Goal: Information Seeking & Learning: Check status

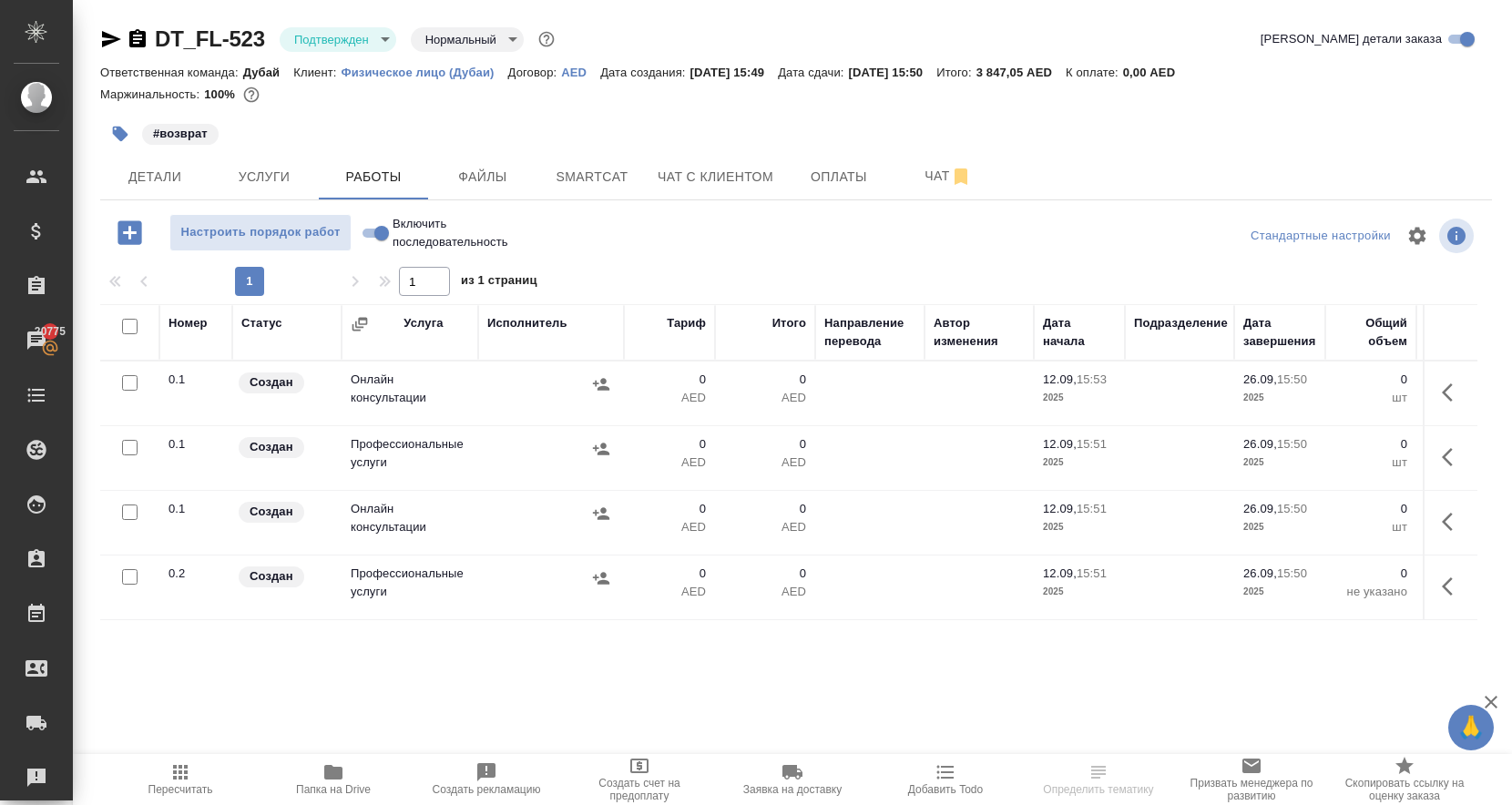
scroll to position [65, 0]
click at [273, 171] on button "Услуги" at bounding box center [265, 177] width 110 height 45
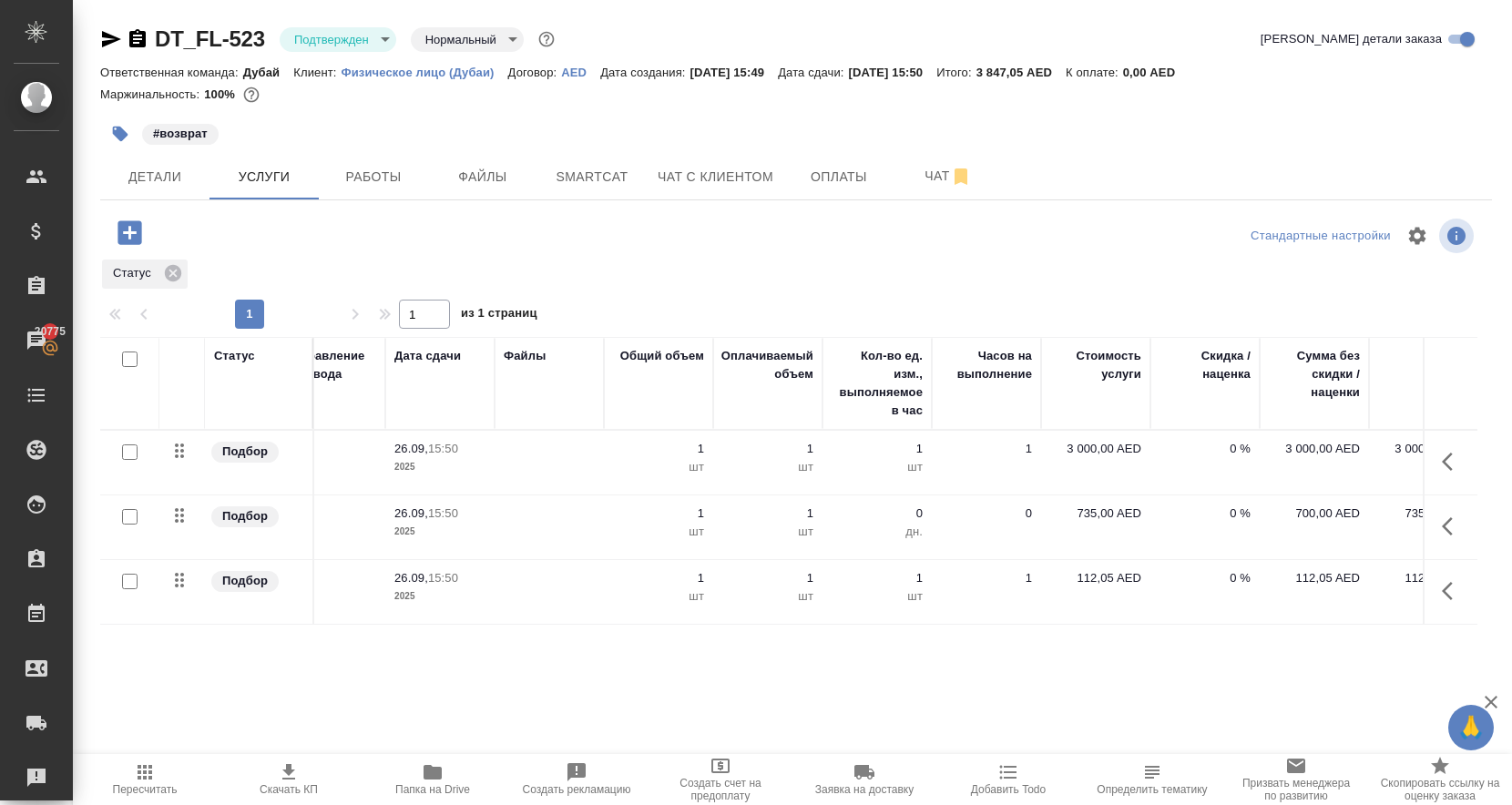
scroll to position [0, 288]
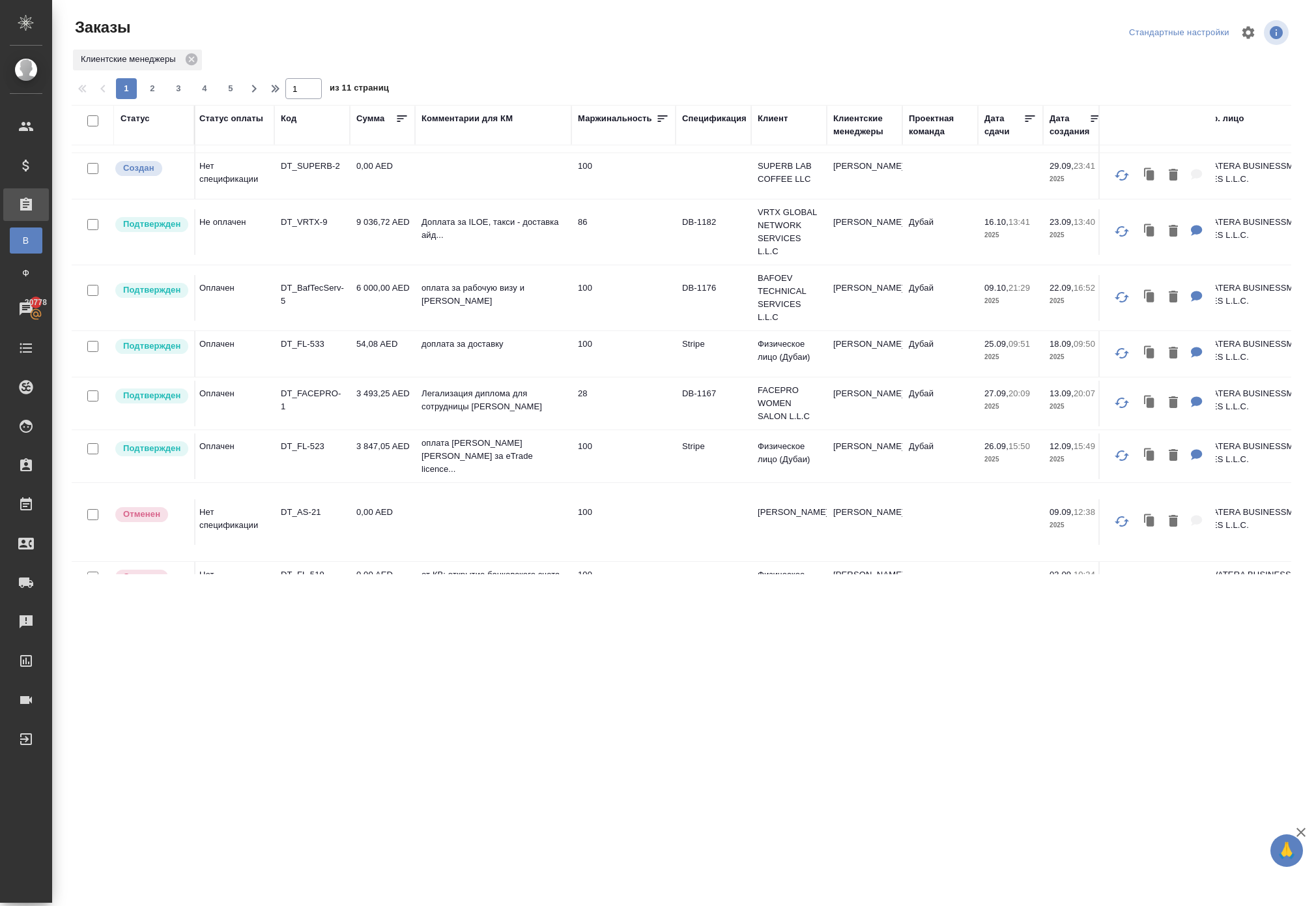
scroll to position [159, 3]
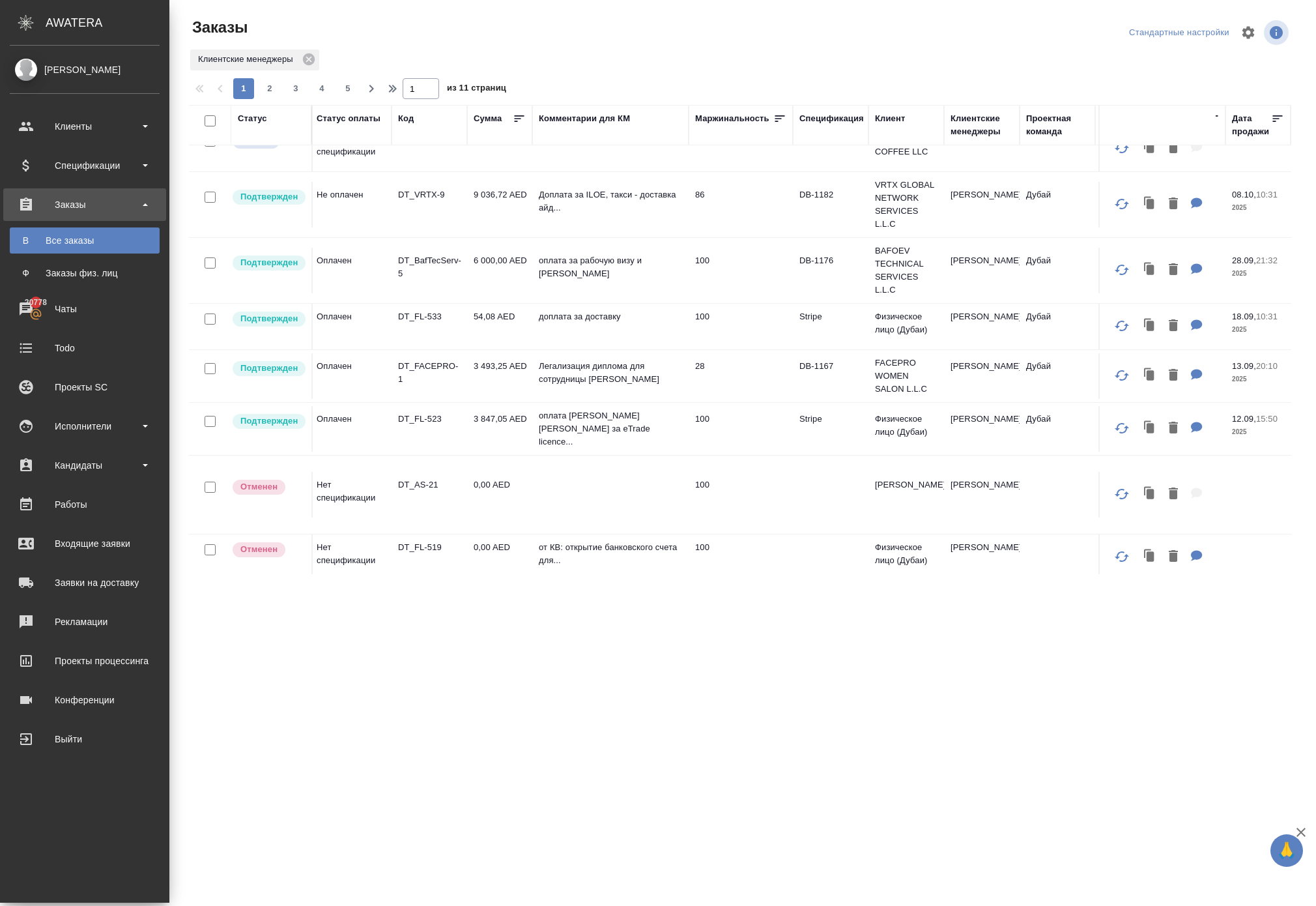
click at [89, 207] on div "Заказы" at bounding box center [84, 204] width 150 height 20
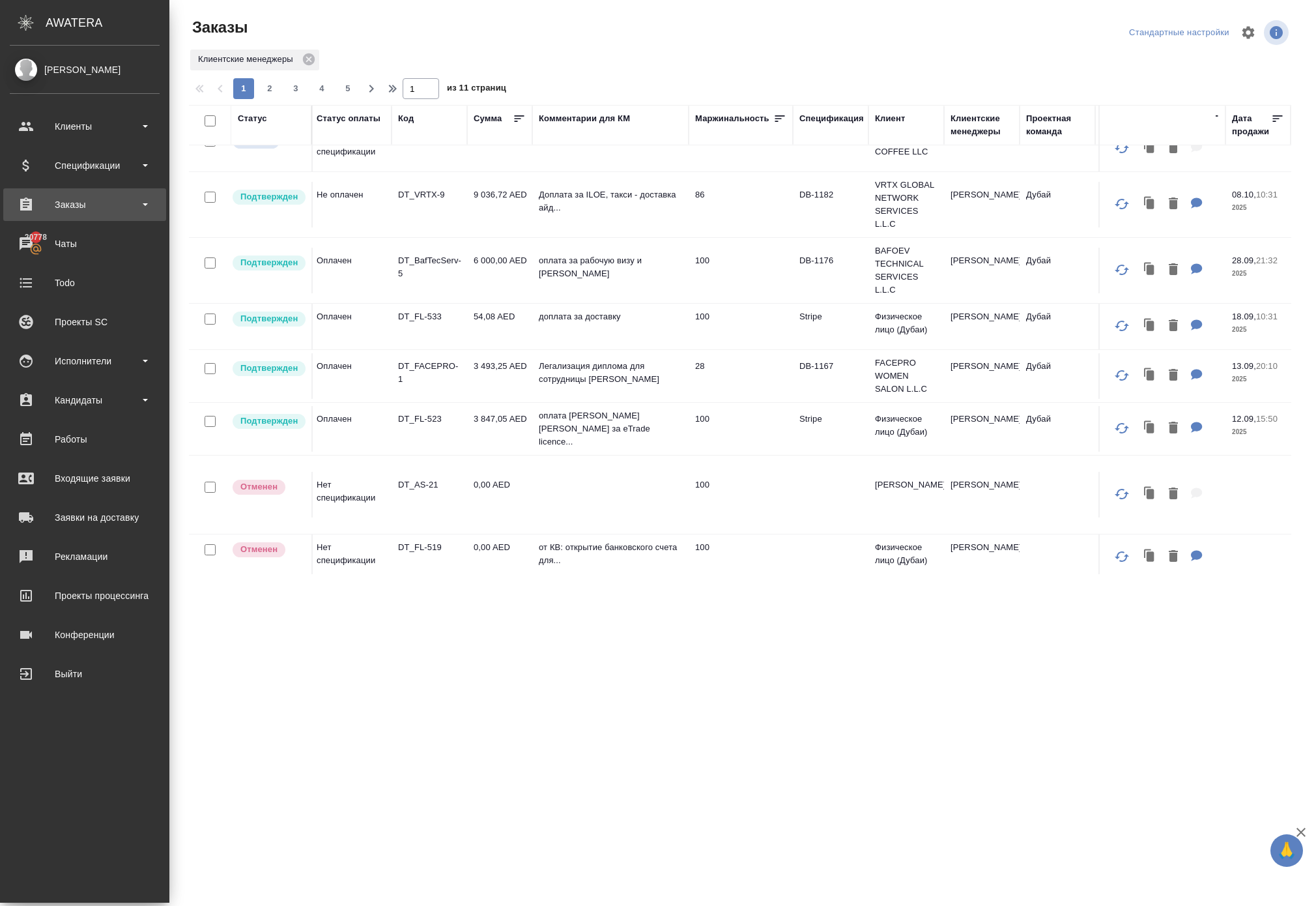
click at [89, 207] on div "Заказы" at bounding box center [84, 204] width 150 height 20
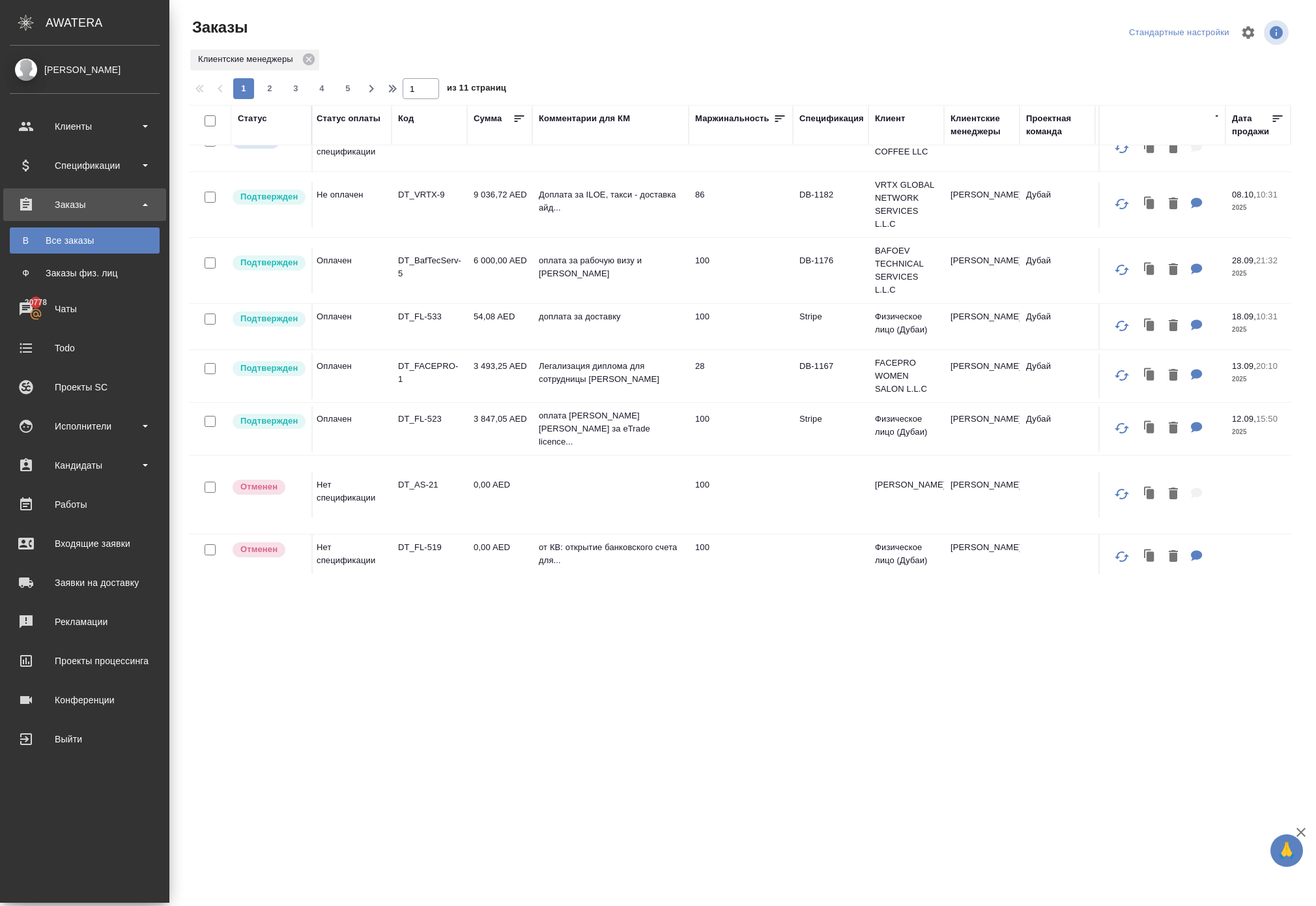
click at [83, 240] on div "Все заказы" at bounding box center [84, 240] width 137 height 13
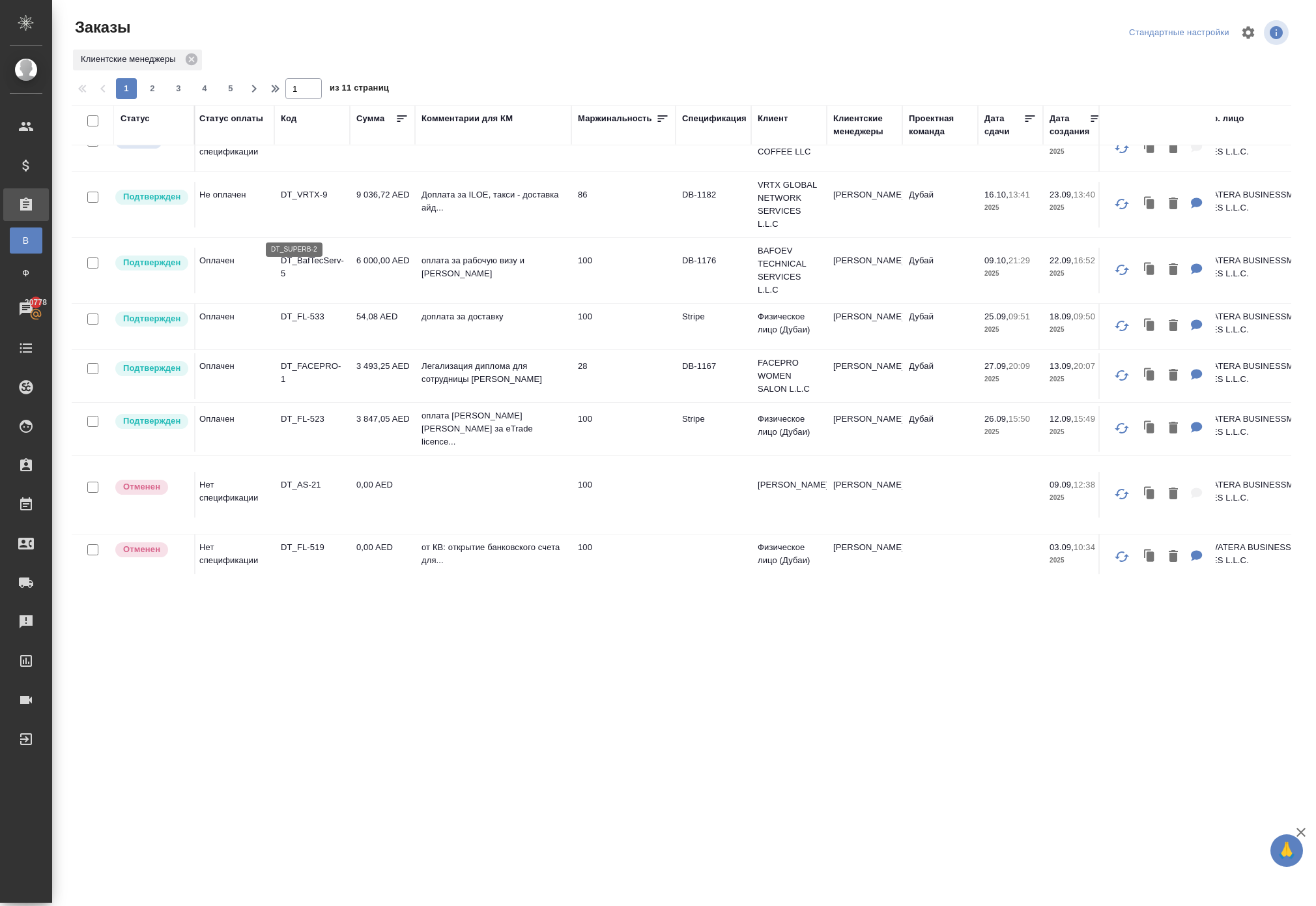
click at [316, 145] on p "DT_SUPERB-2" at bounding box center [312, 139] width 63 height 13
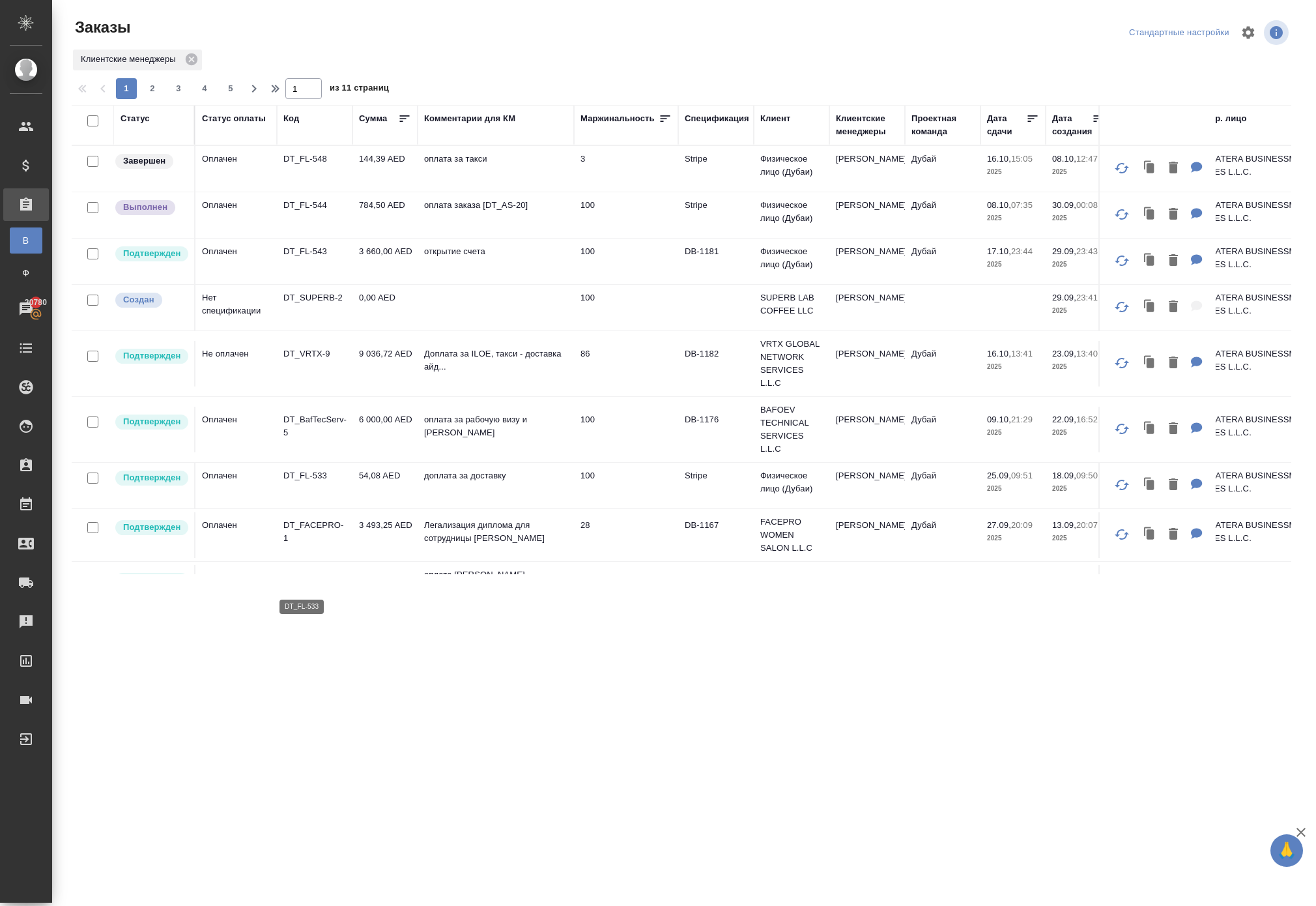
scroll to position [0, 0]
click at [314, 284] on td "DT_FL-543" at bounding box center [315, 261] width 76 height 45
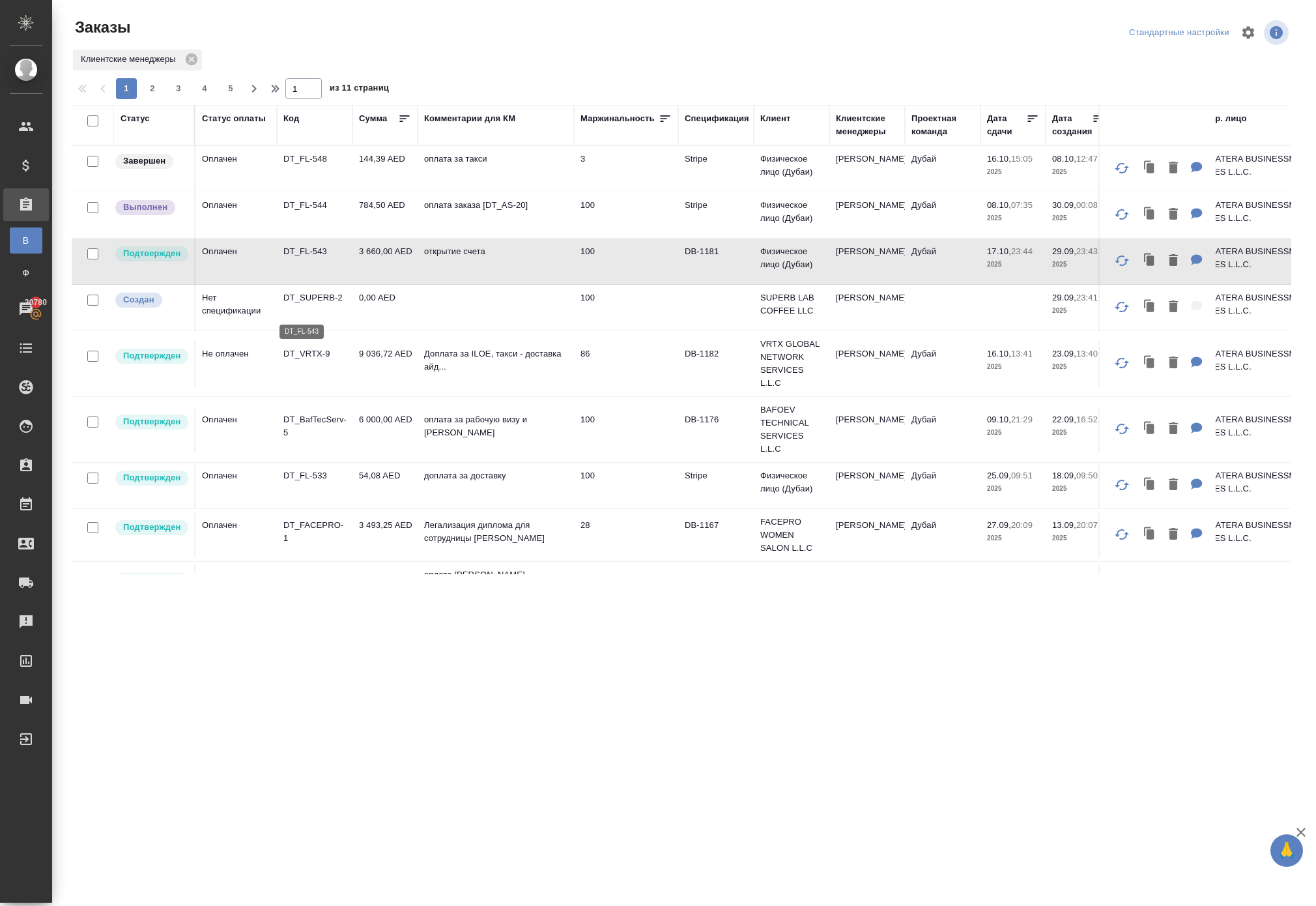
click at [314, 258] on p "DT_FL-543" at bounding box center [314, 251] width 63 height 13
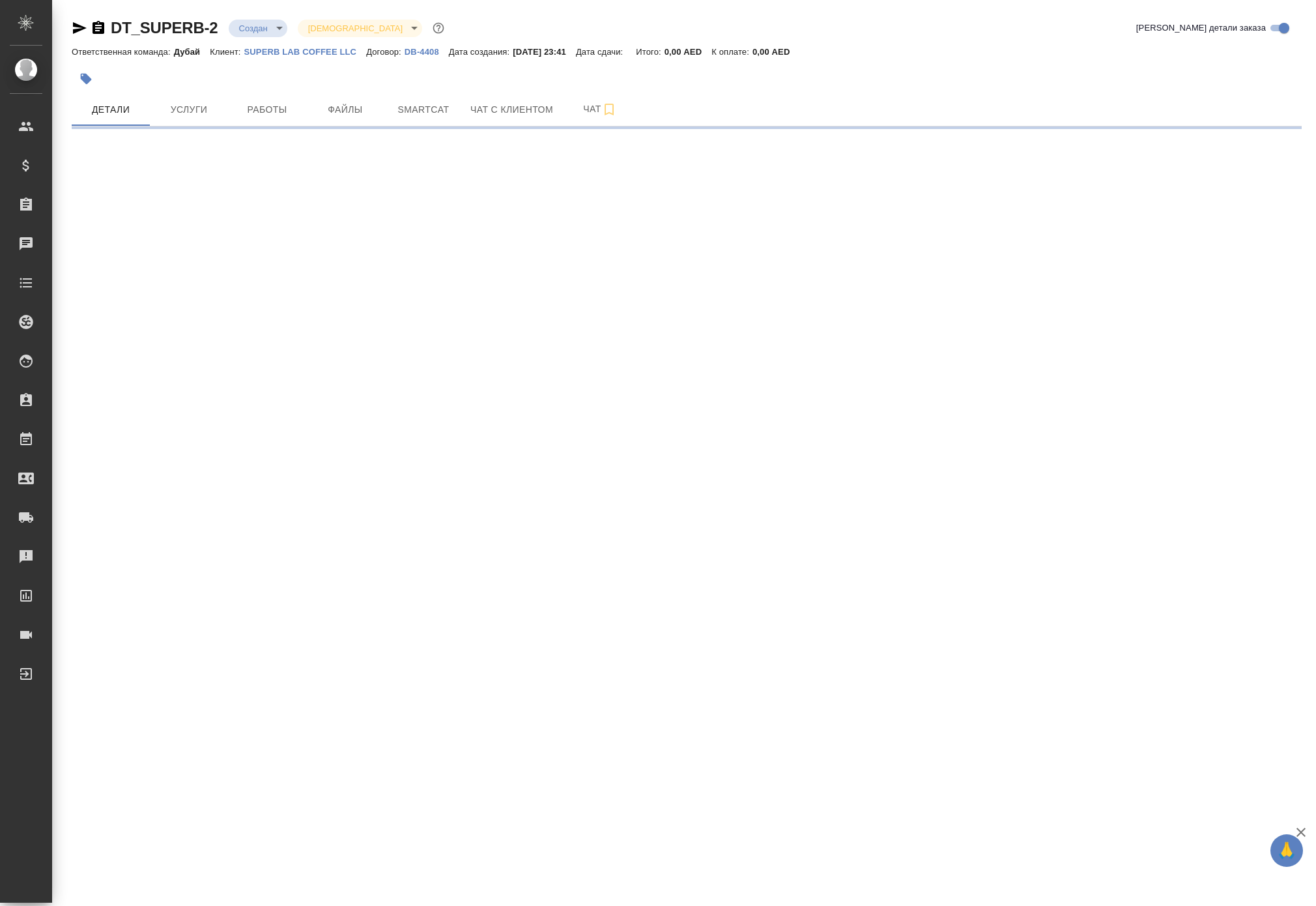
select select "RU"
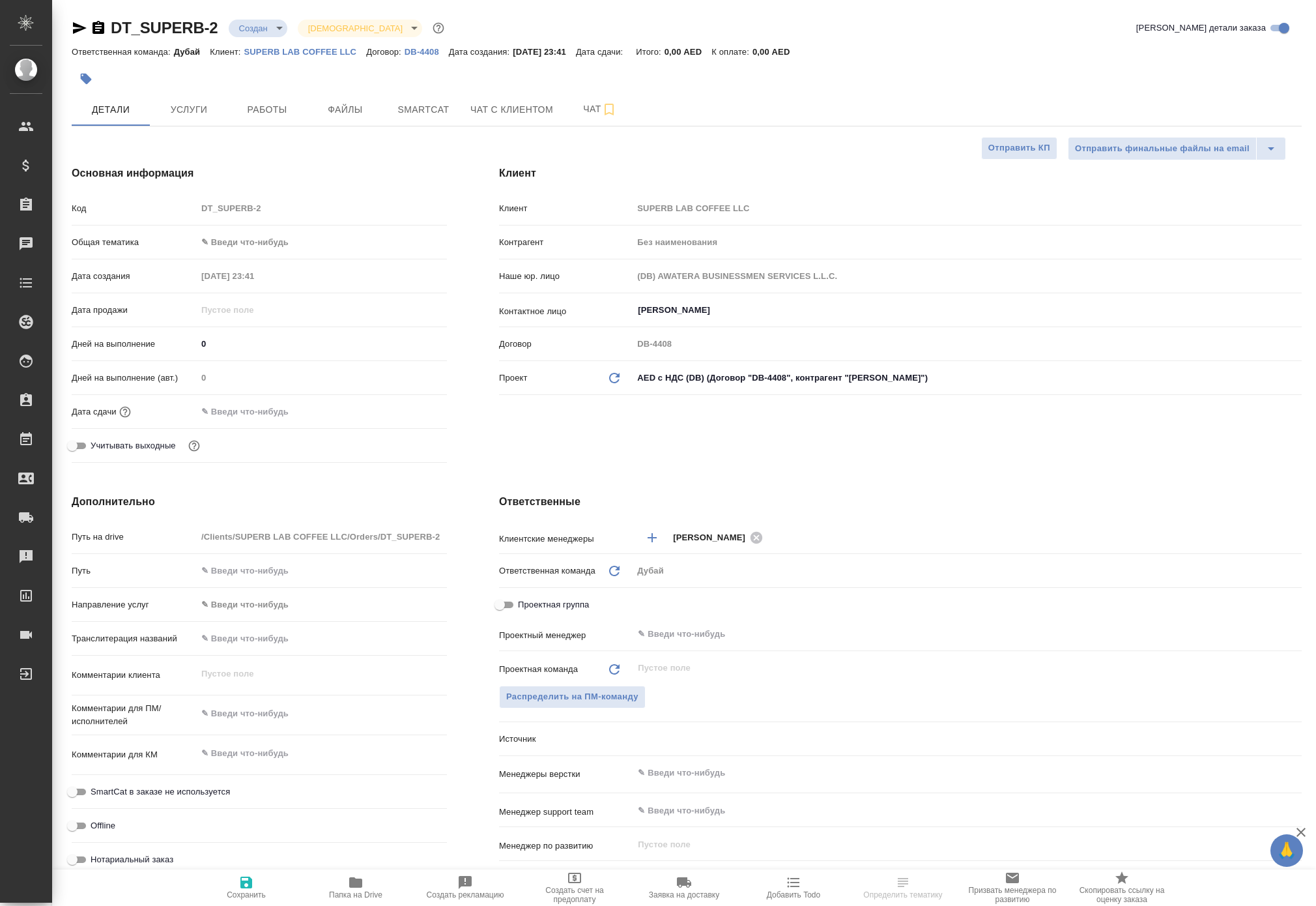
type textarea "x"
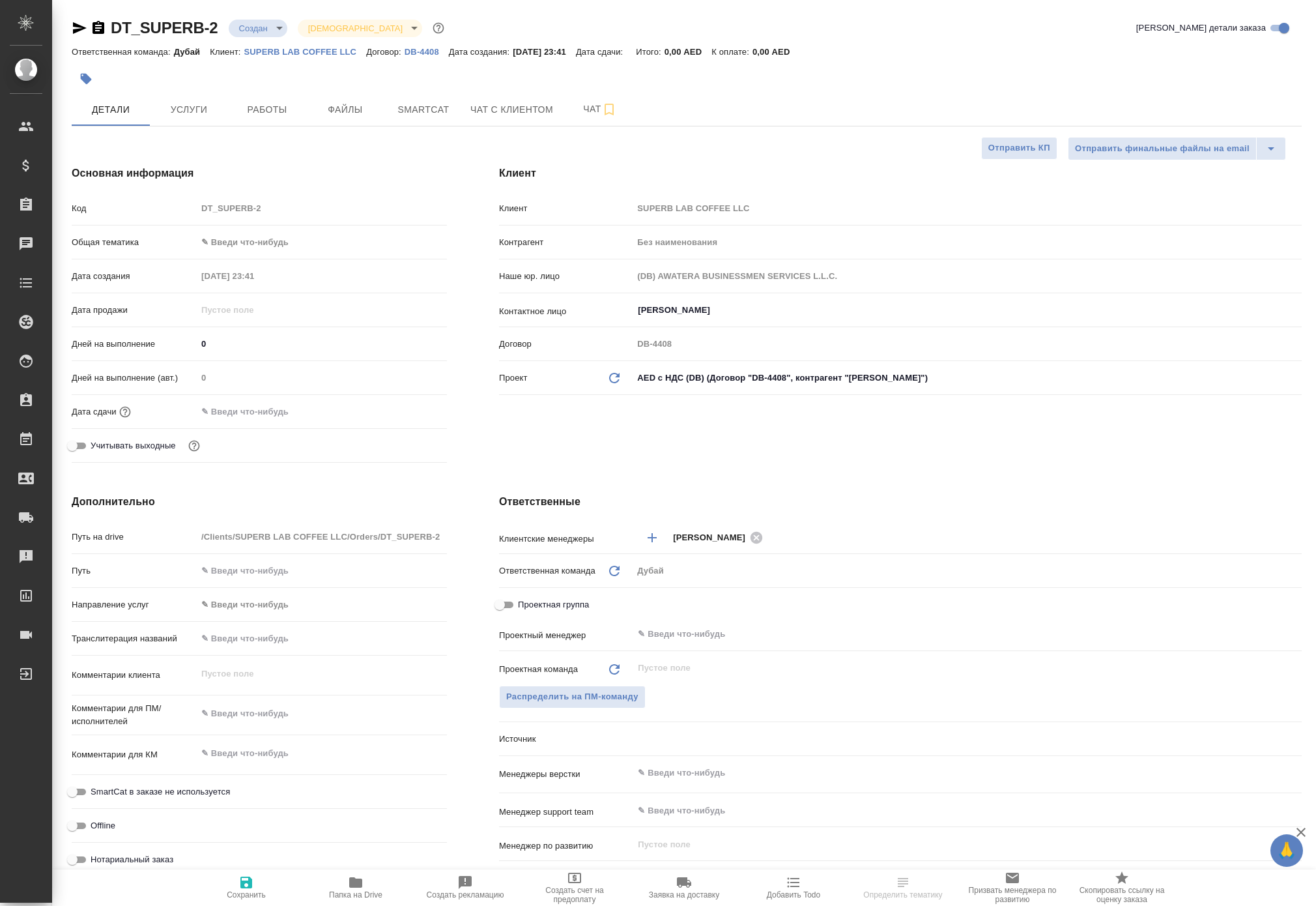
type textarea "x"
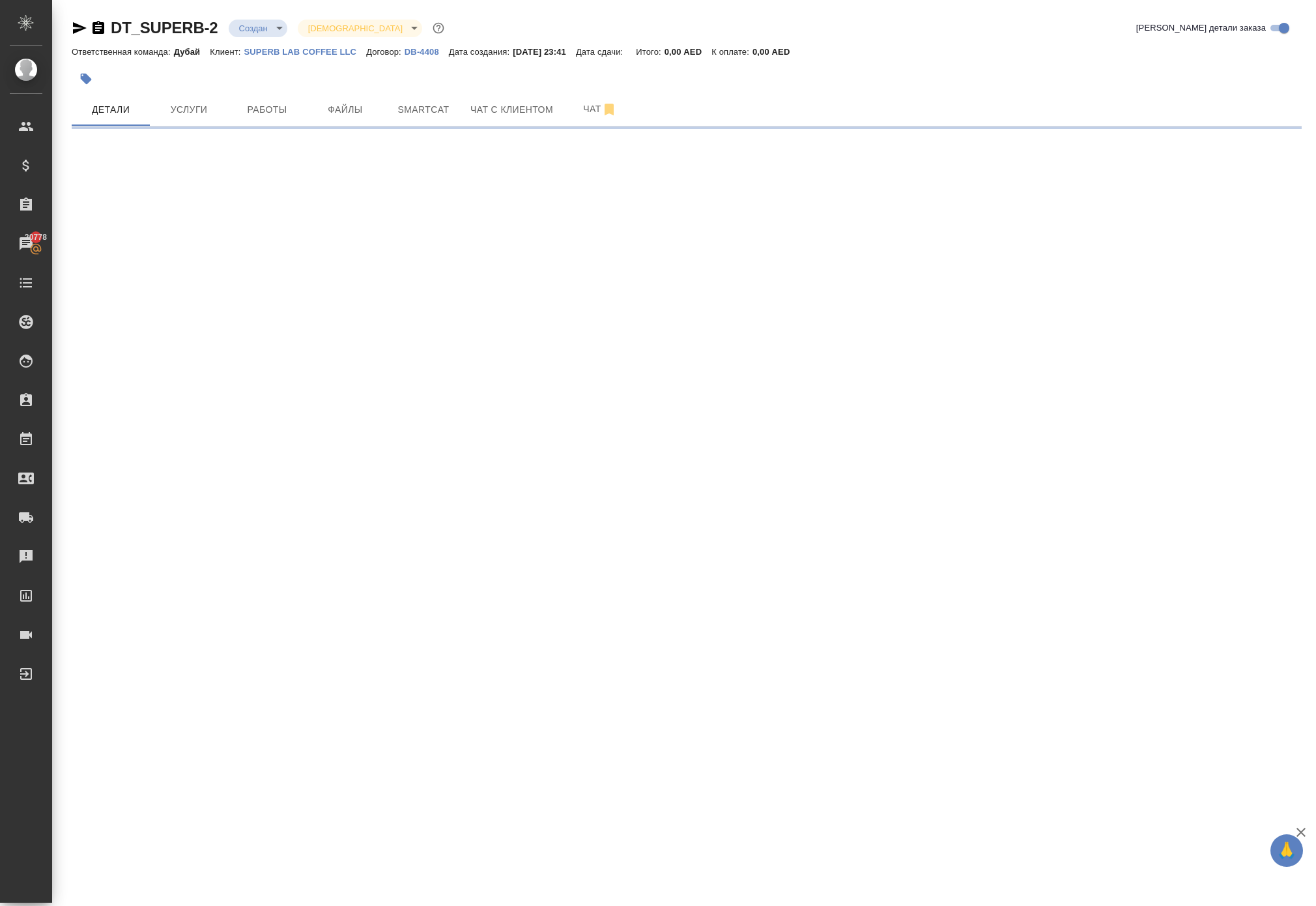
select select "RU"
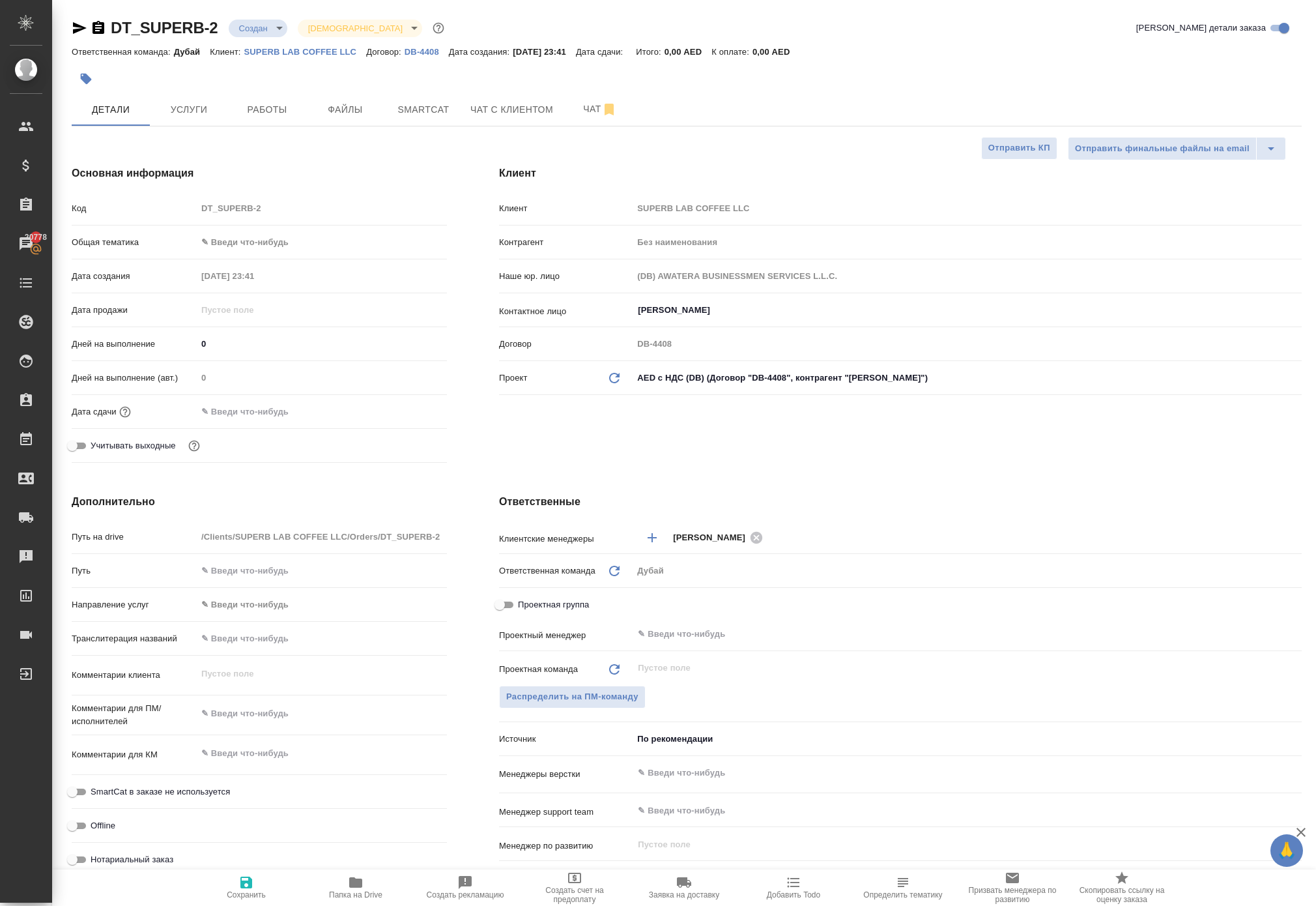
type textarea "x"
click at [339, 57] on p "SUPERB LAB COFFEE LLC" at bounding box center [305, 51] width 122 height 9
type textarea "x"
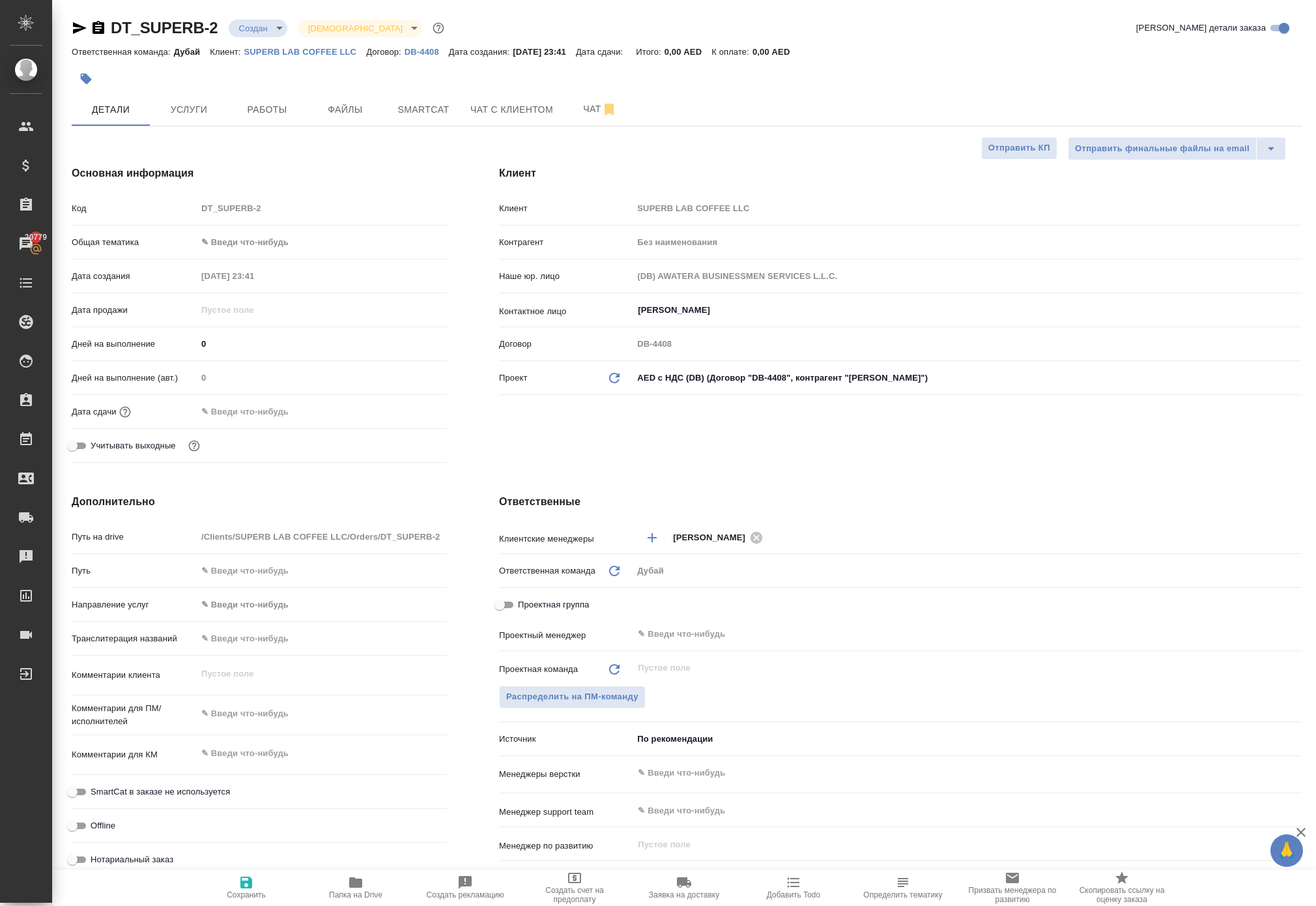
type textarea "x"
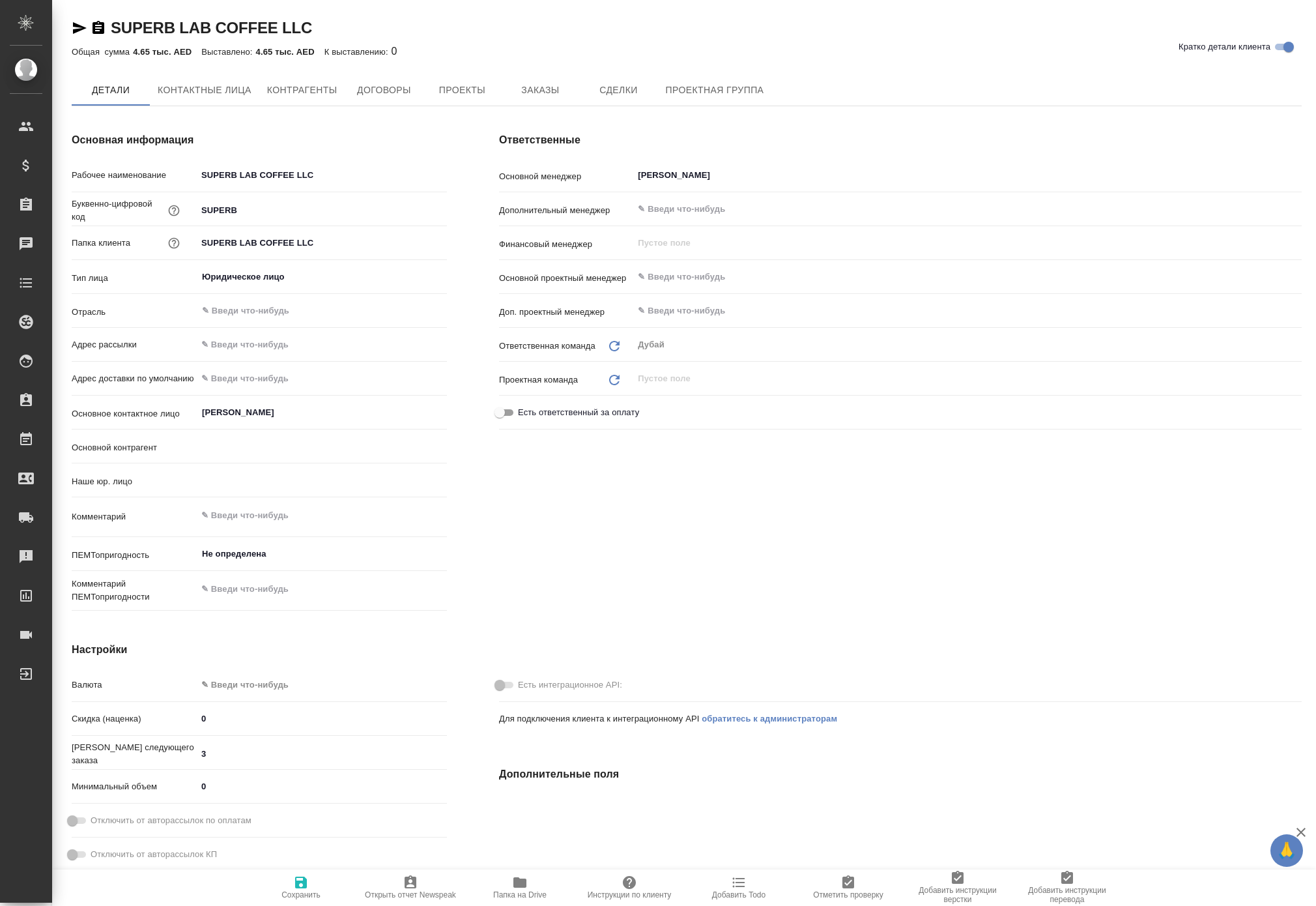
type textarea "x"
type input "(DB) AWATERA BUSINESSMEN SERVICES L.L.C."
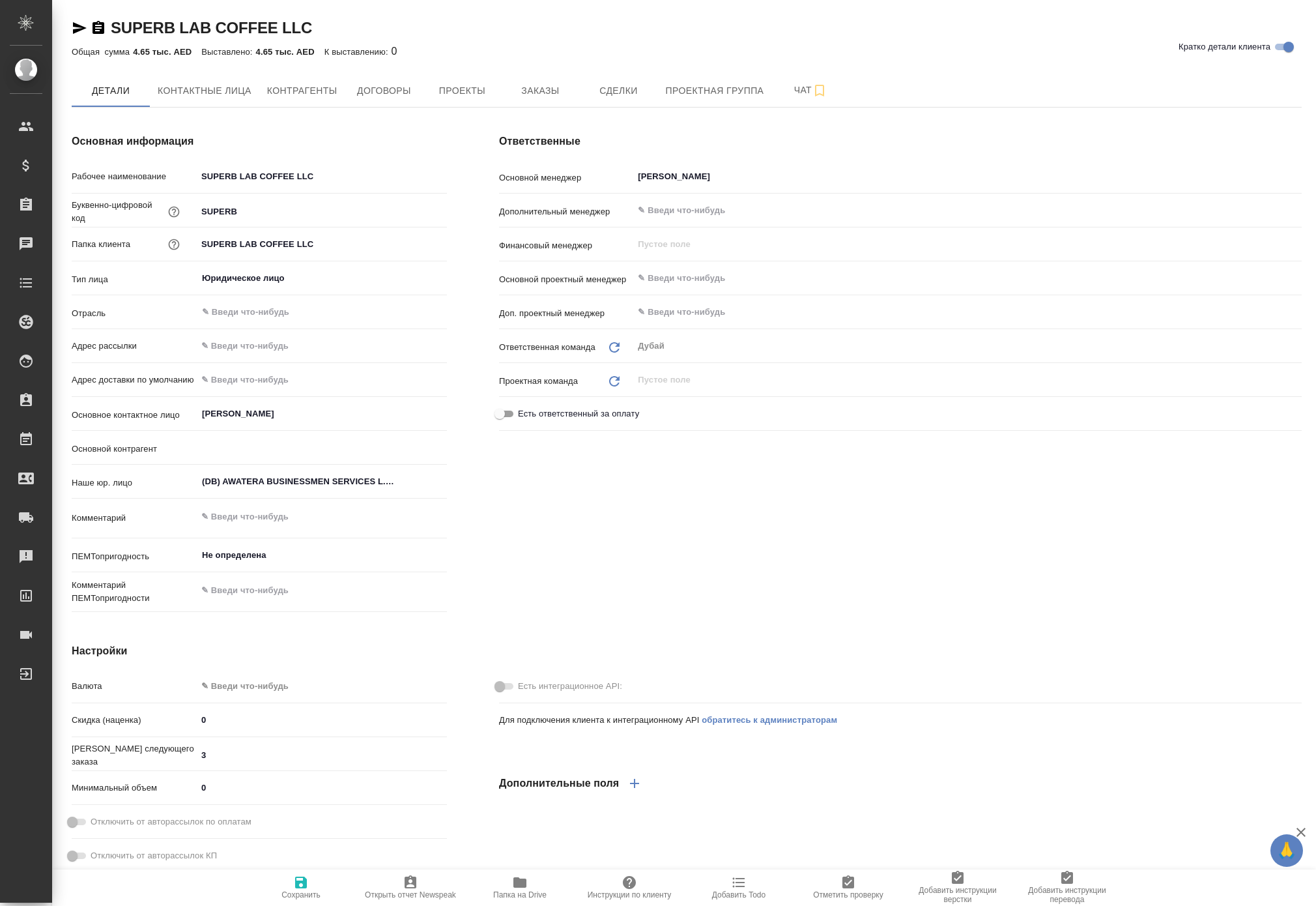
type textarea "x"
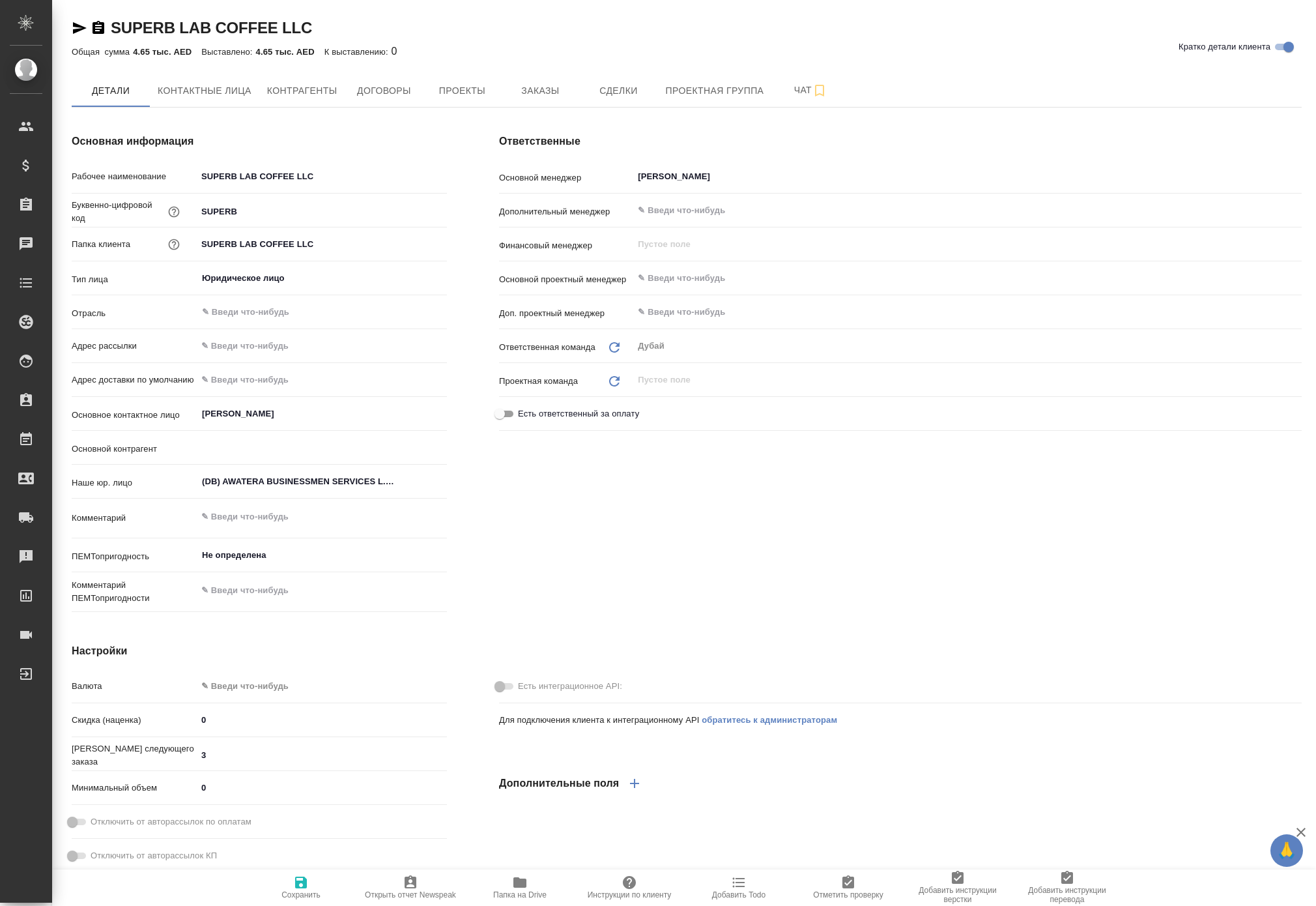
type textarea "x"
click at [579, 94] on button "Заказы" at bounding box center [540, 91] width 78 height 32
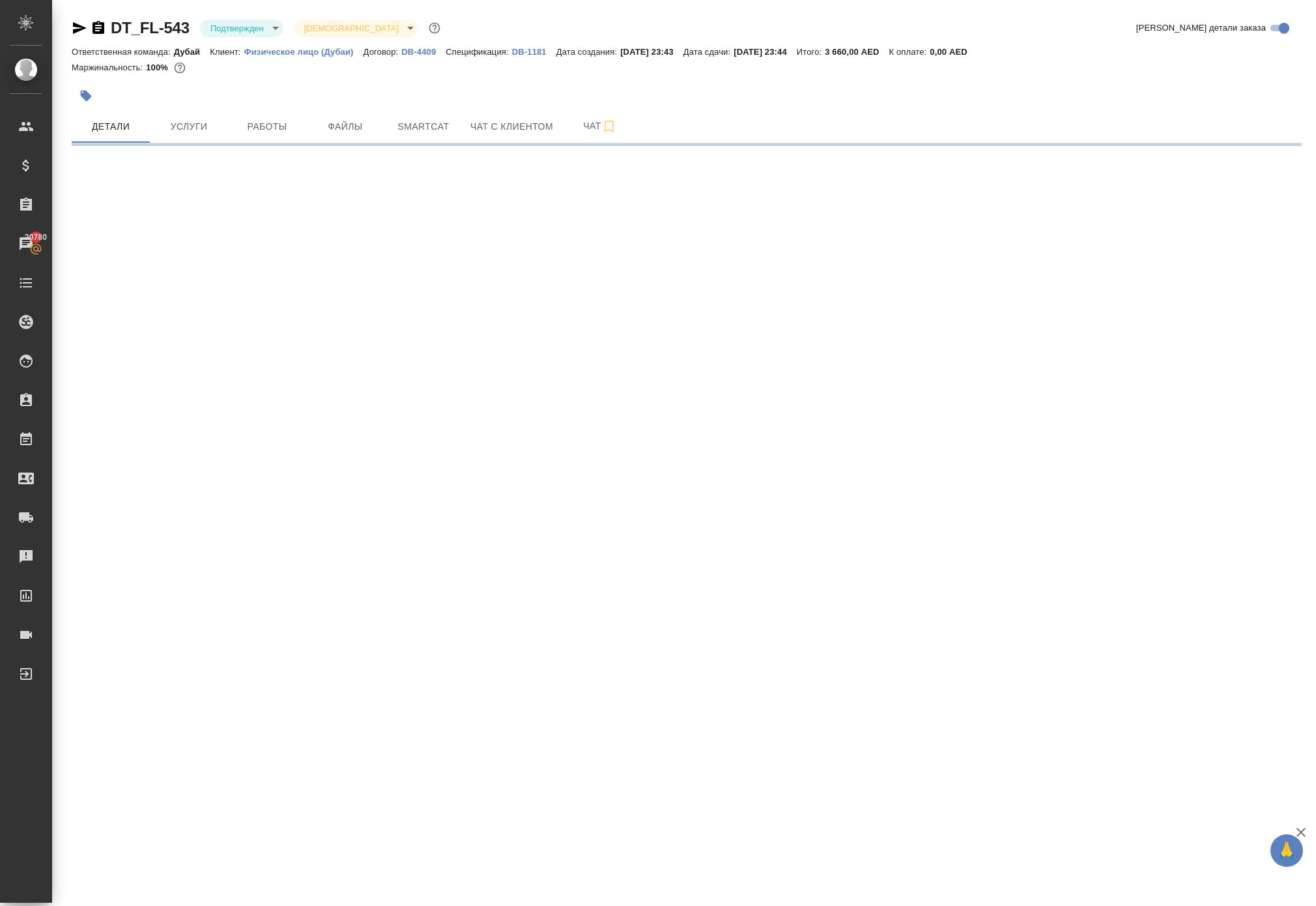
select select "RU"
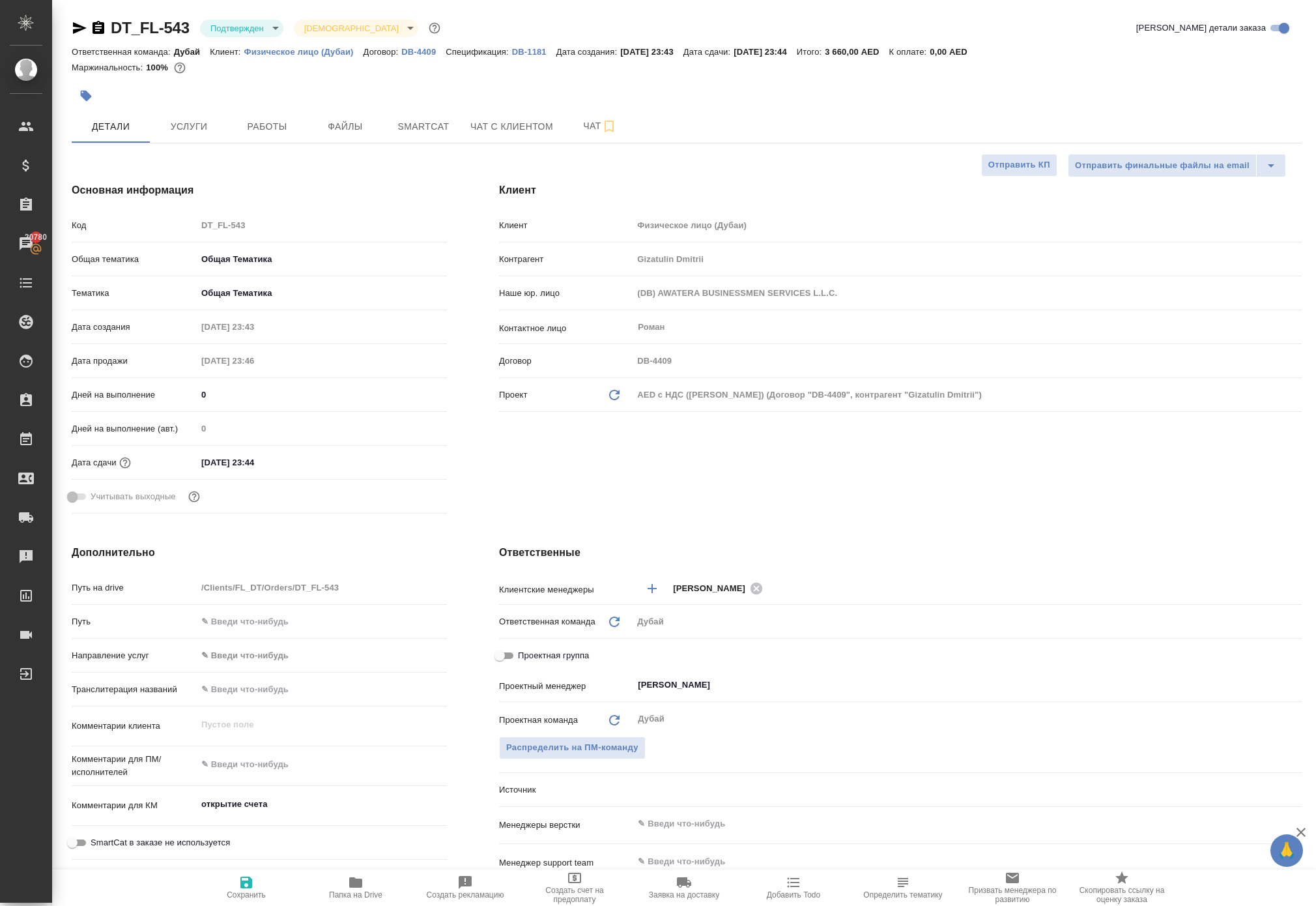
type textarea "x"
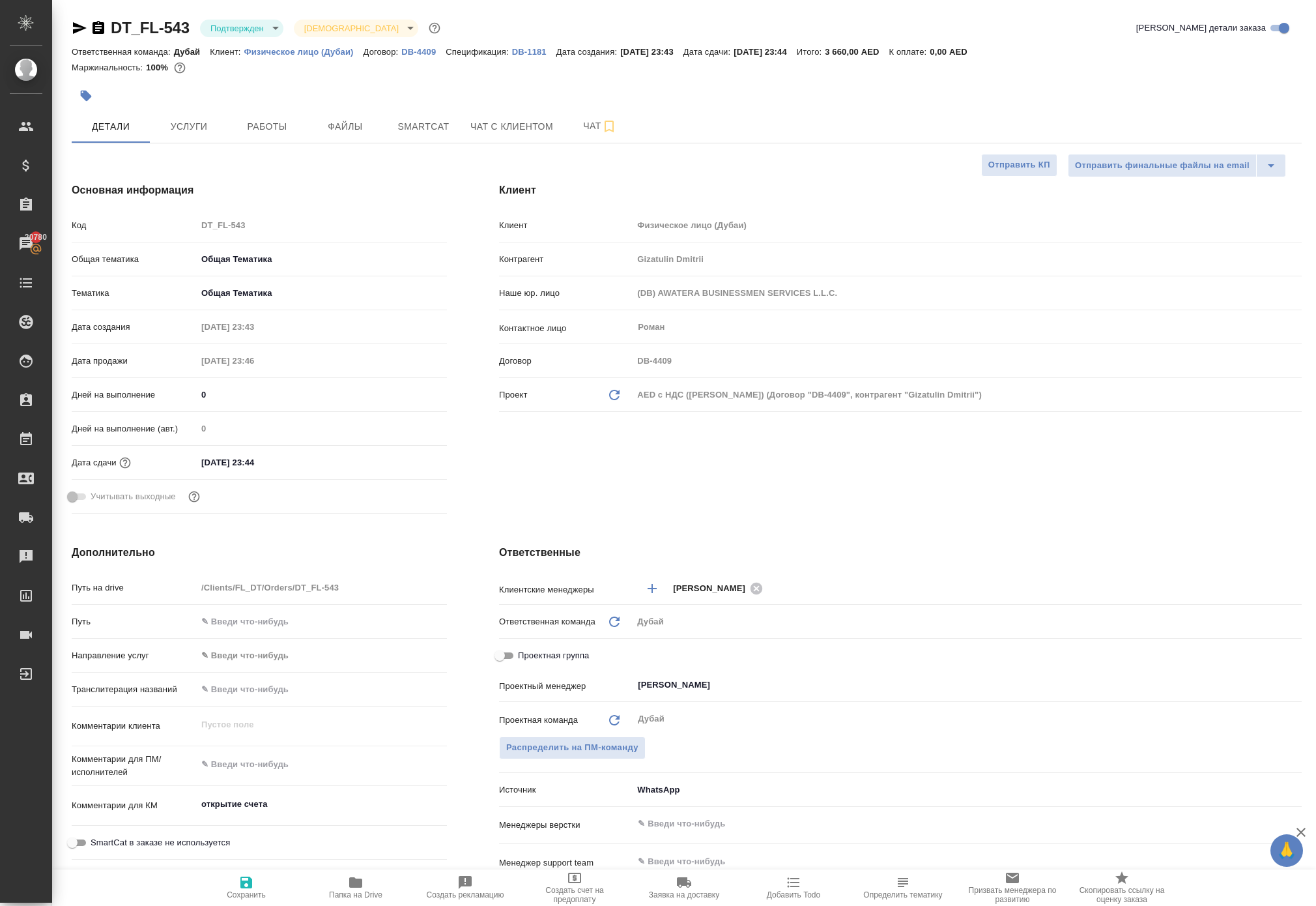
type textarea "x"
click at [364, 57] on p "Физическое лицо (Дубаи)" at bounding box center [303, 51] width 119 height 9
type textarea "x"
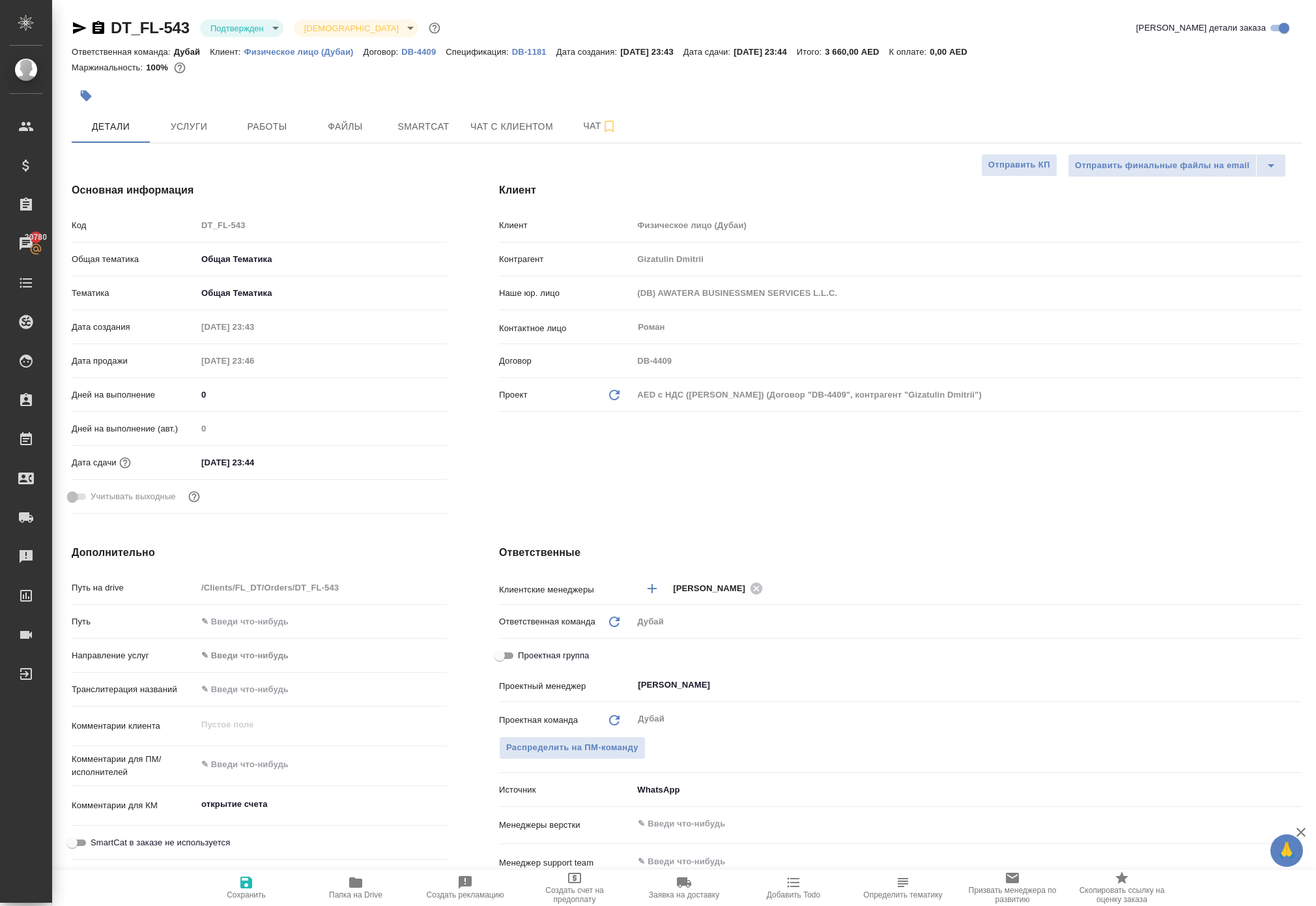
type textarea "x"
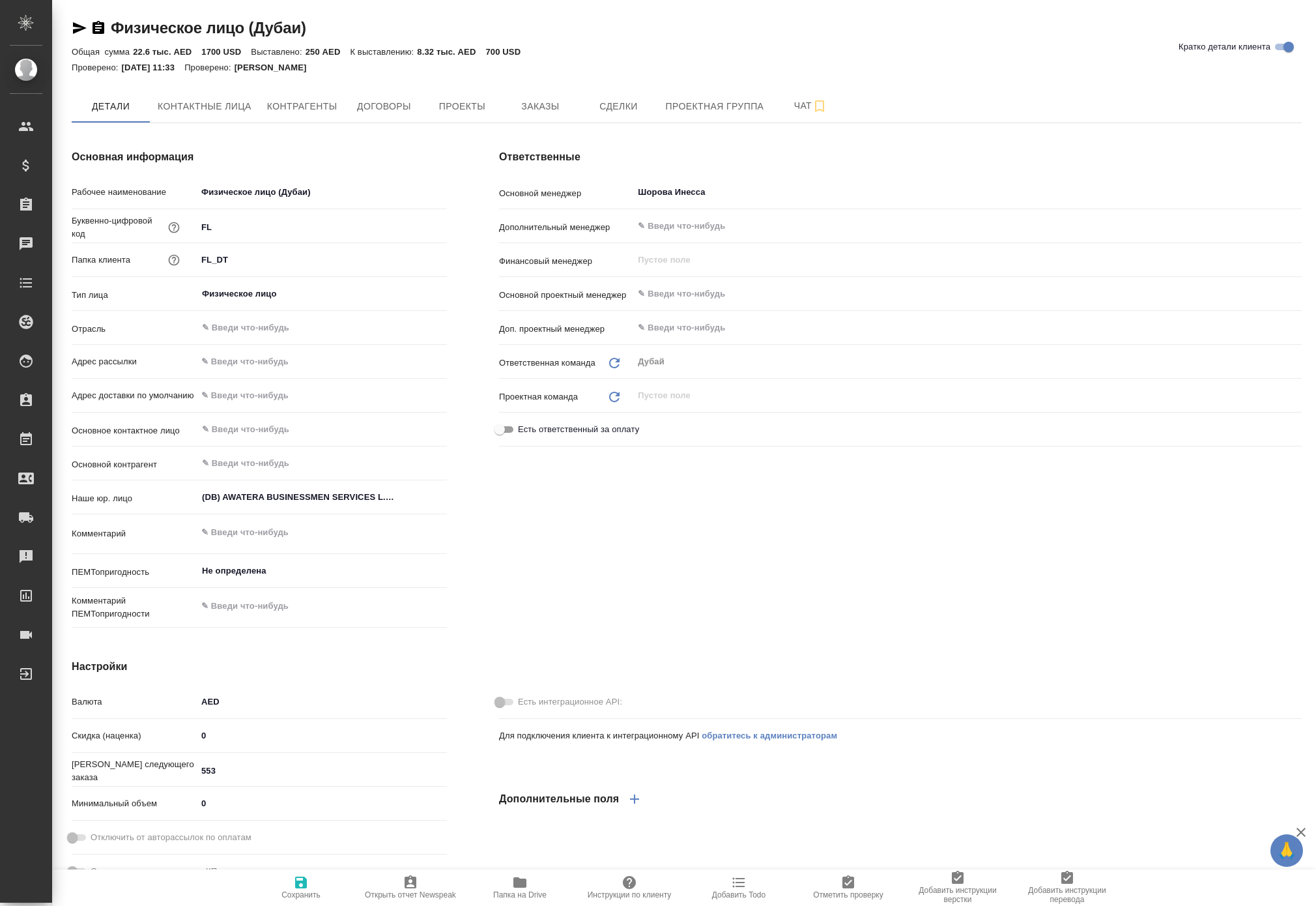
type textarea "x"
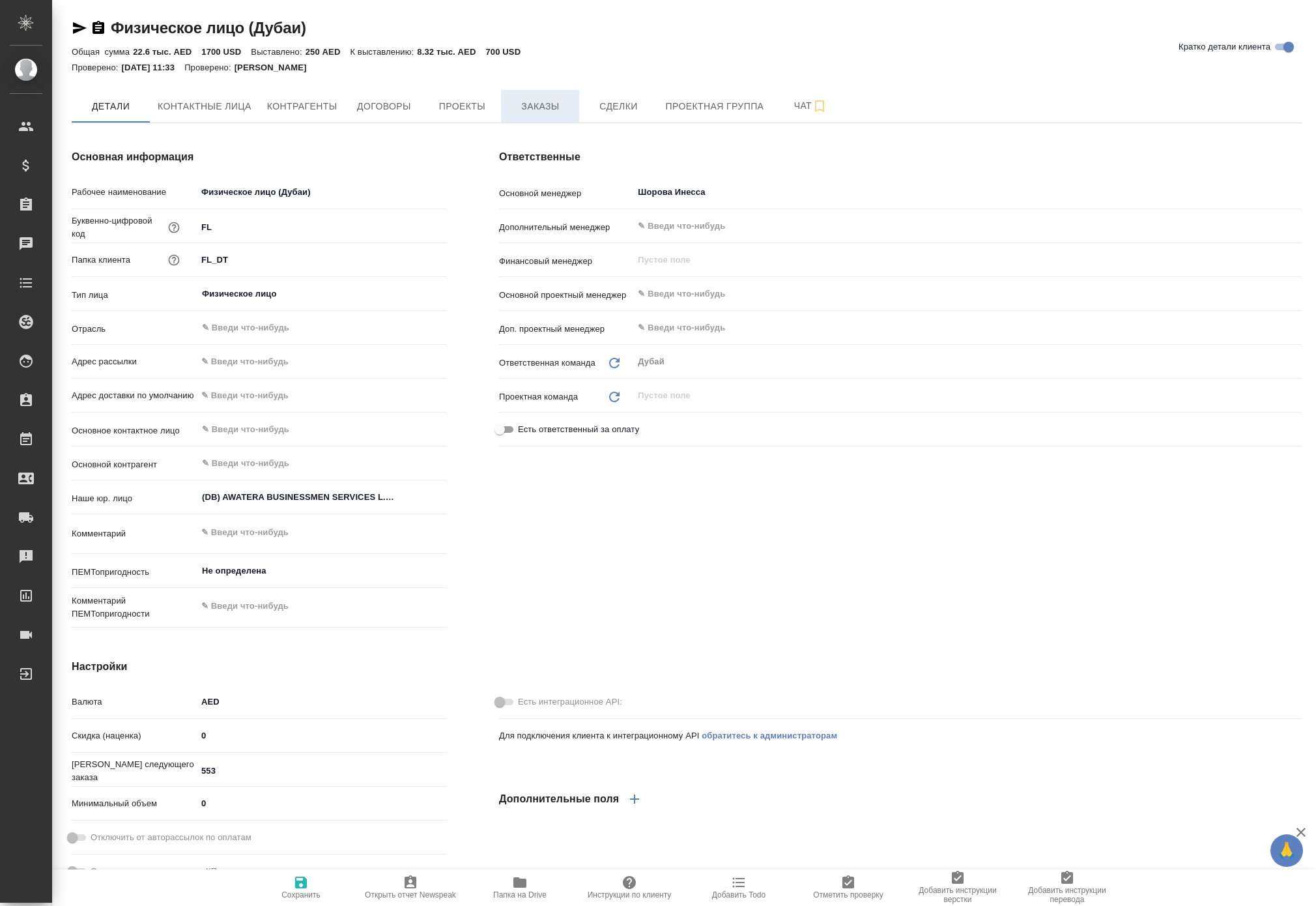
type textarea "x"
click at [571, 115] on span "Заказы" at bounding box center [540, 107] width 63 height 16
type textarea "x"
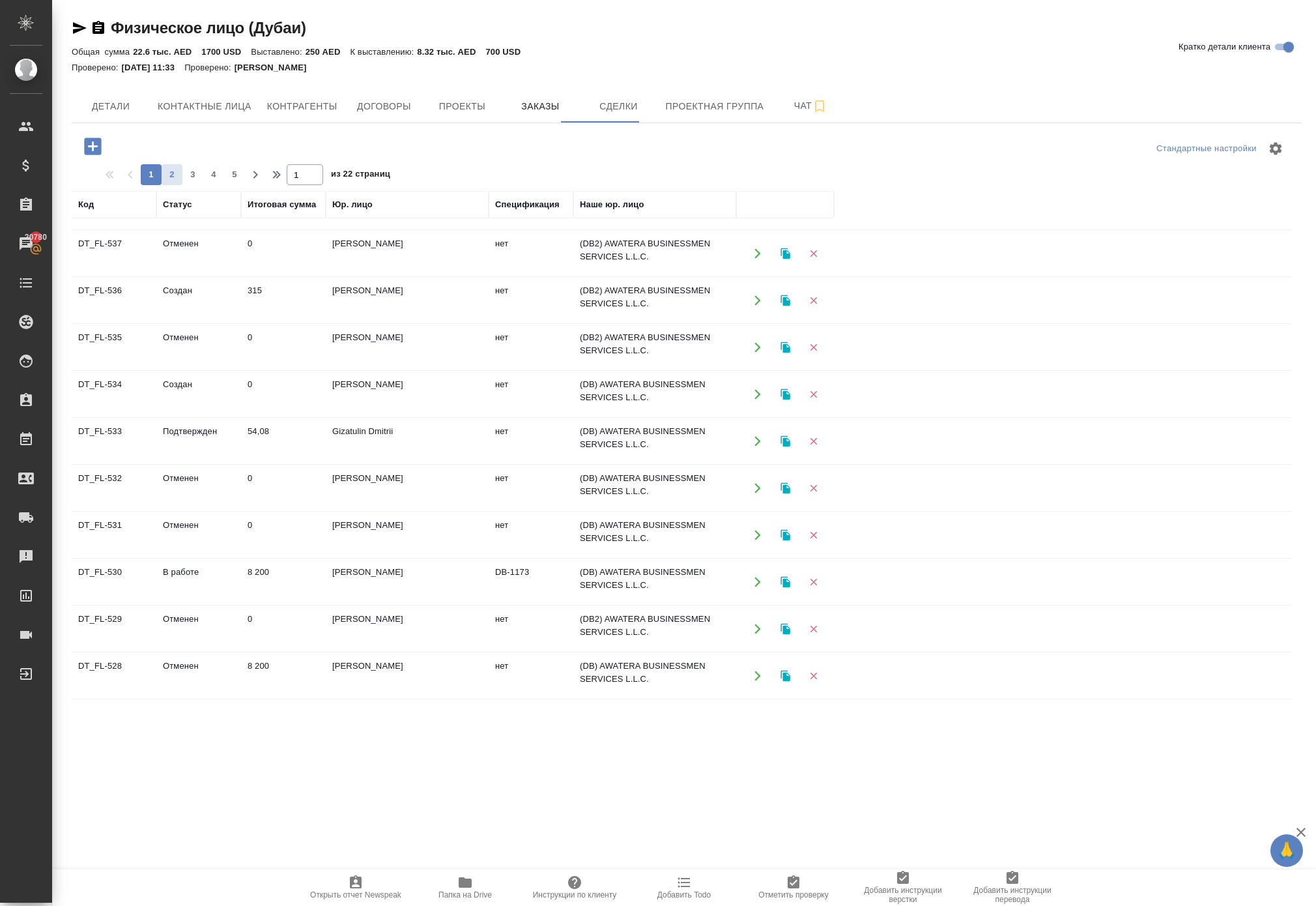
click at [182, 181] on span "2" at bounding box center [172, 174] width 21 height 13
click at [757, 642] on button "button" at bounding box center [758, 629] width 27 height 27
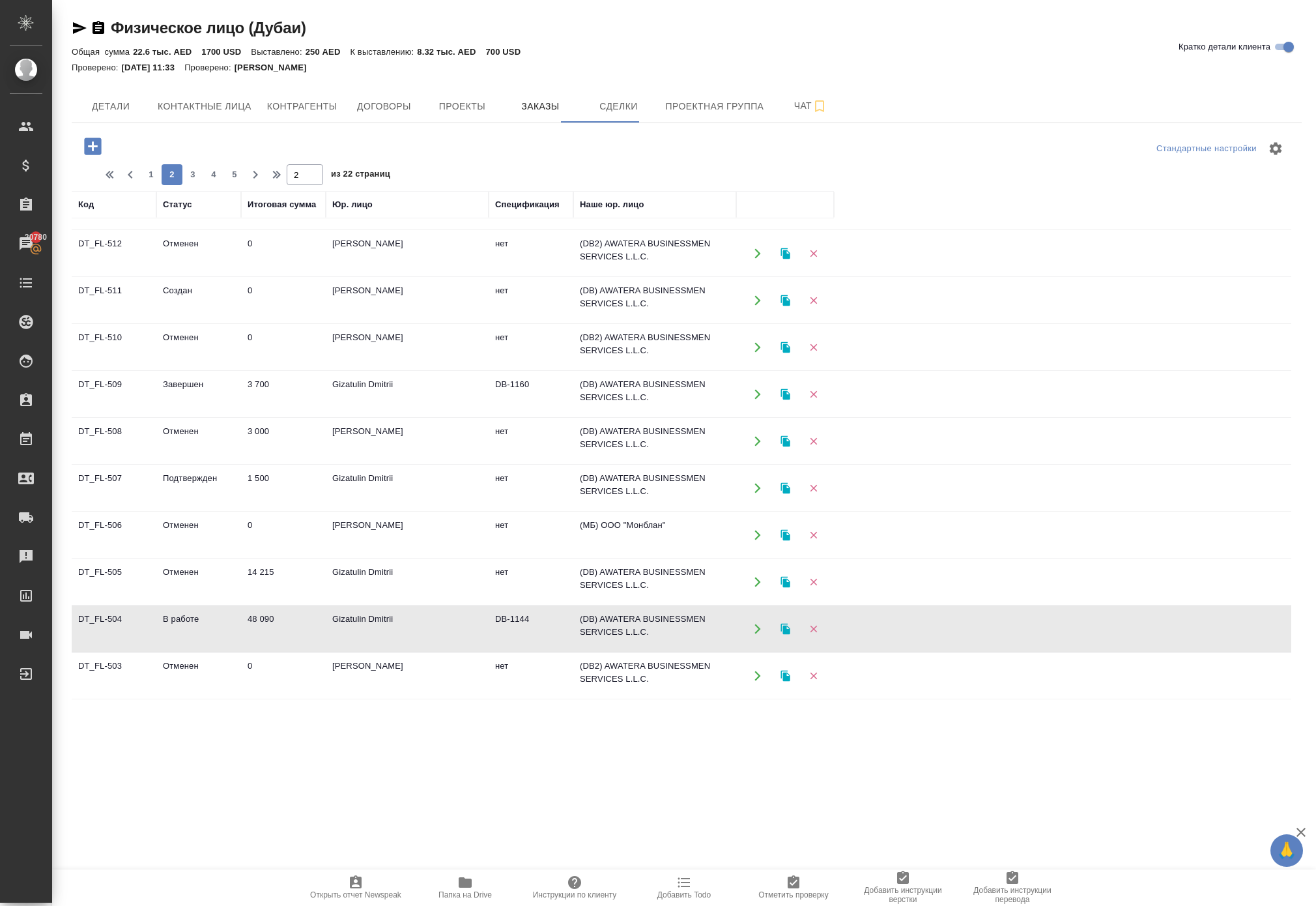
scroll to position [0, 0]
click at [203, 181] on span "3" at bounding box center [193, 174] width 21 height 13
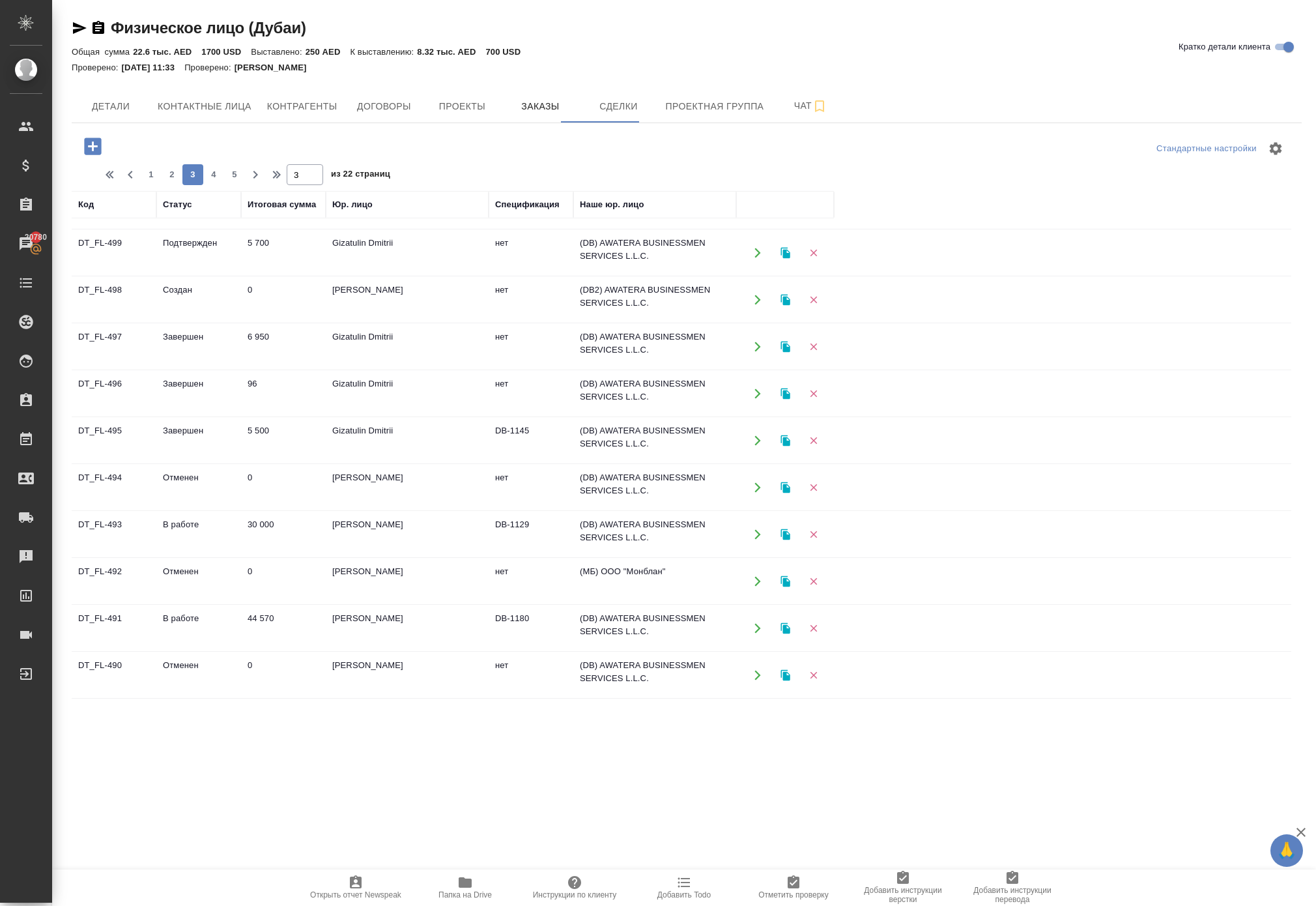
scroll to position [128, 0]
click at [758, 543] on icon "button" at bounding box center [757, 536] width 11 height 11
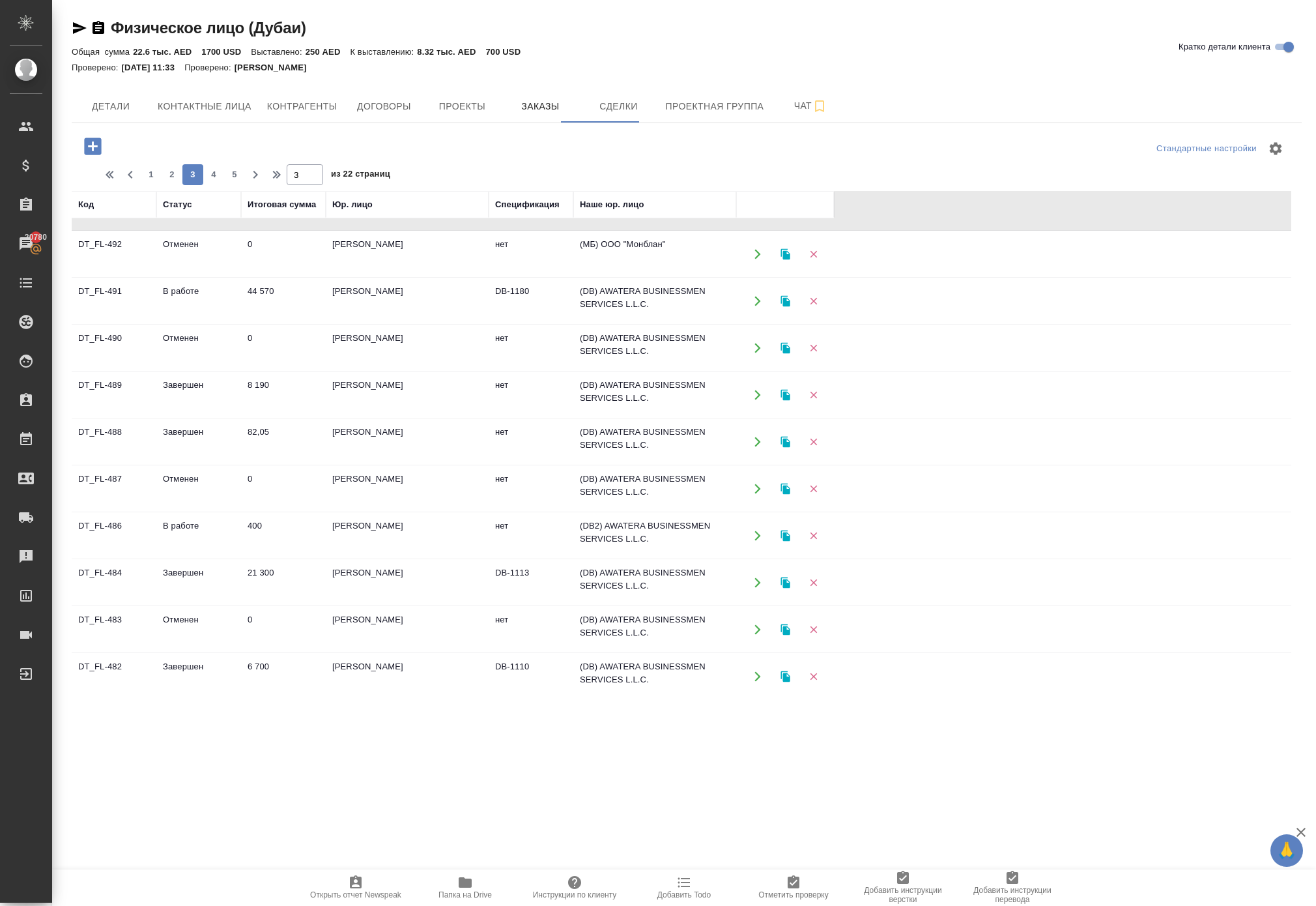
scroll to position [456, 0]
click at [754, 308] on icon "button" at bounding box center [757, 302] width 11 height 11
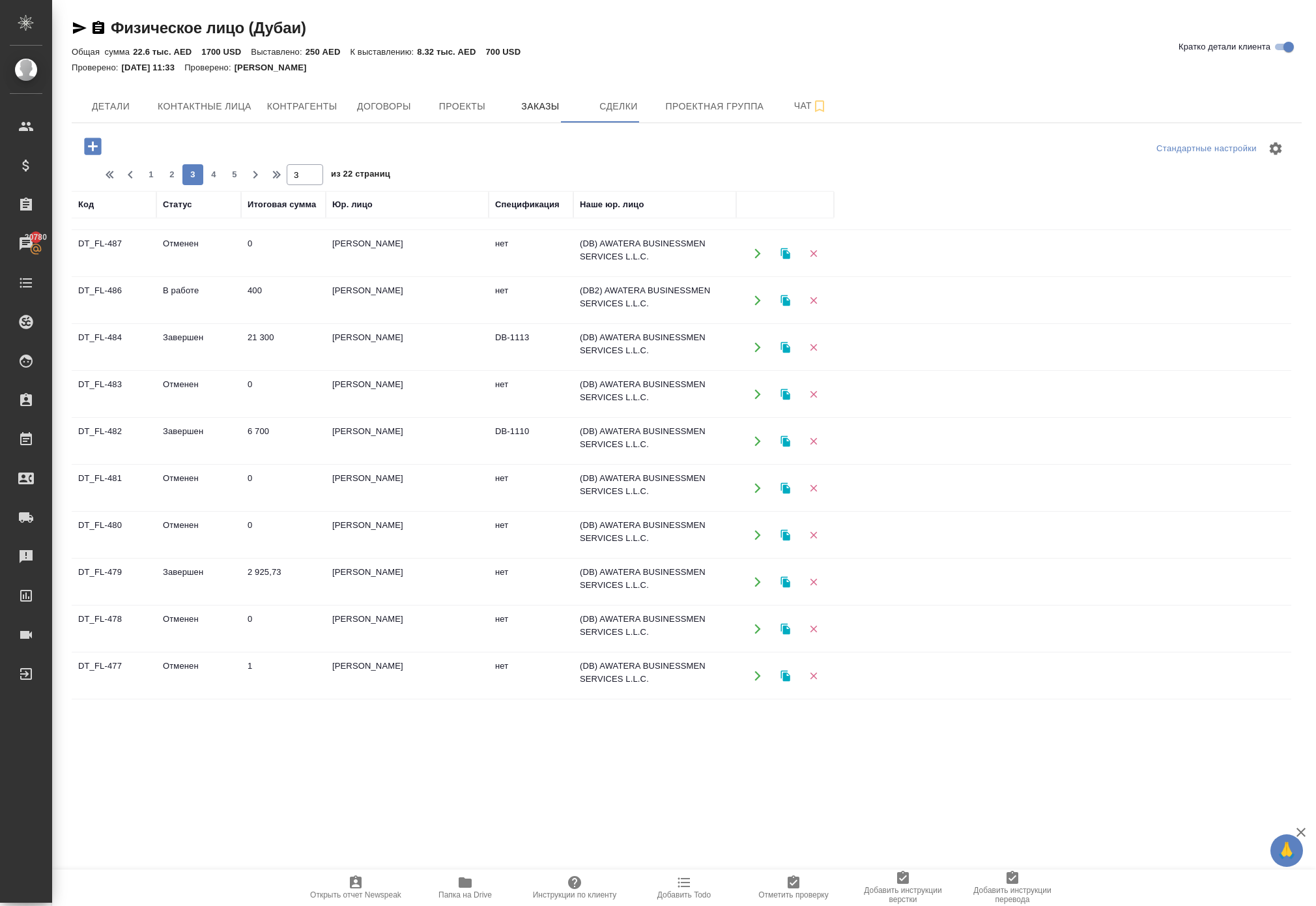
scroll to position [865, 0]
click at [224, 181] on span "4" at bounding box center [214, 174] width 21 height 13
click at [224, 181] on span "5" at bounding box center [214, 174] width 21 height 13
type input "5"
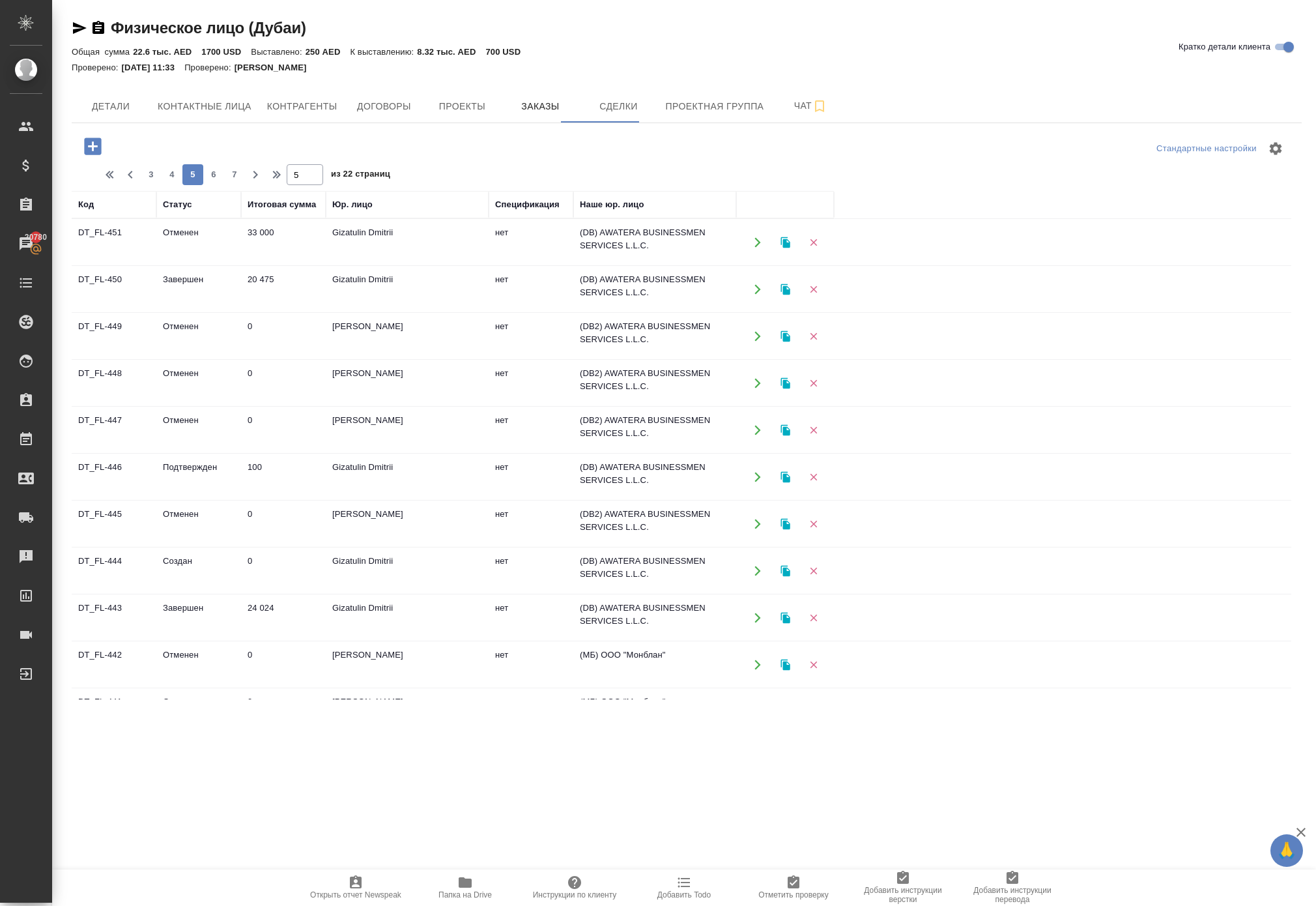
scroll to position [0, 0]
click at [760, 248] on icon "button" at bounding box center [757, 242] width 11 height 11
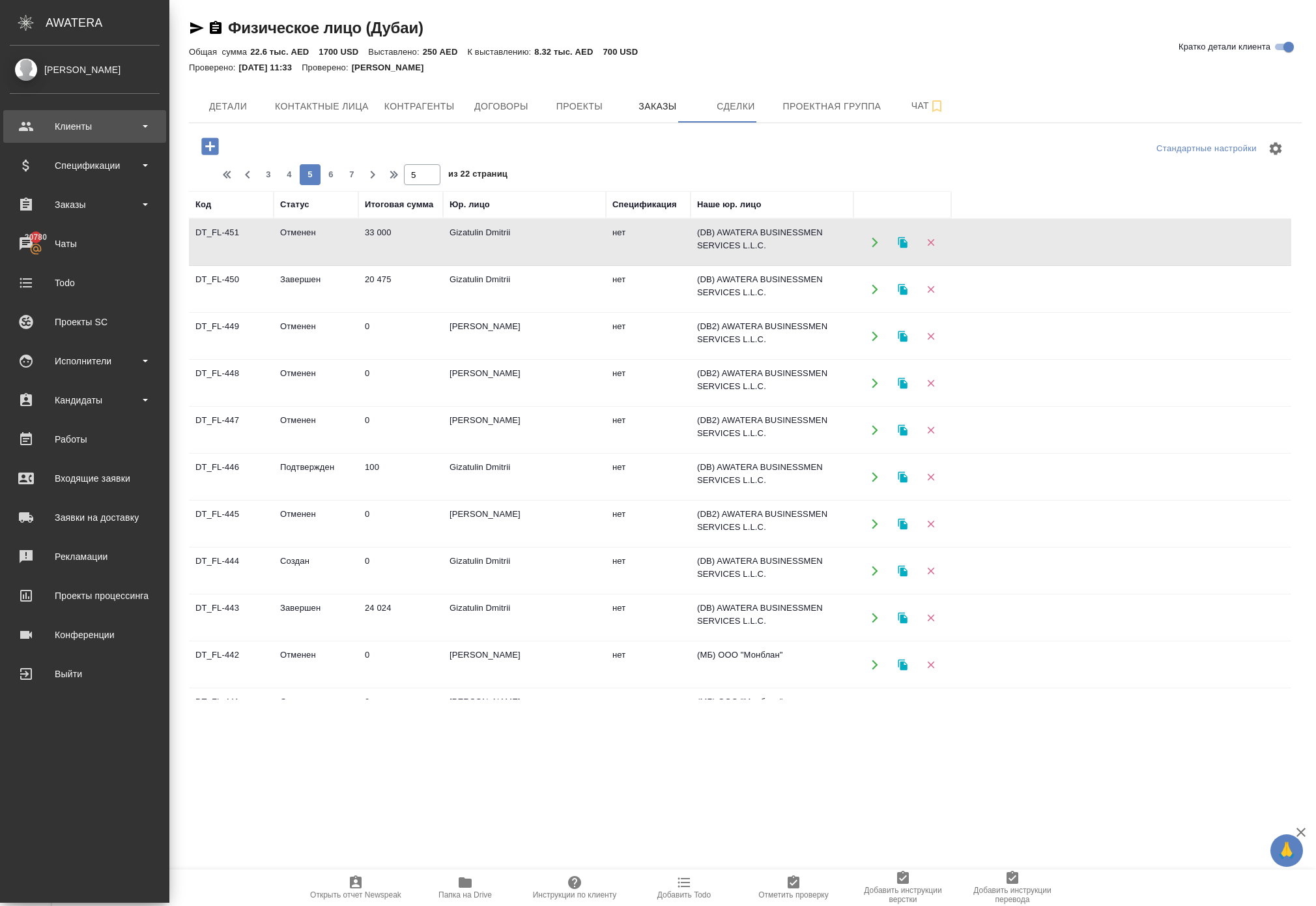
click at [70, 115] on div "Клиенты" at bounding box center [84, 126] width 163 height 32
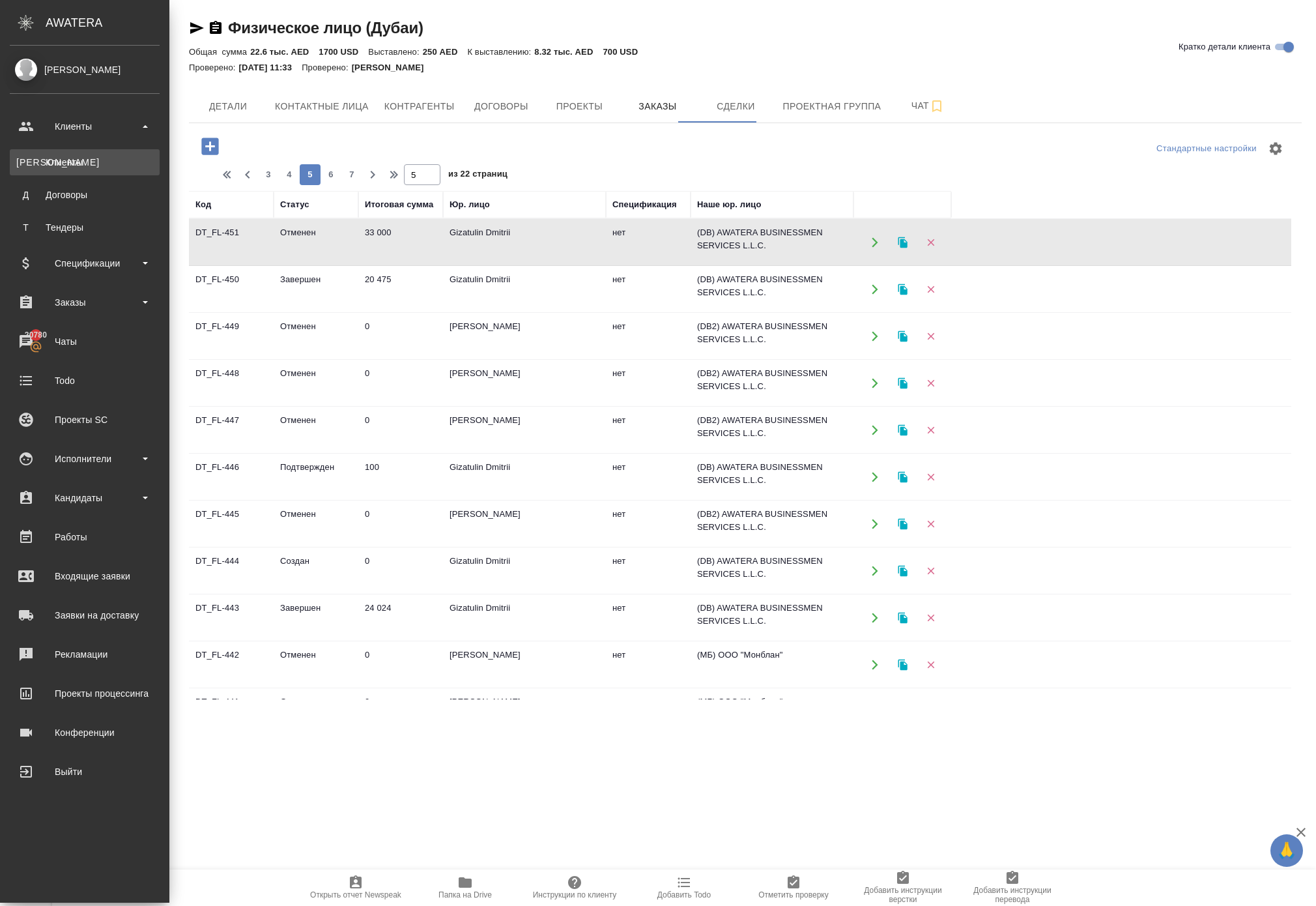
click at [80, 159] on div "Клиенты" at bounding box center [84, 162] width 137 height 13
select select "RU"
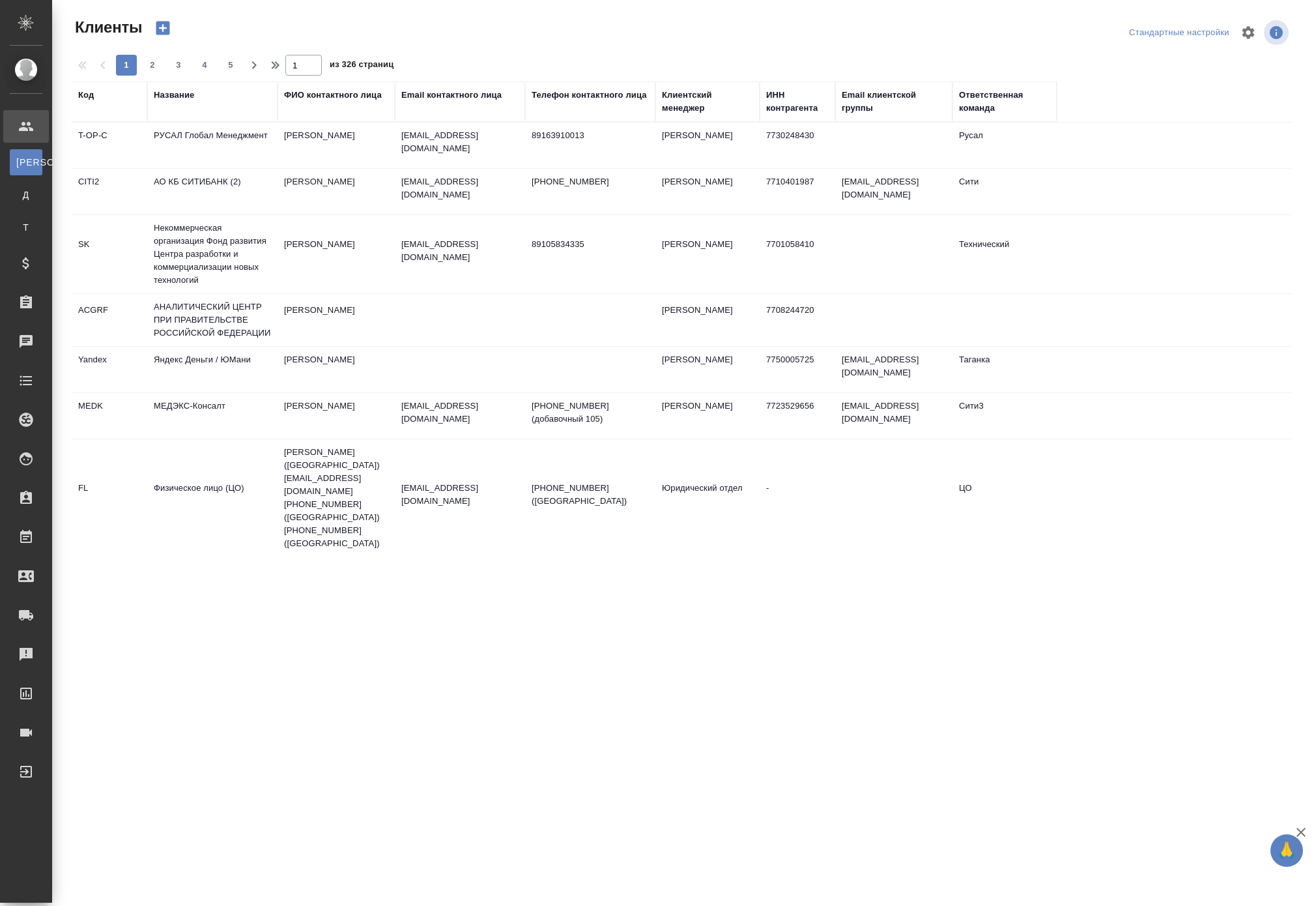
click at [202, 100] on th "Название" at bounding box center [212, 101] width 130 height 41
click at [194, 101] on div "Название" at bounding box center [174, 95] width 41 height 13
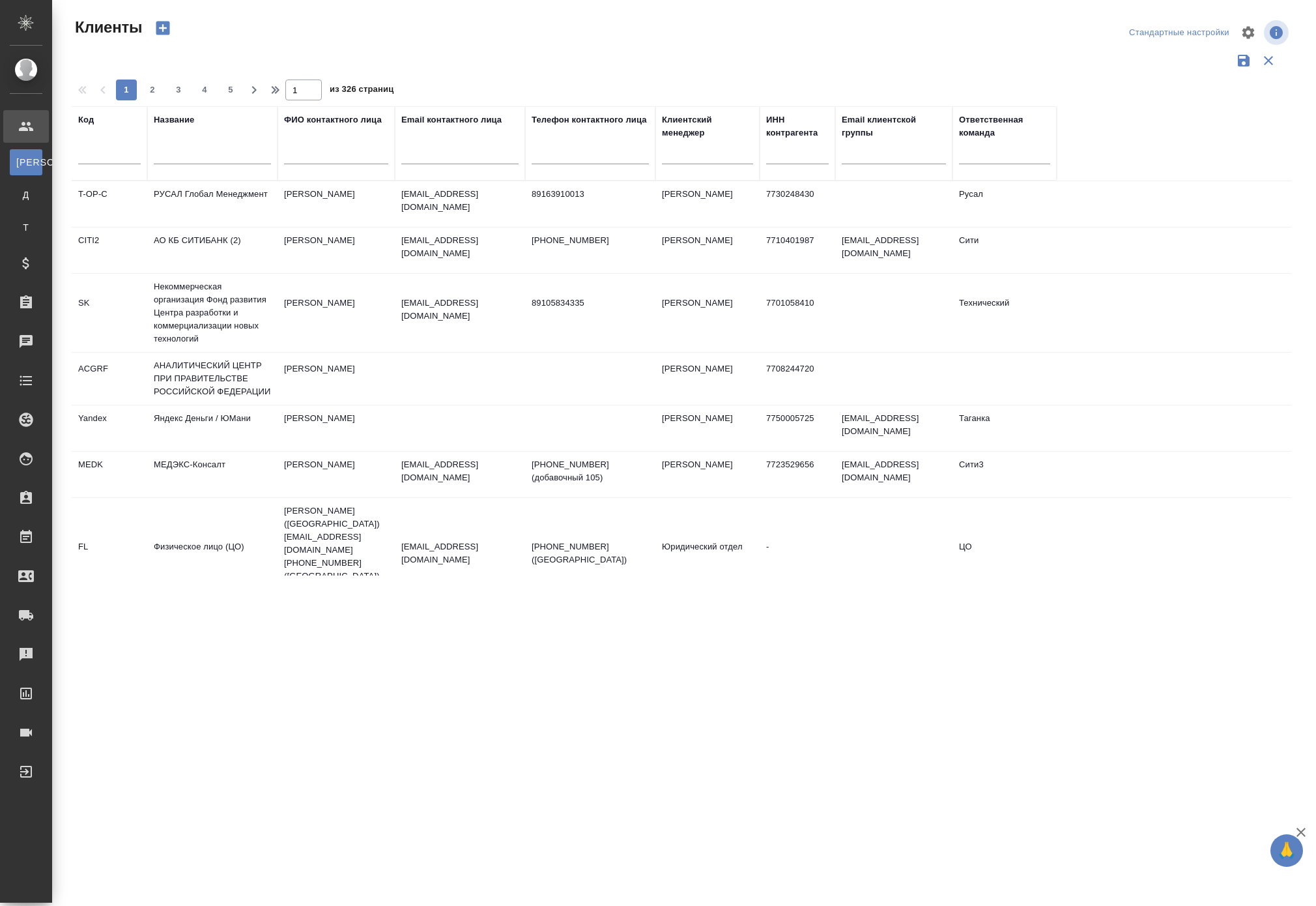
click at [205, 164] on input "text" at bounding box center [212, 156] width 117 height 16
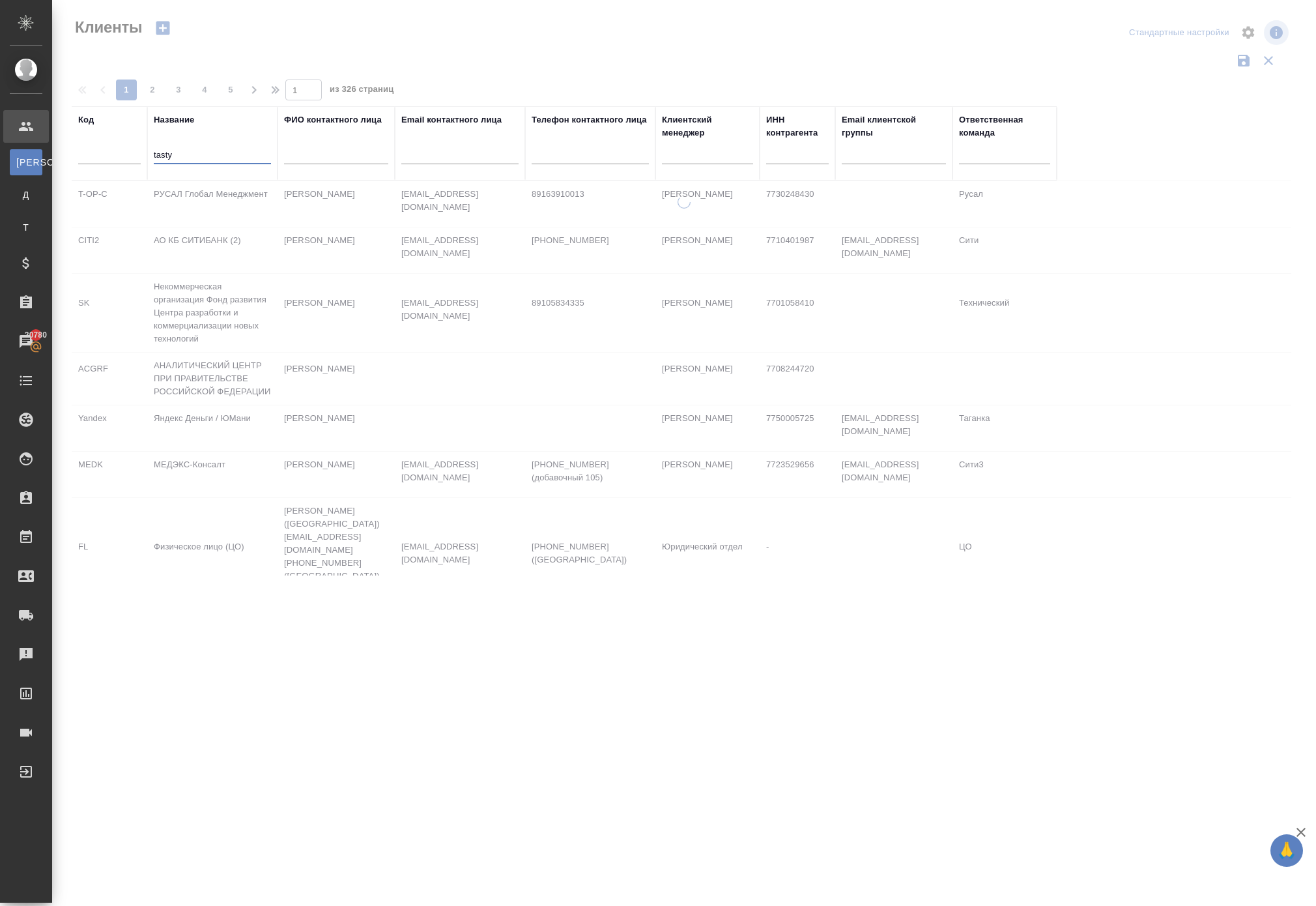
type input "tasty"
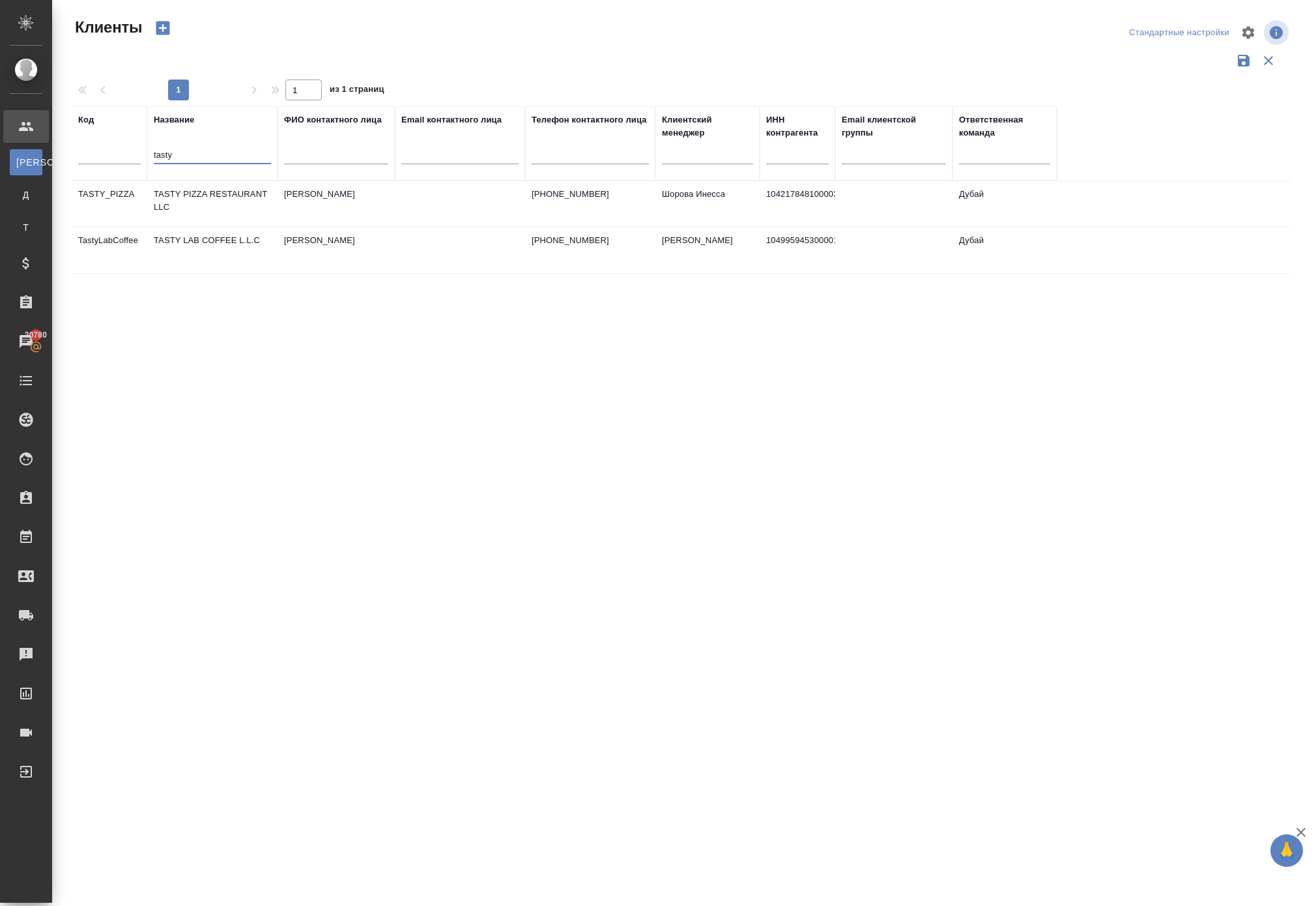
click at [199, 273] on td "TASTY LAB COFFEE L.L.C" at bounding box center [212, 249] width 130 height 45
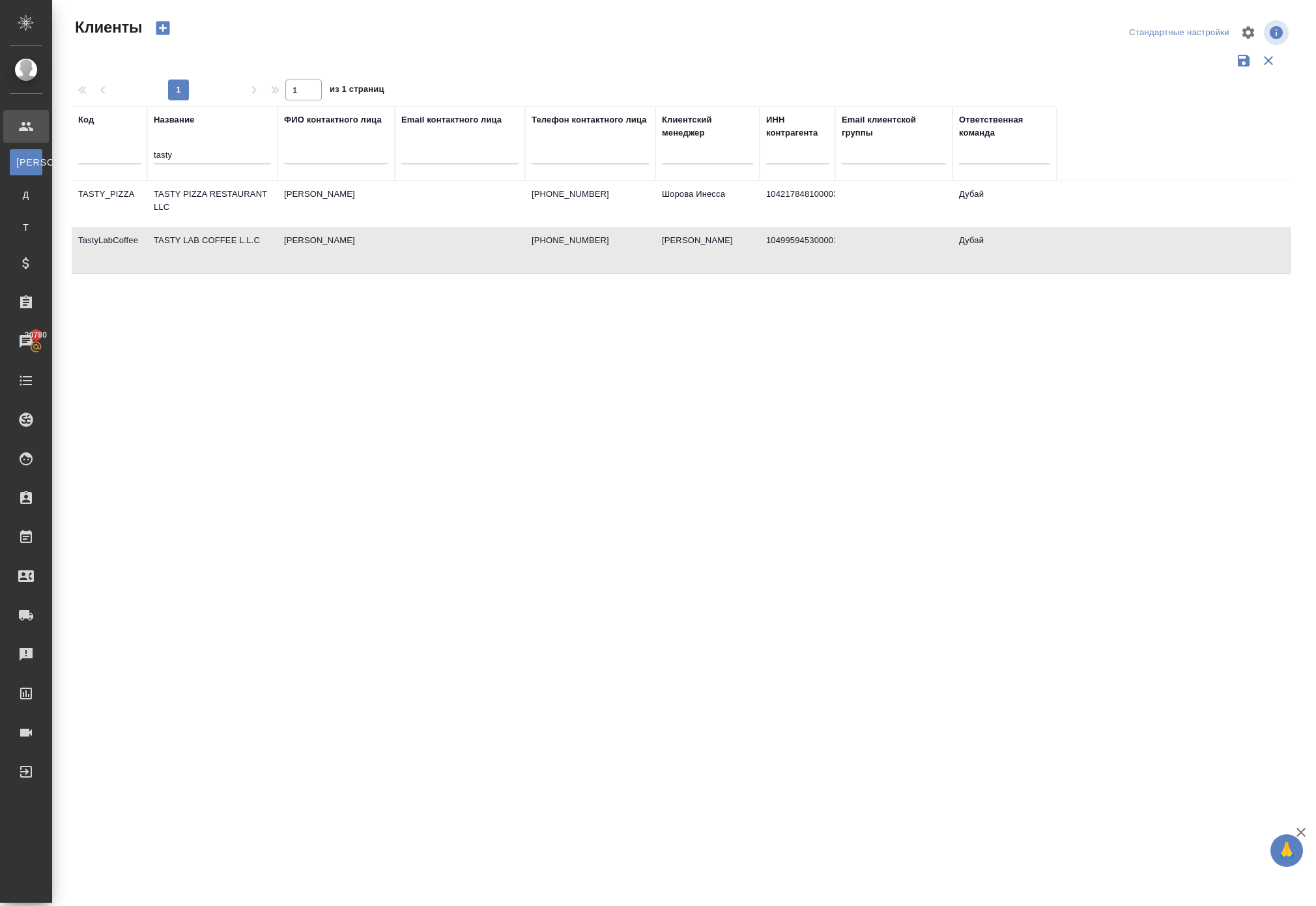
click at [199, 273] on td "TASTY LAB COFFEE L.L.C" at bounding box center [212, 249] width 130 height 45
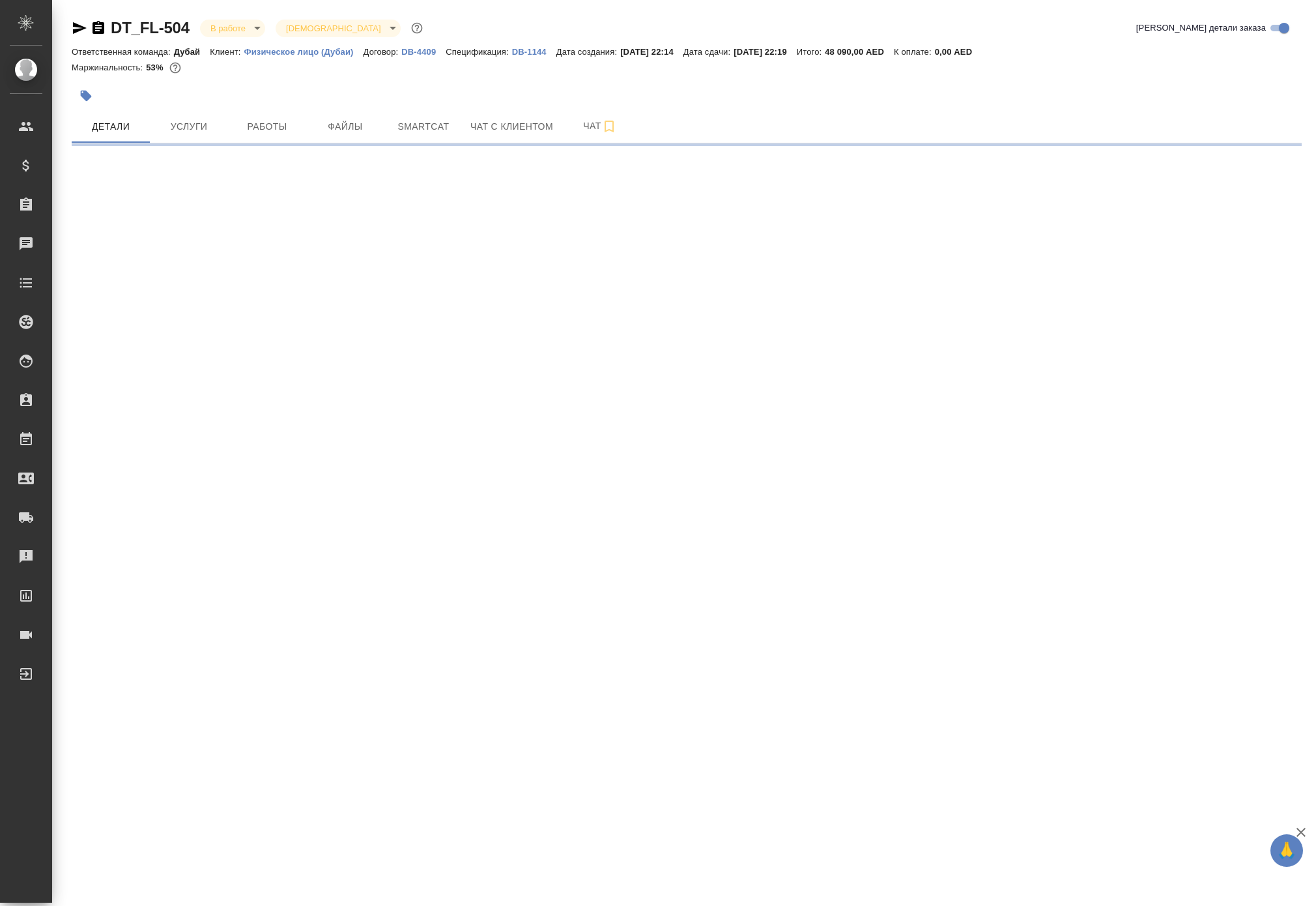
select select "RU"
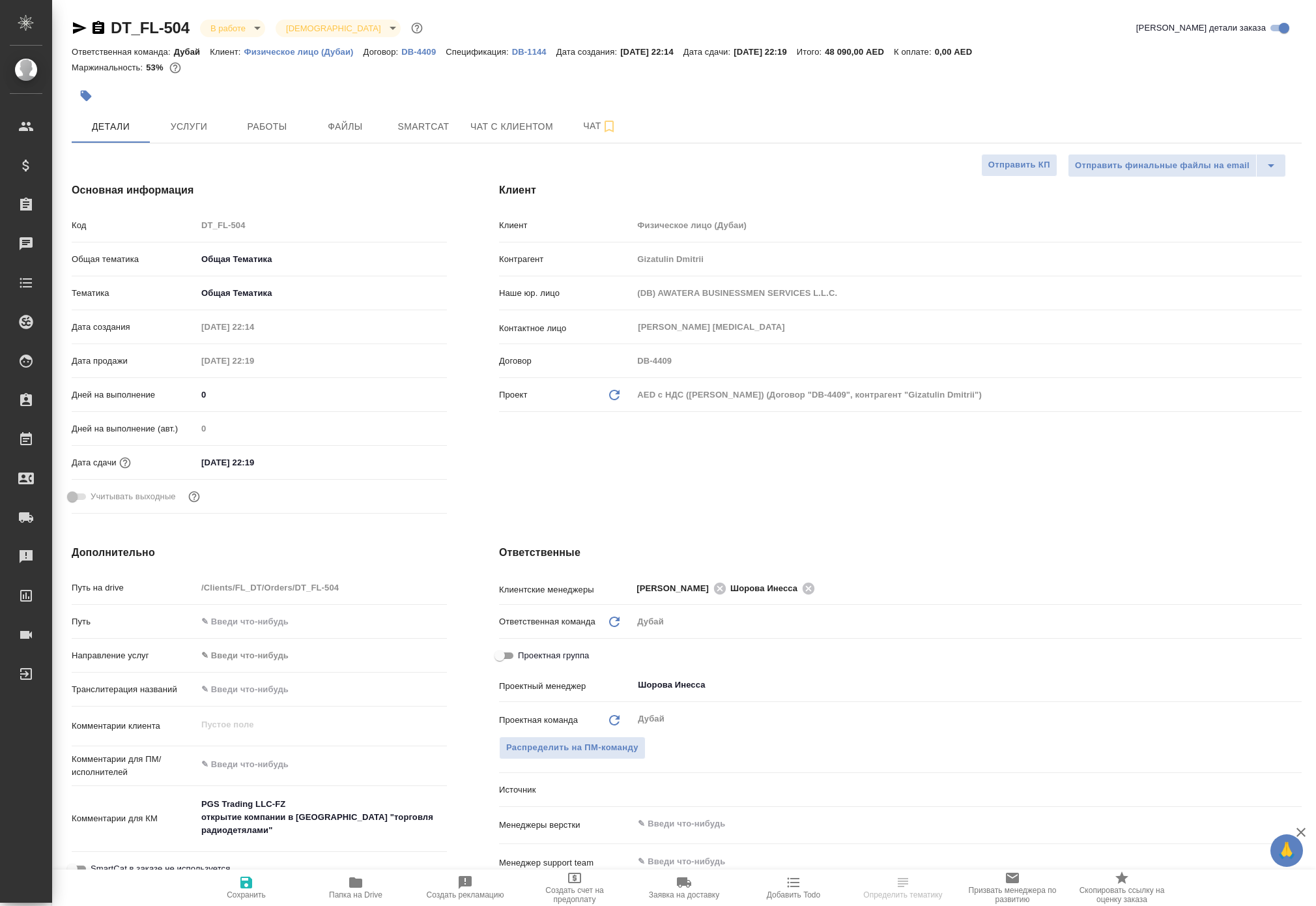
type textarea "x"
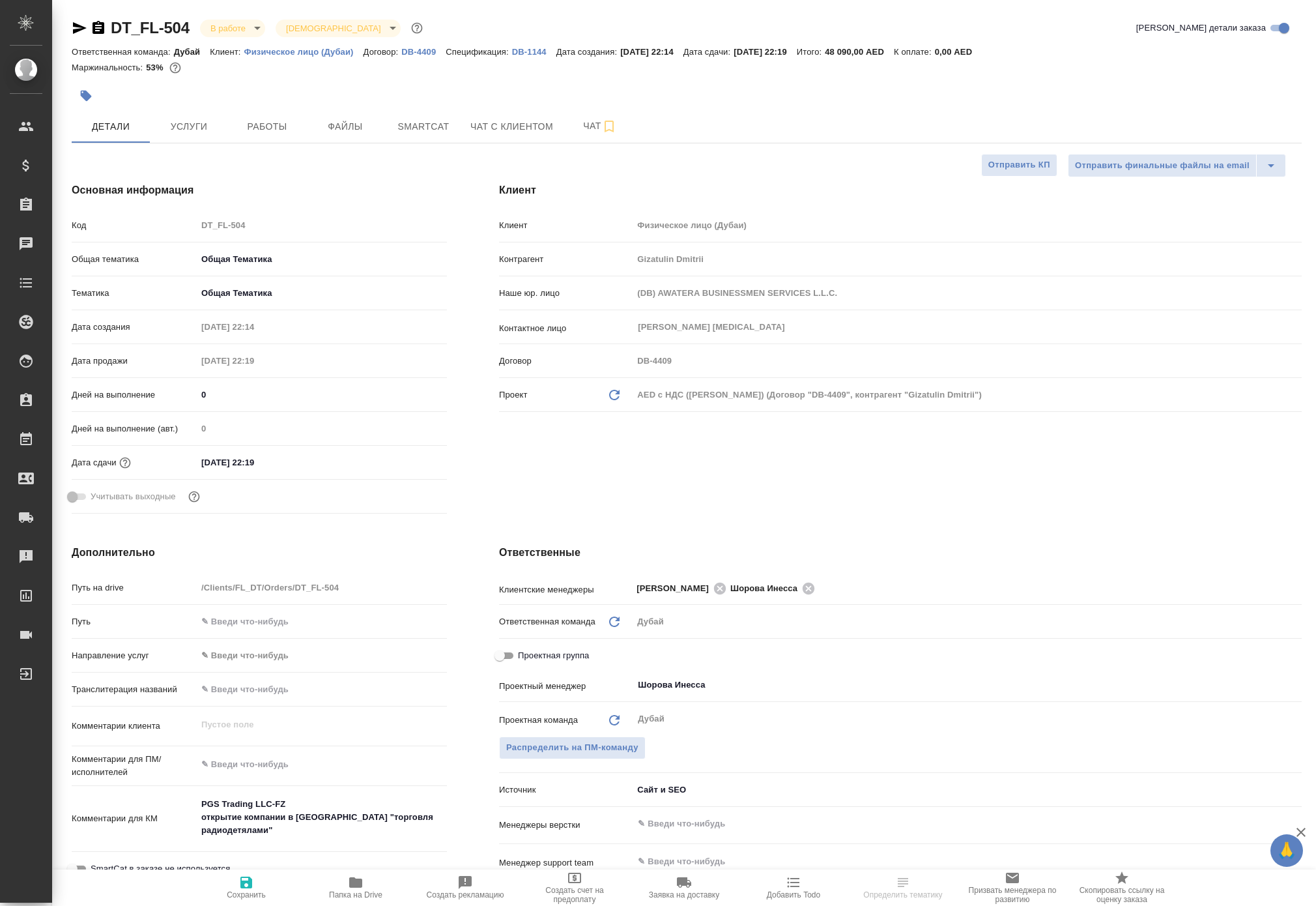
type textarea "x"
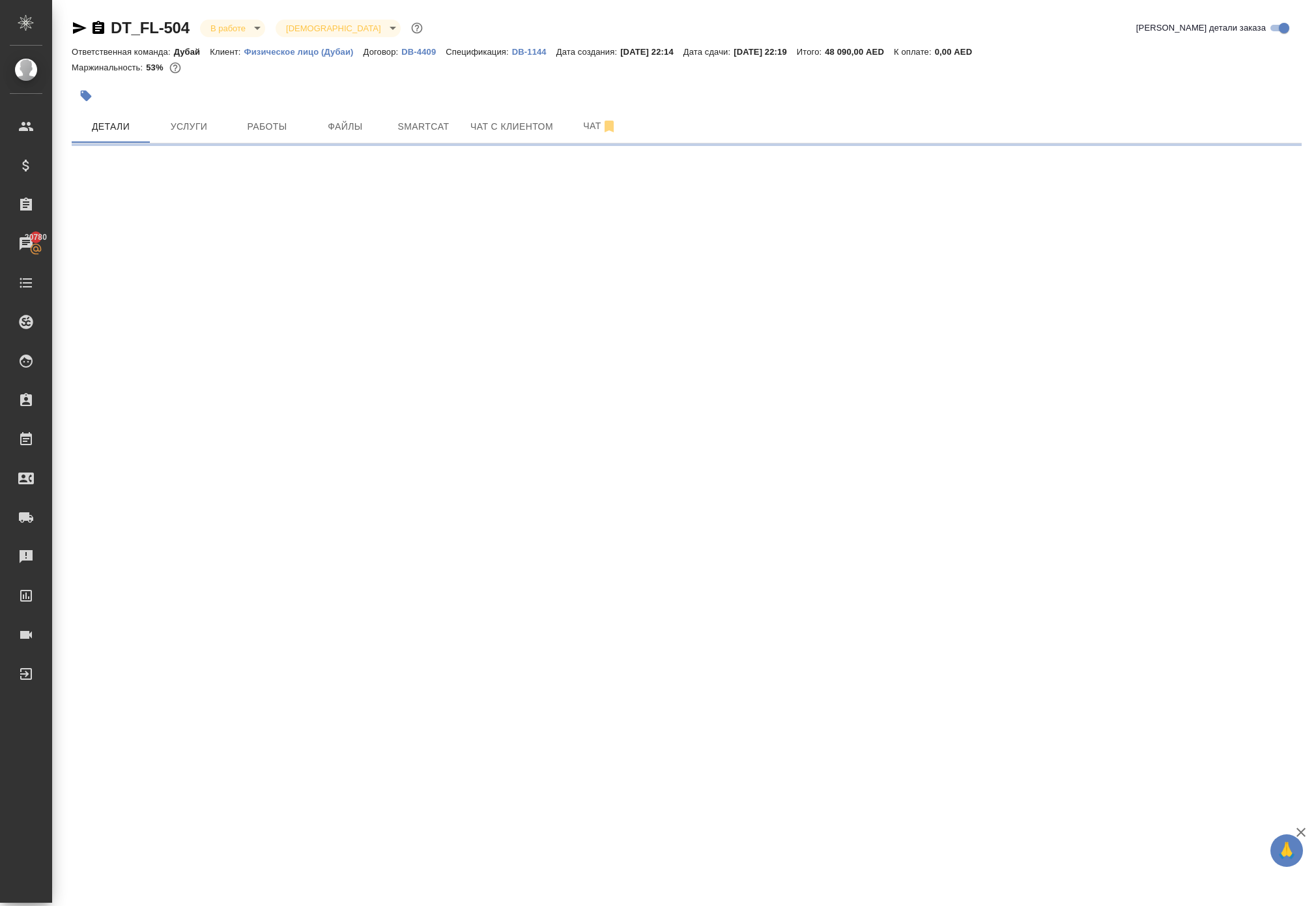
select select "RU"
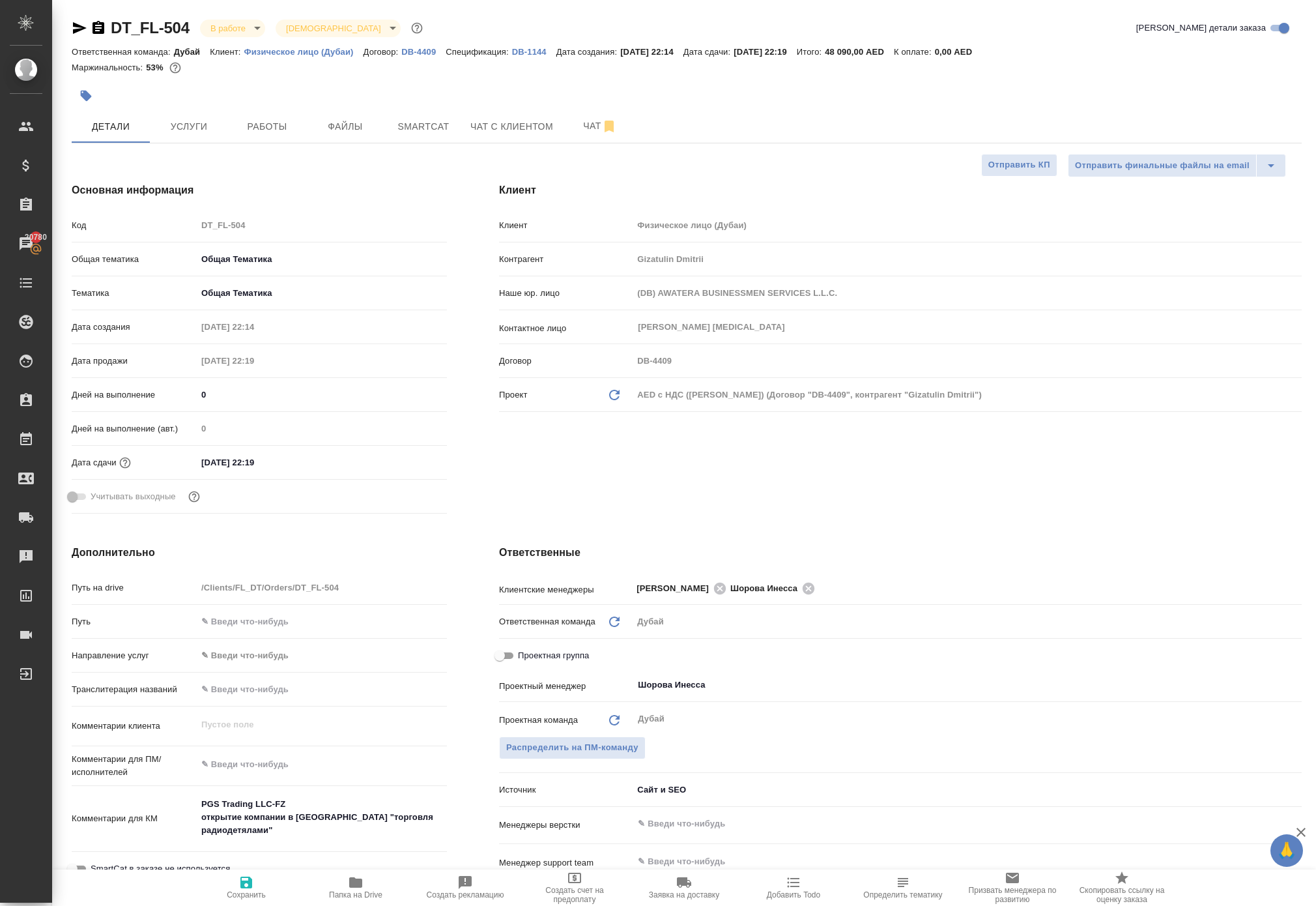
type textarea "x"
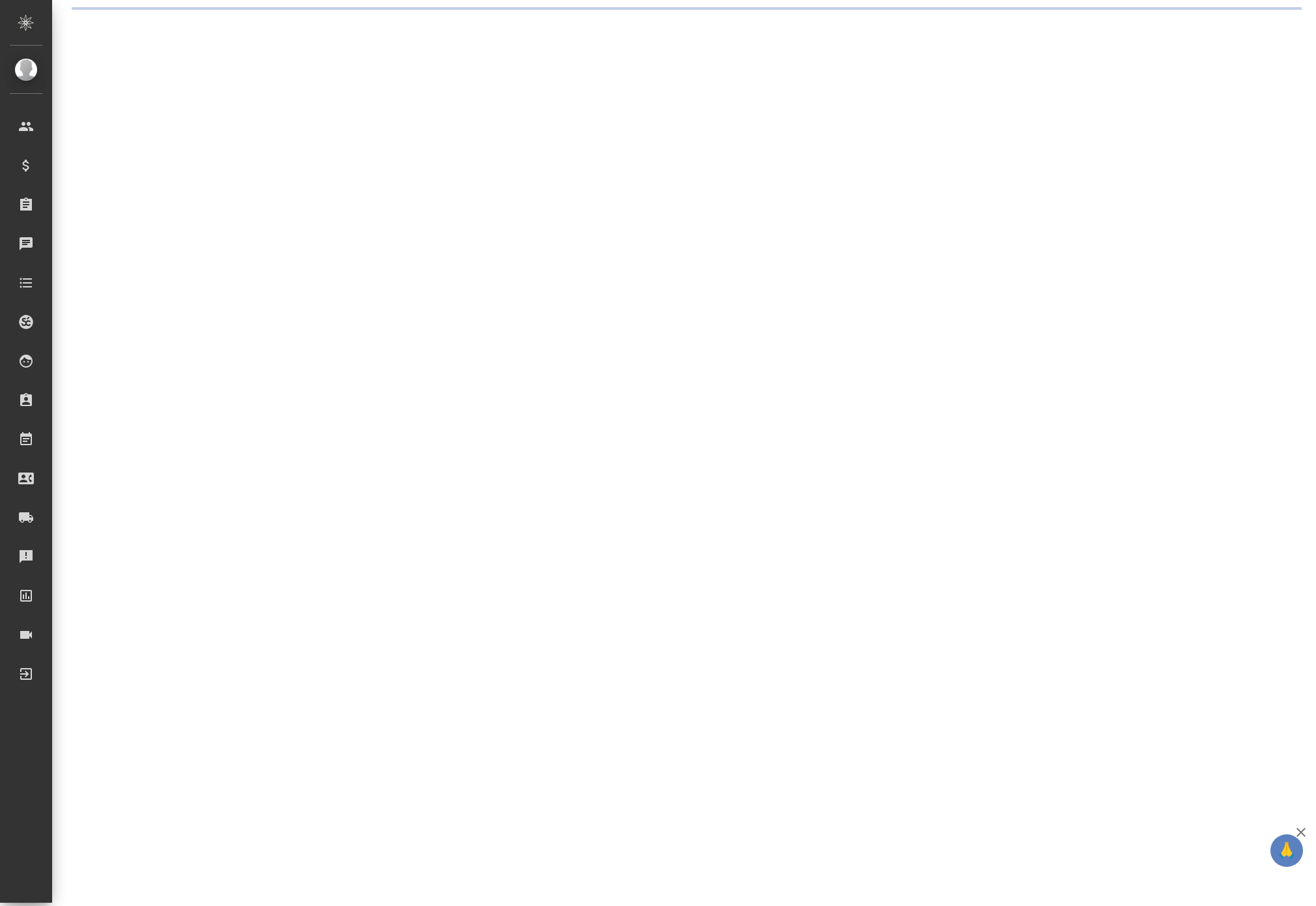
select select "RU"
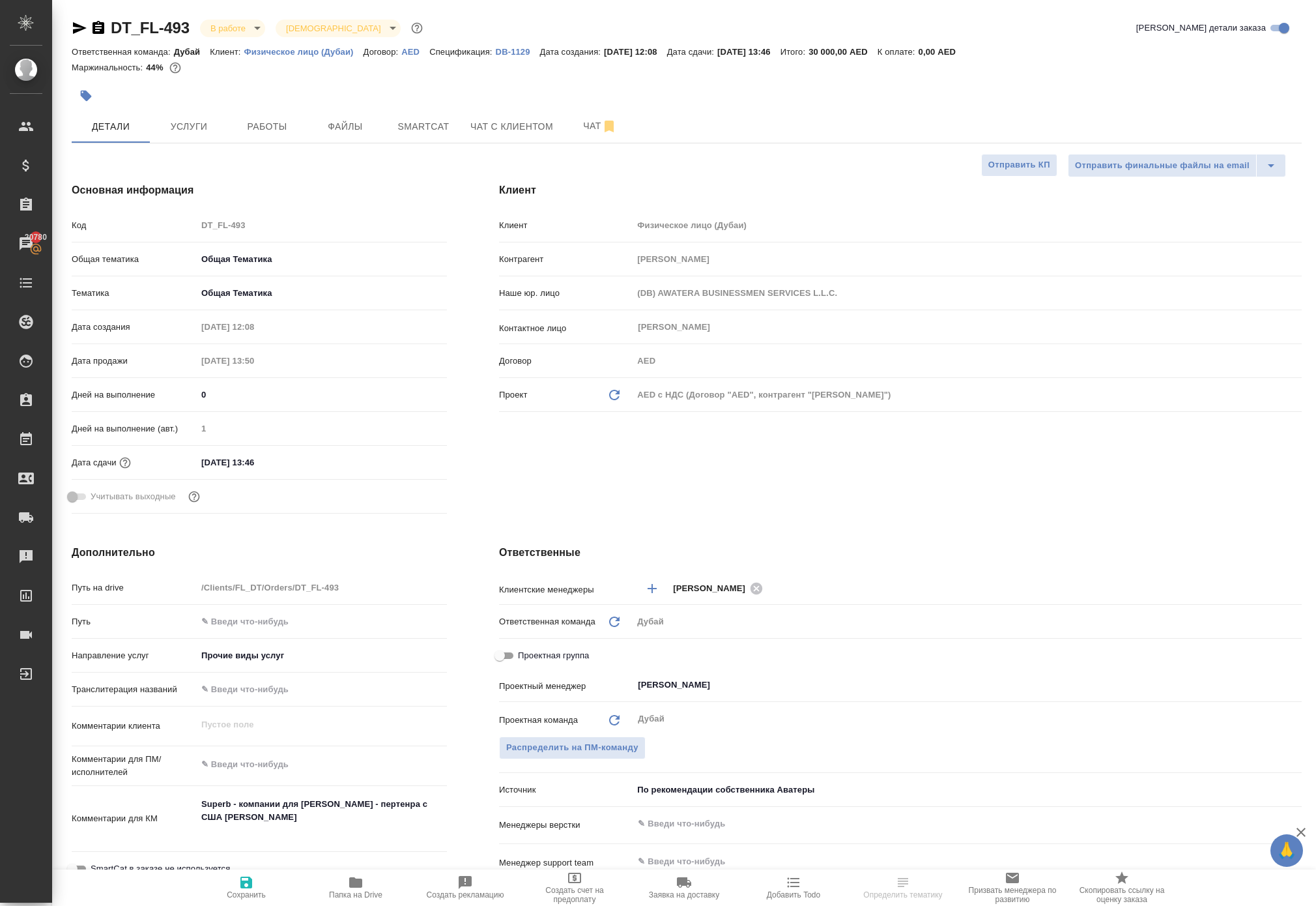
type textarea "x"
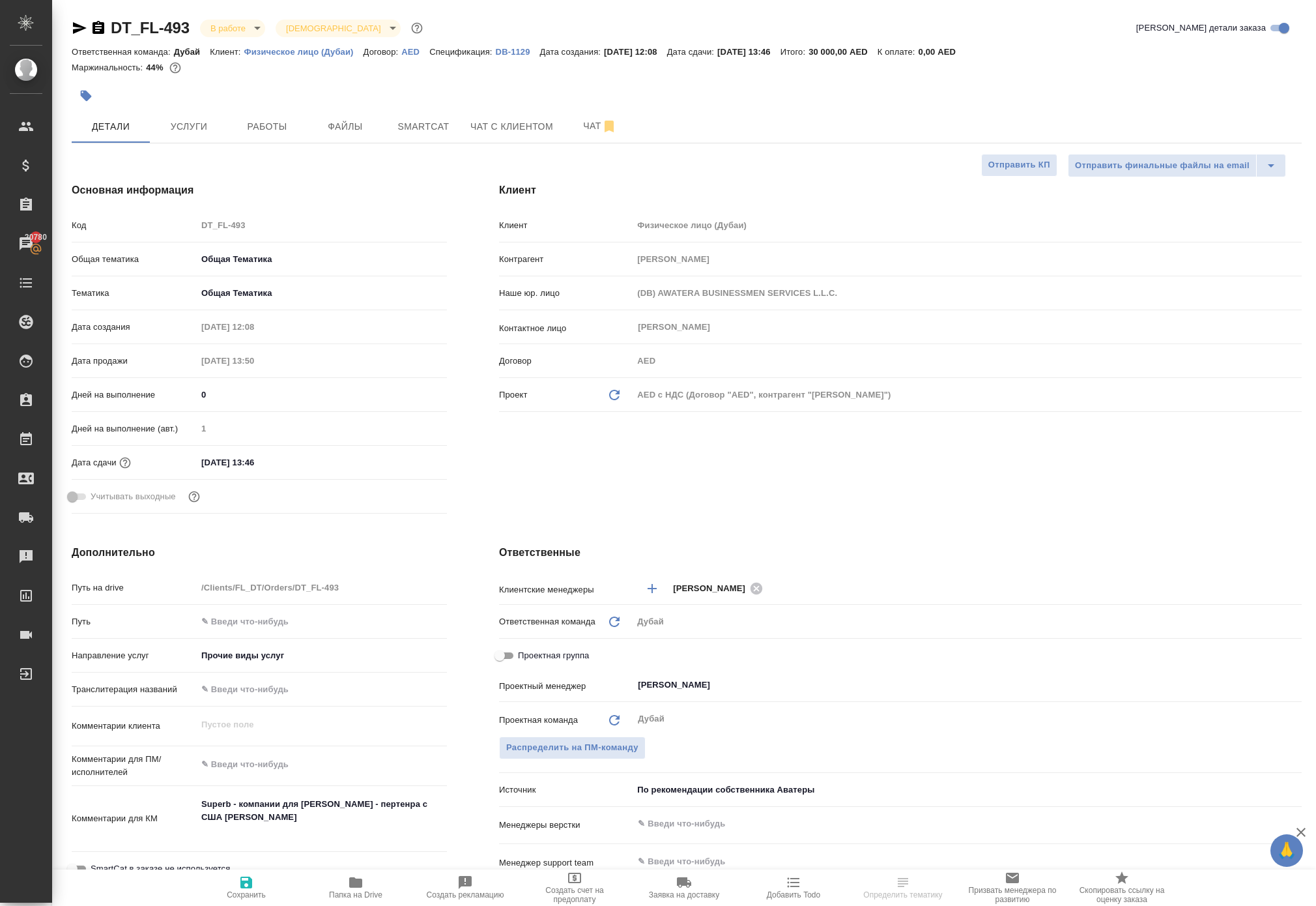
type textarea "x"
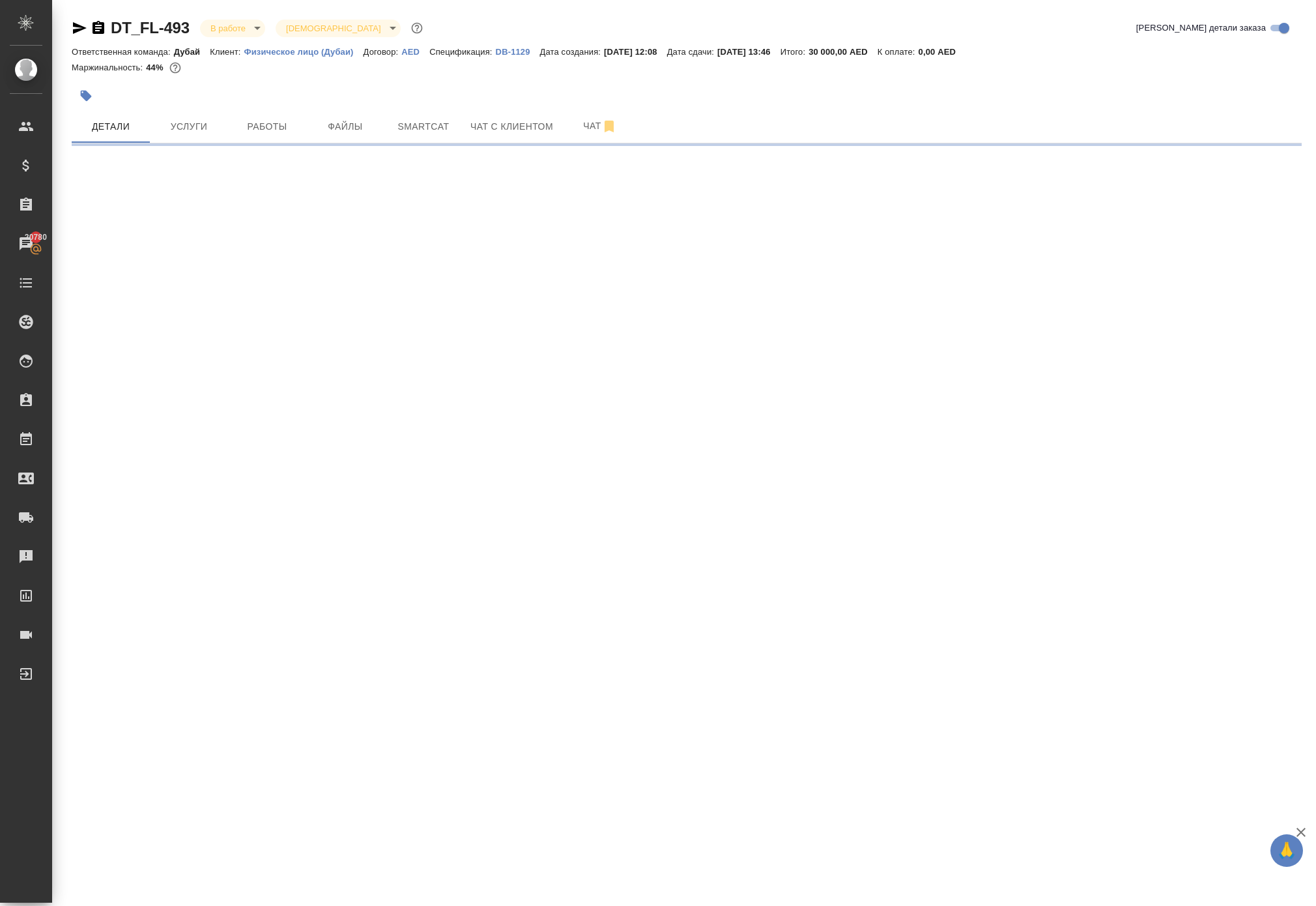
select select "RU"
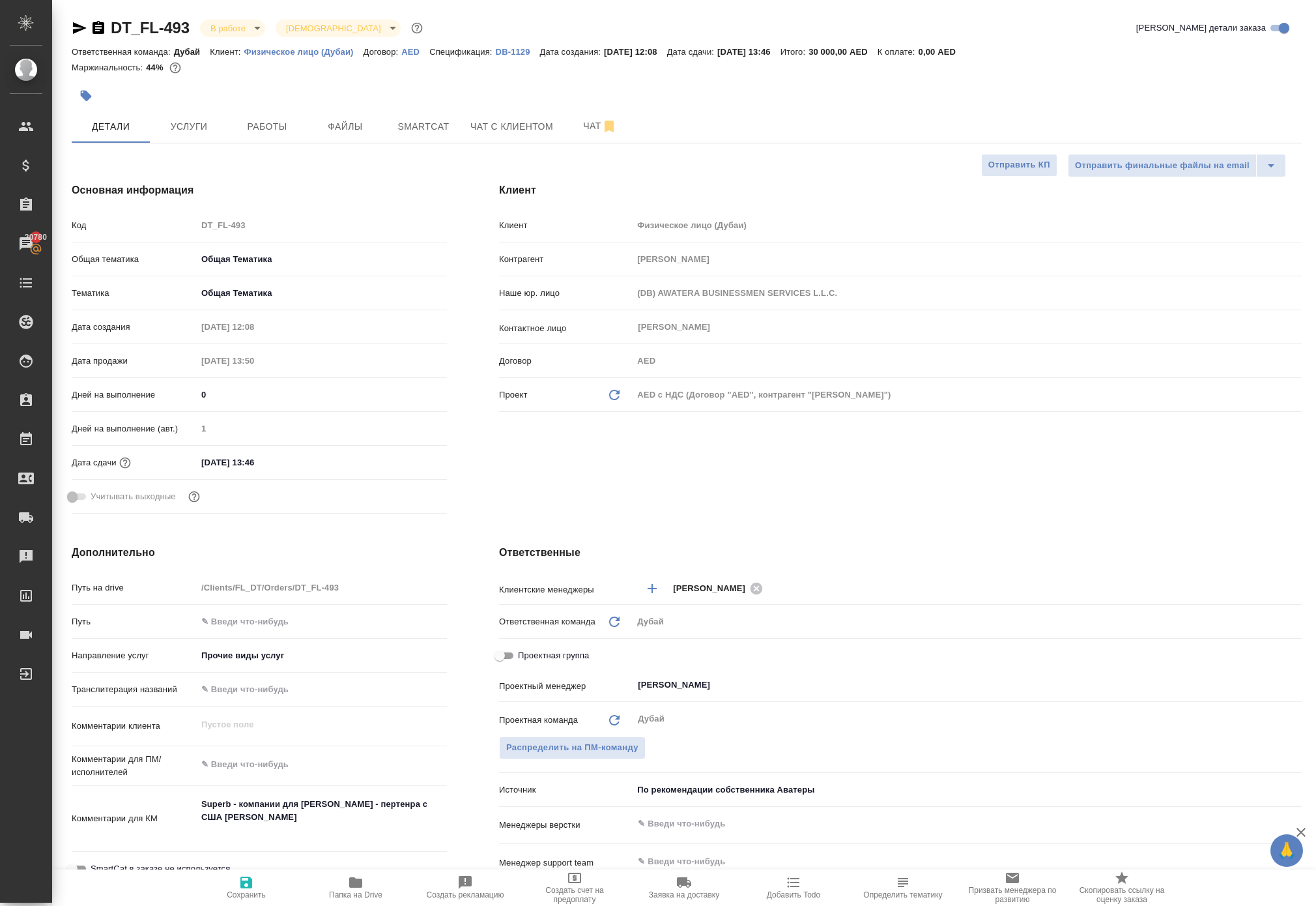
type textarea "x"
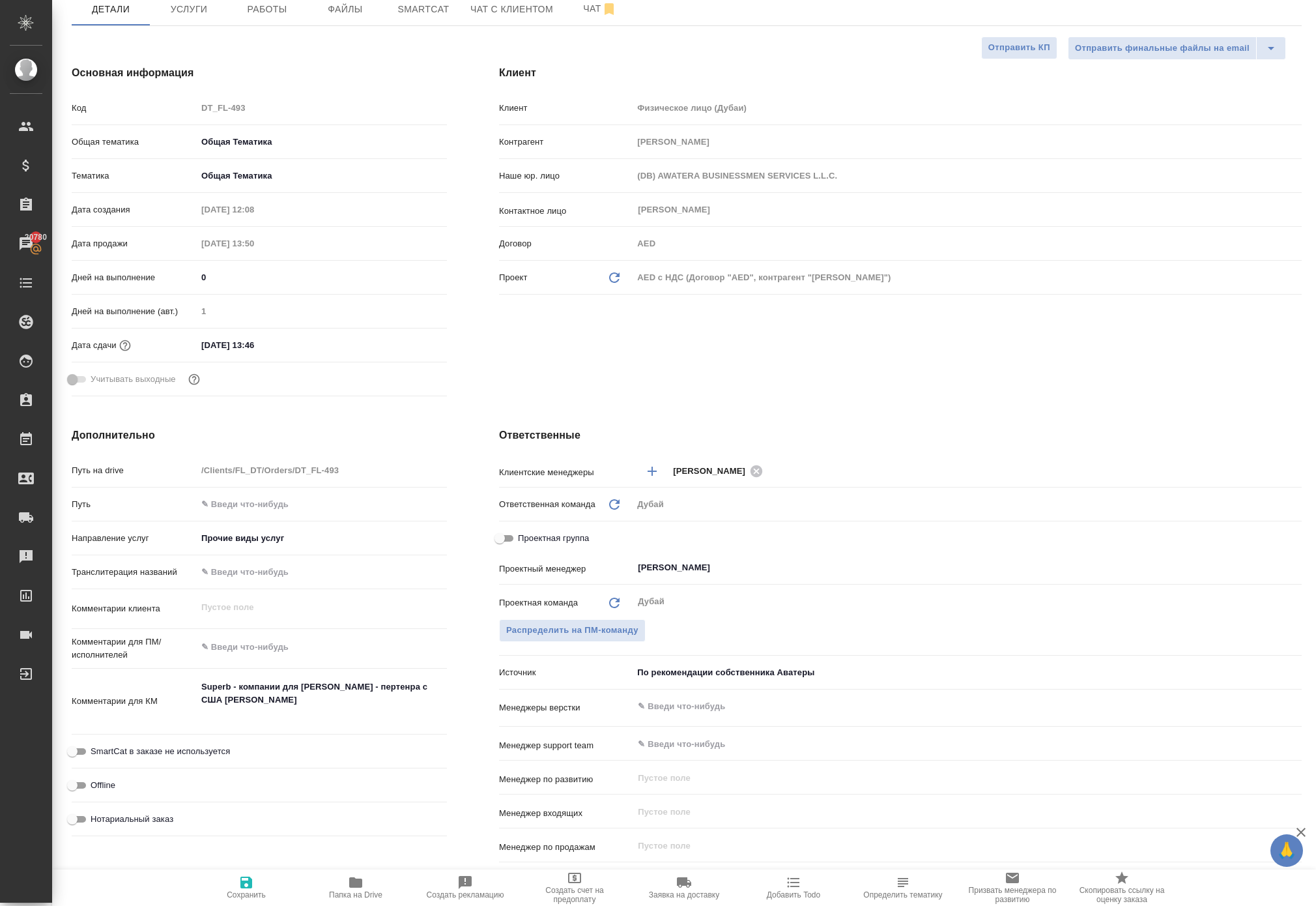
scroll to position [243, 0]
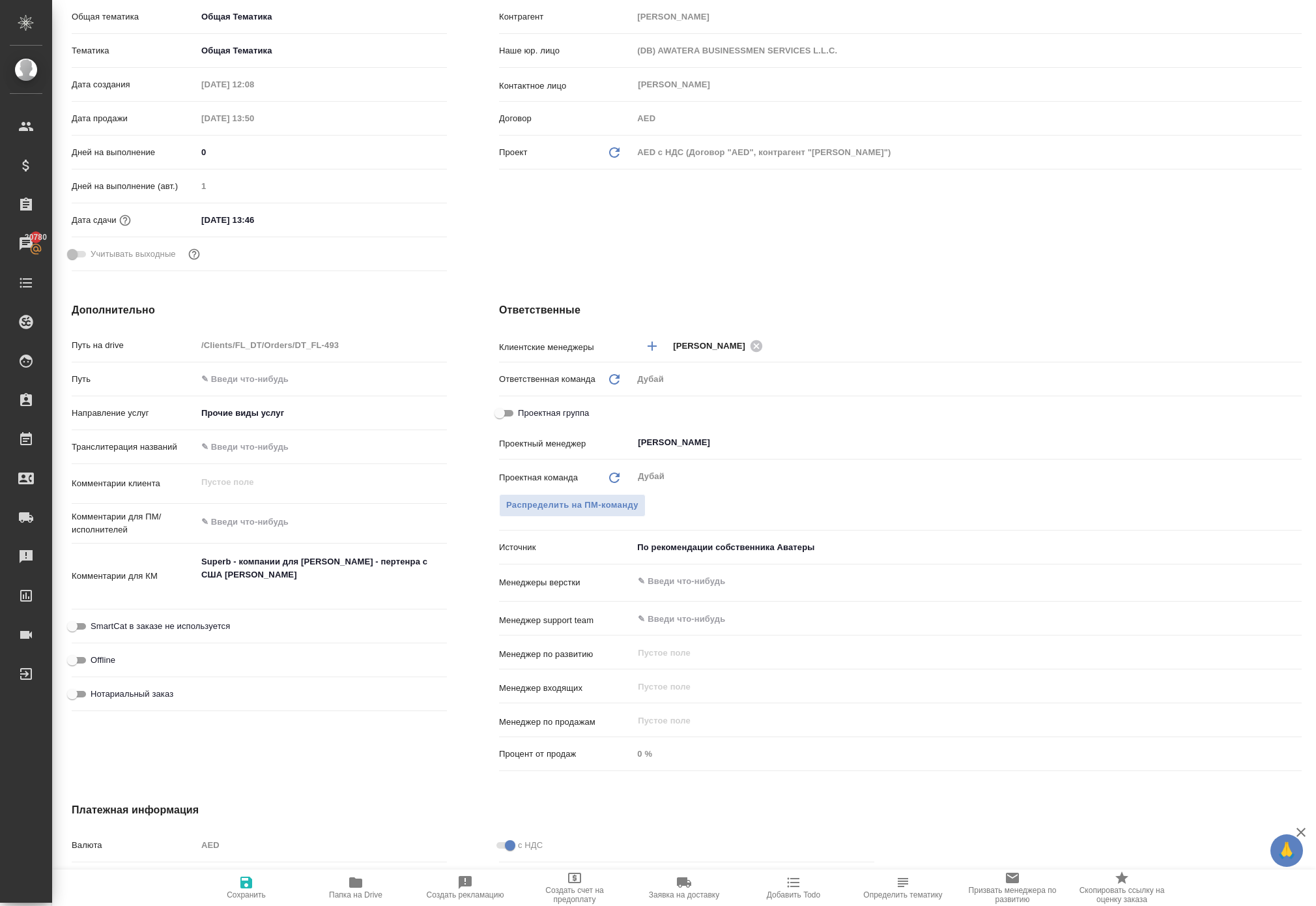
type textarea "x"
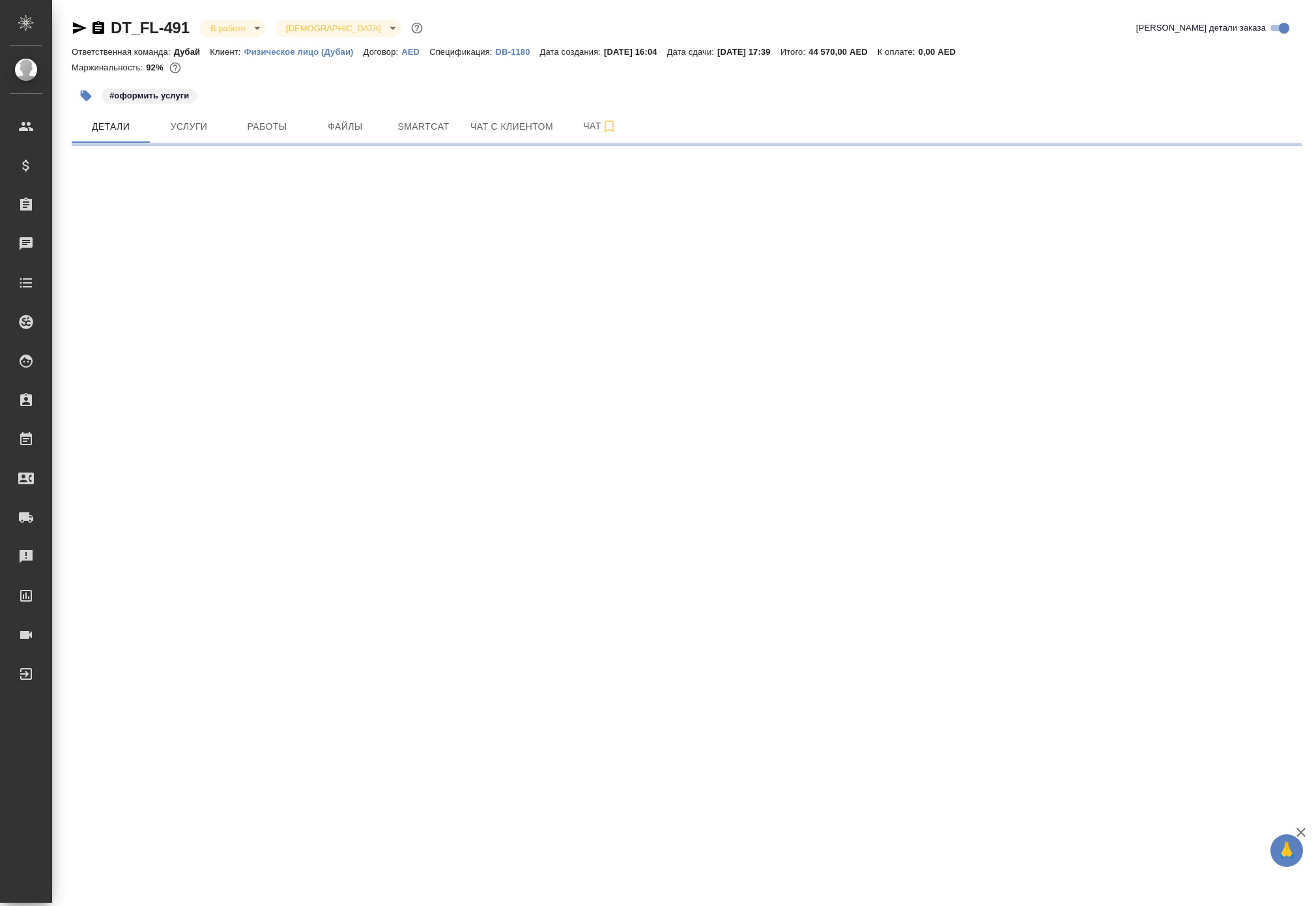
select select "RU"
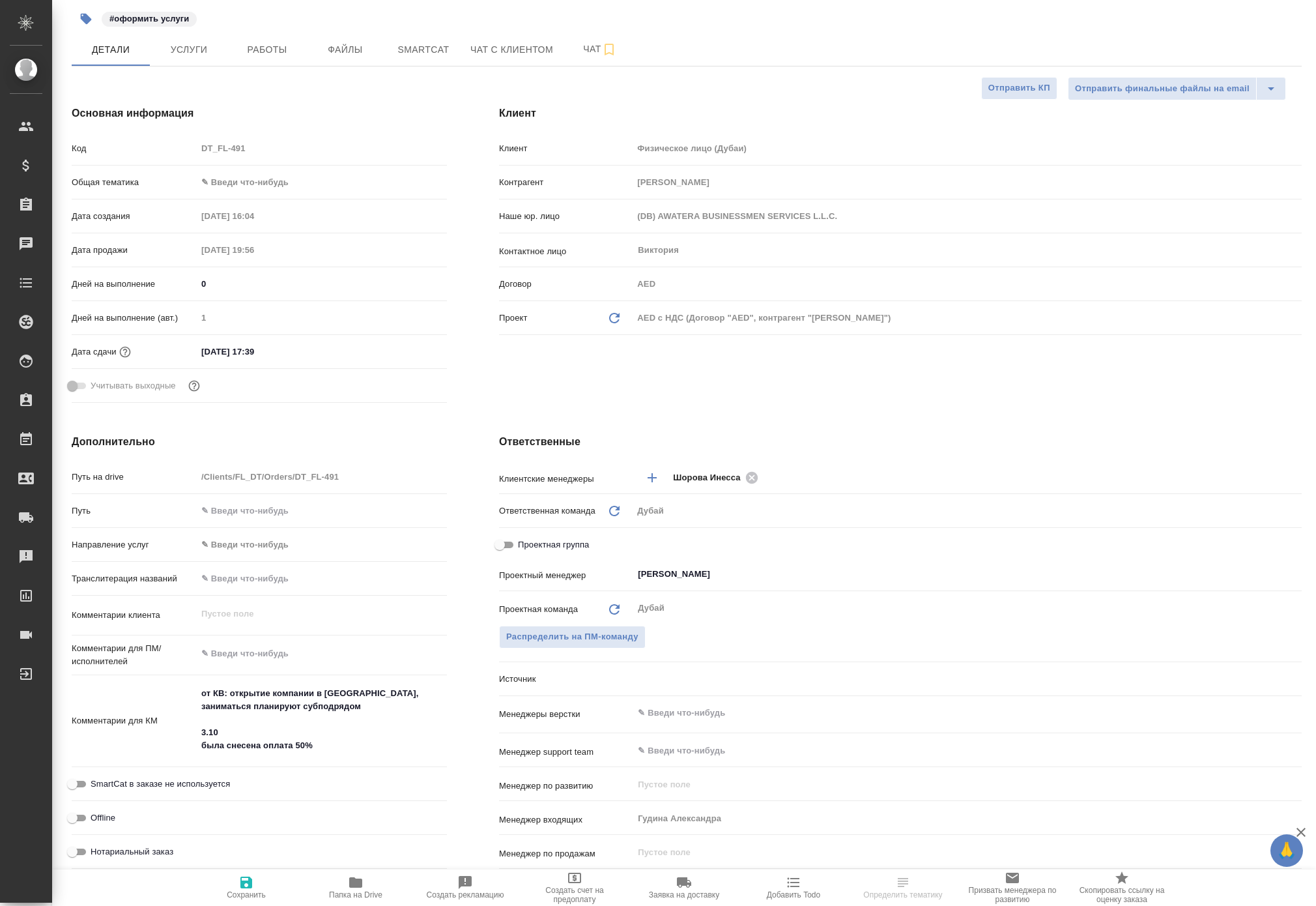
type textarea "x"
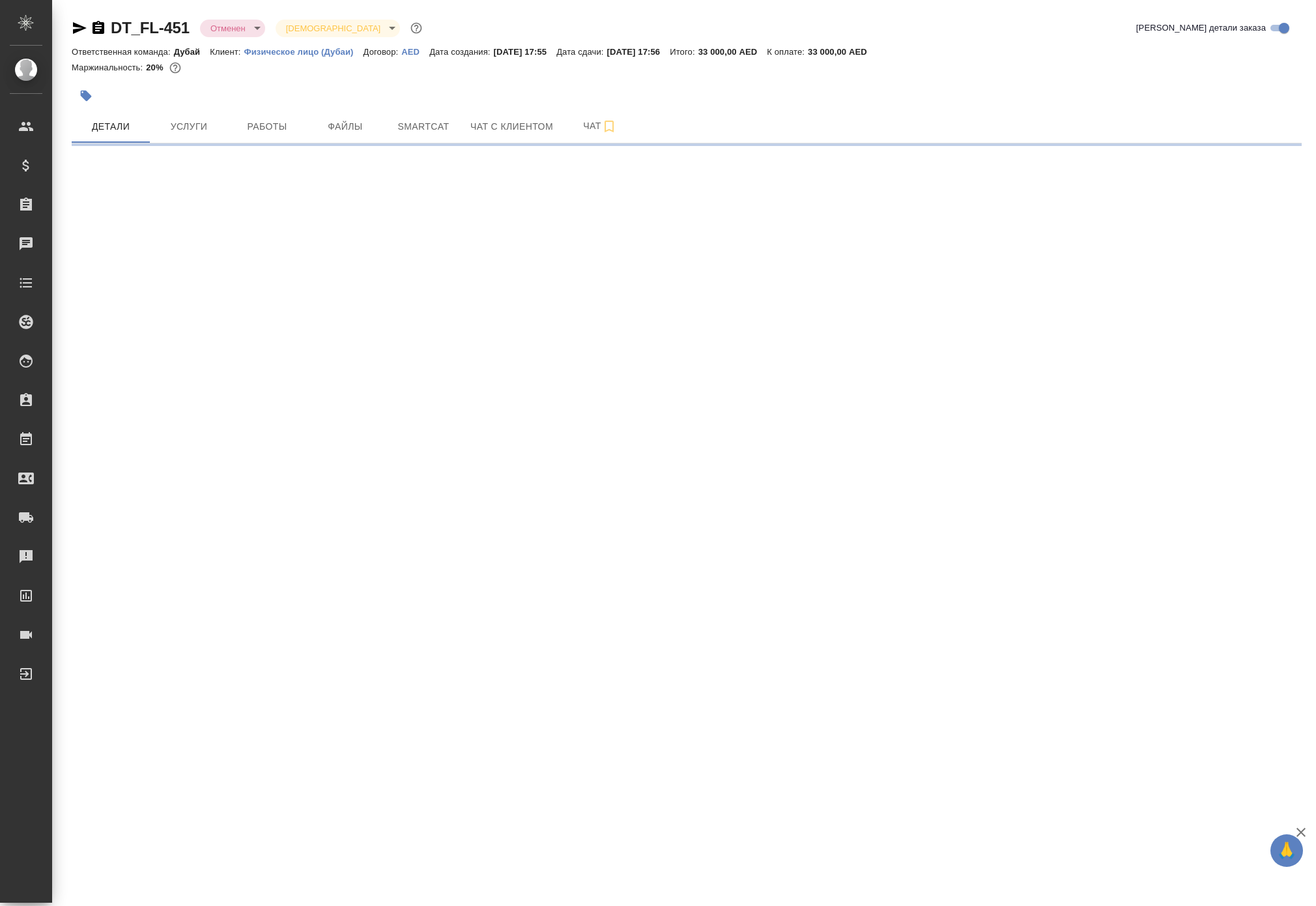
select select "RU"
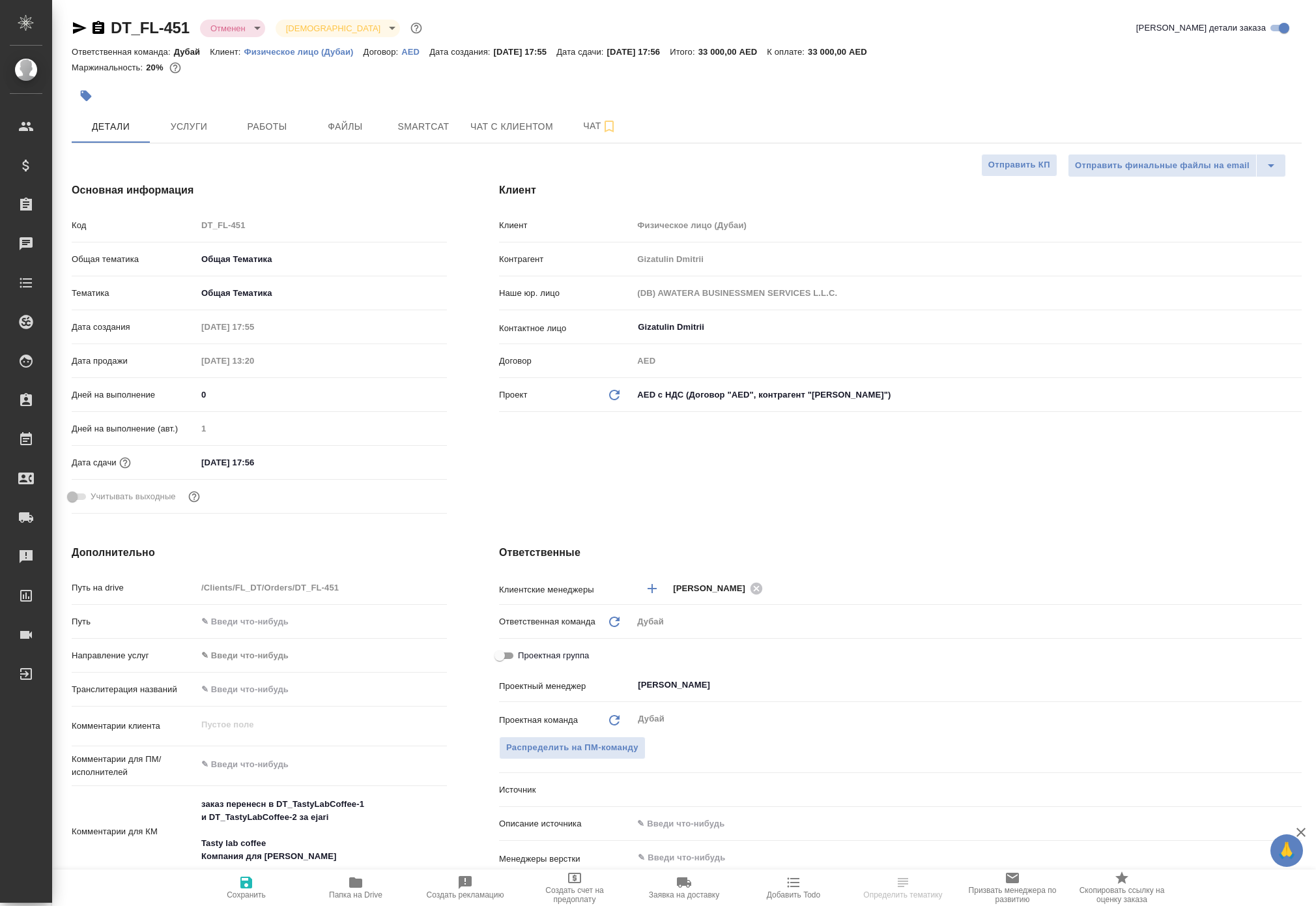
type textarea "x"
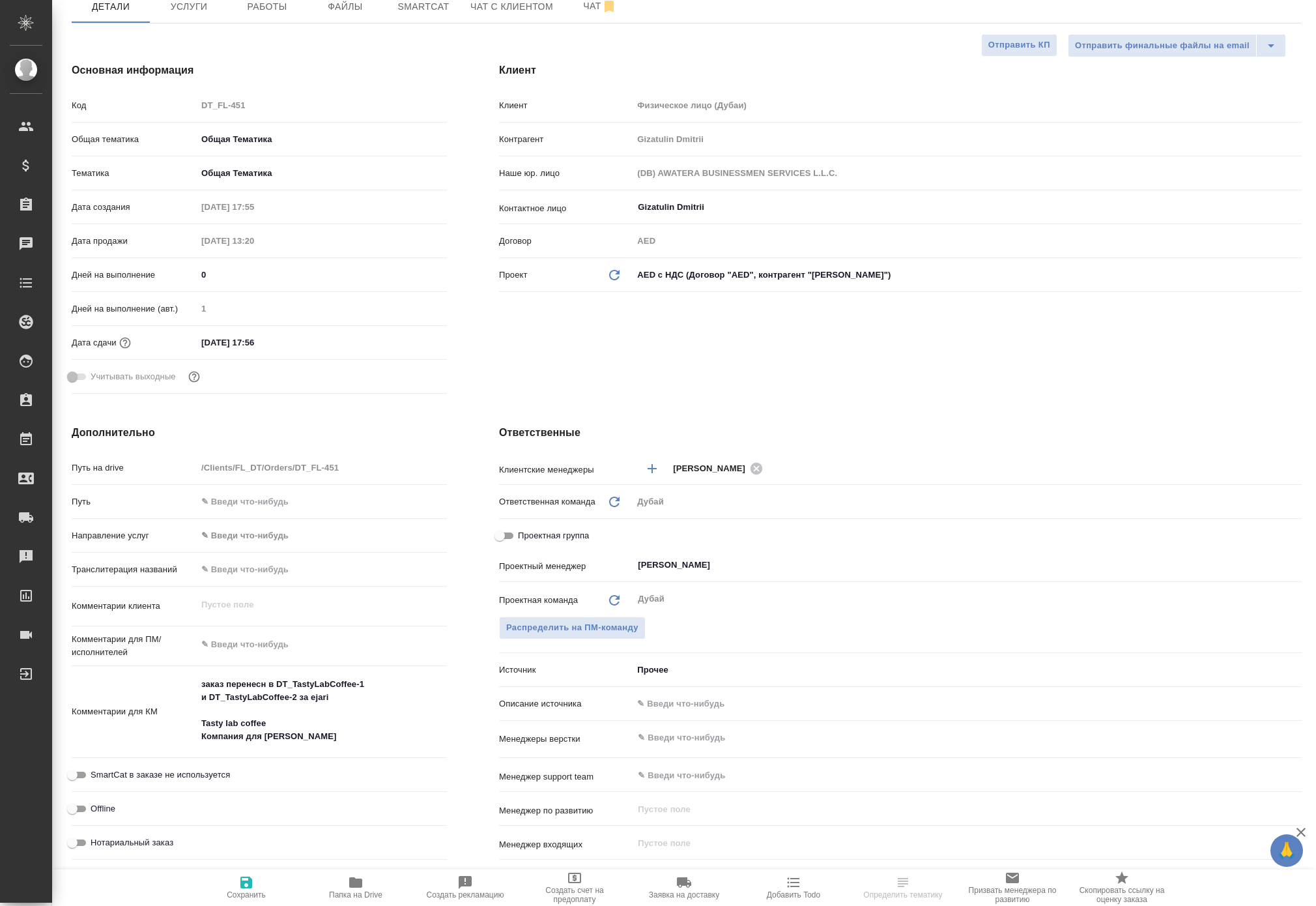
type textarea "x"
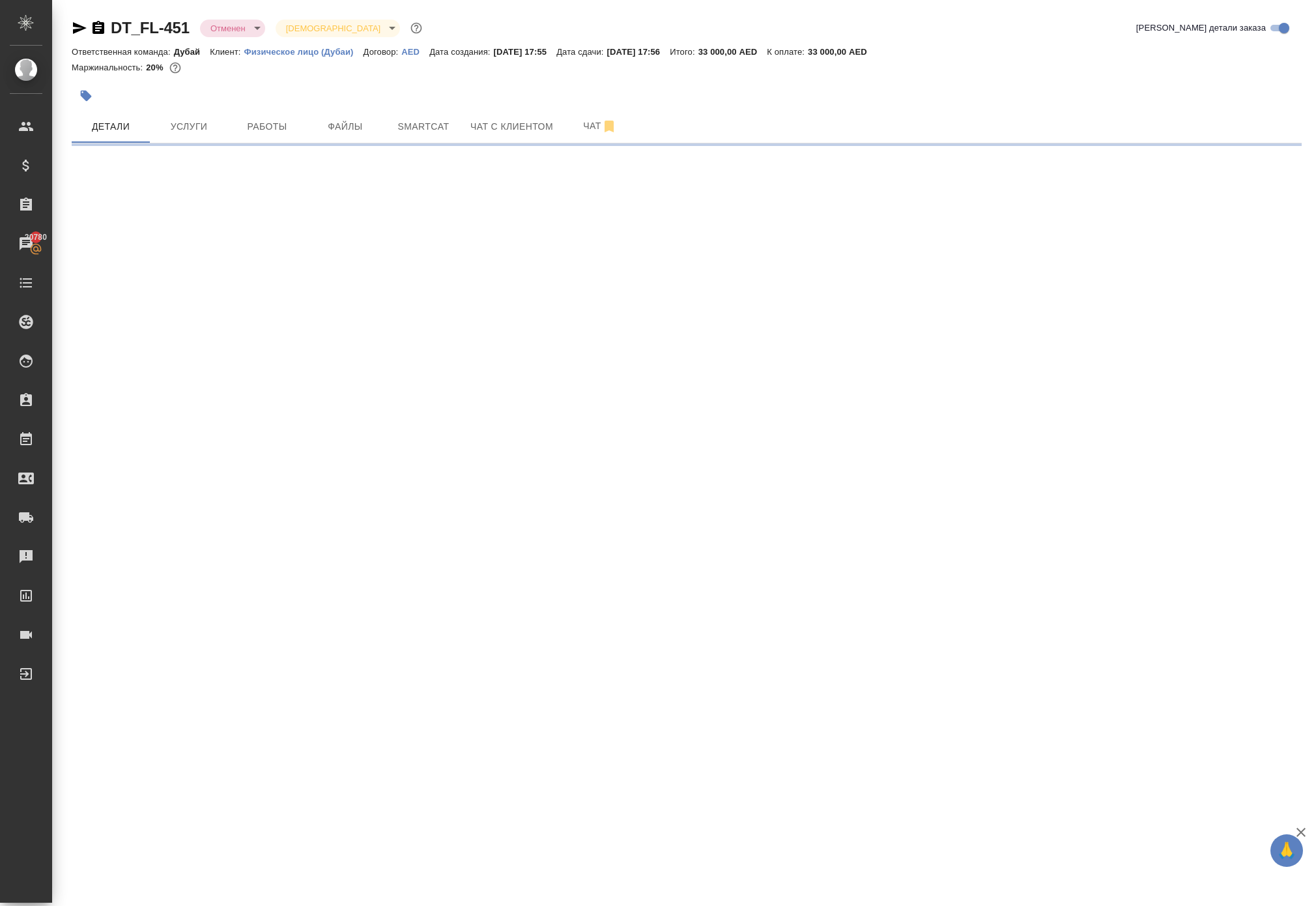
select select "RU"
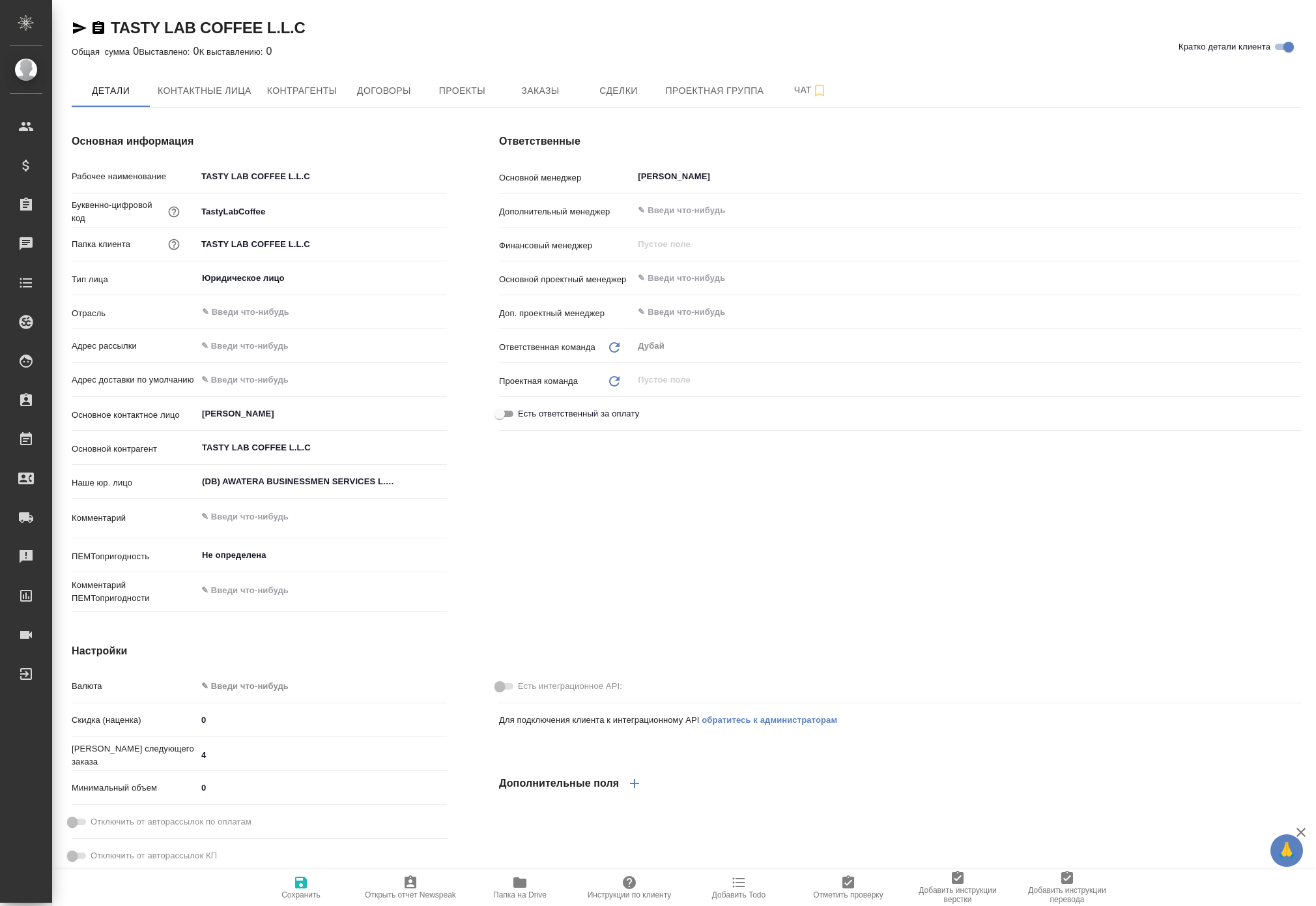
type textarea "x"
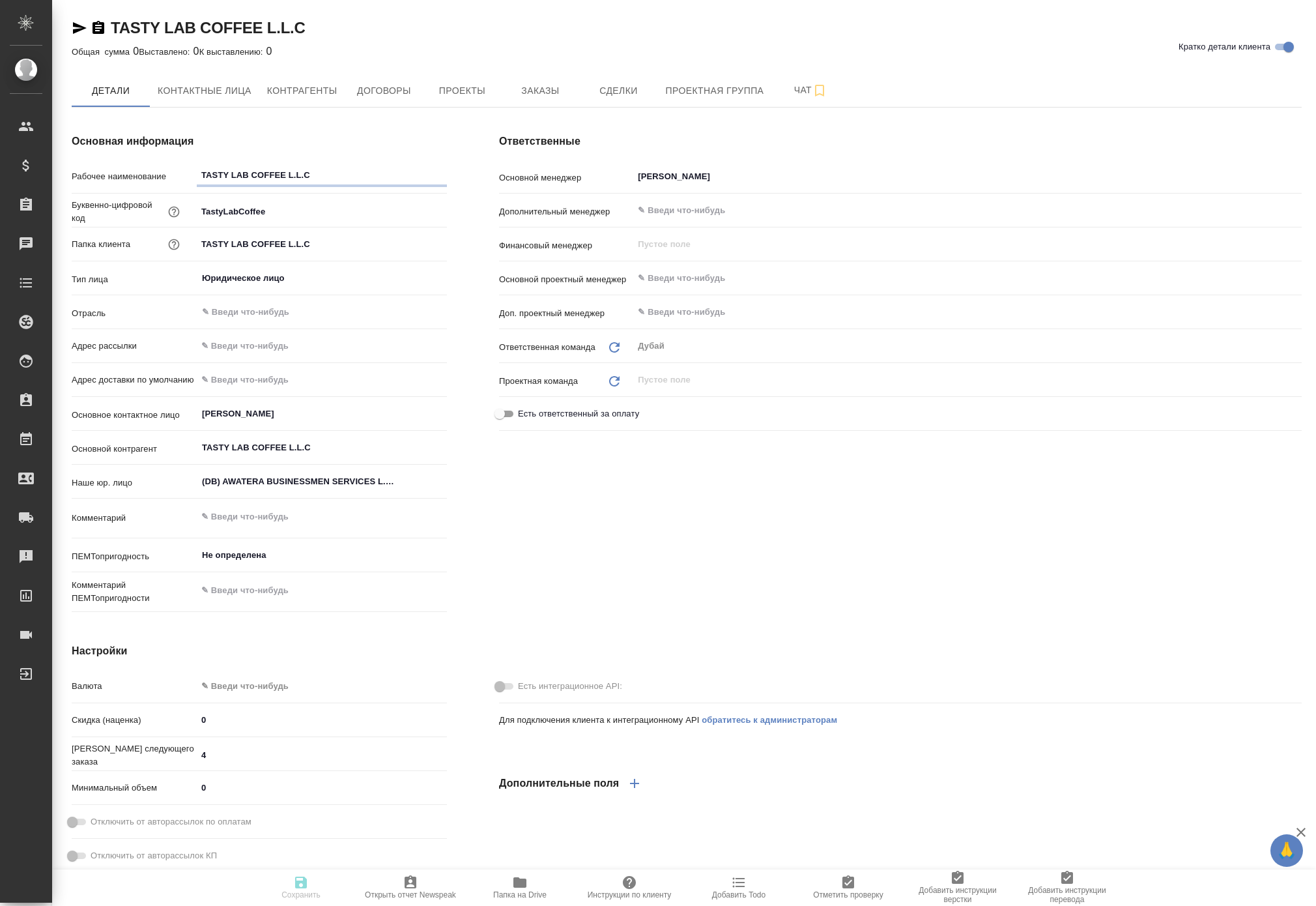
type textarea "x"
click at [579, 94] on button "Заказы" at bounding box center [540, 91] width 78 height 32
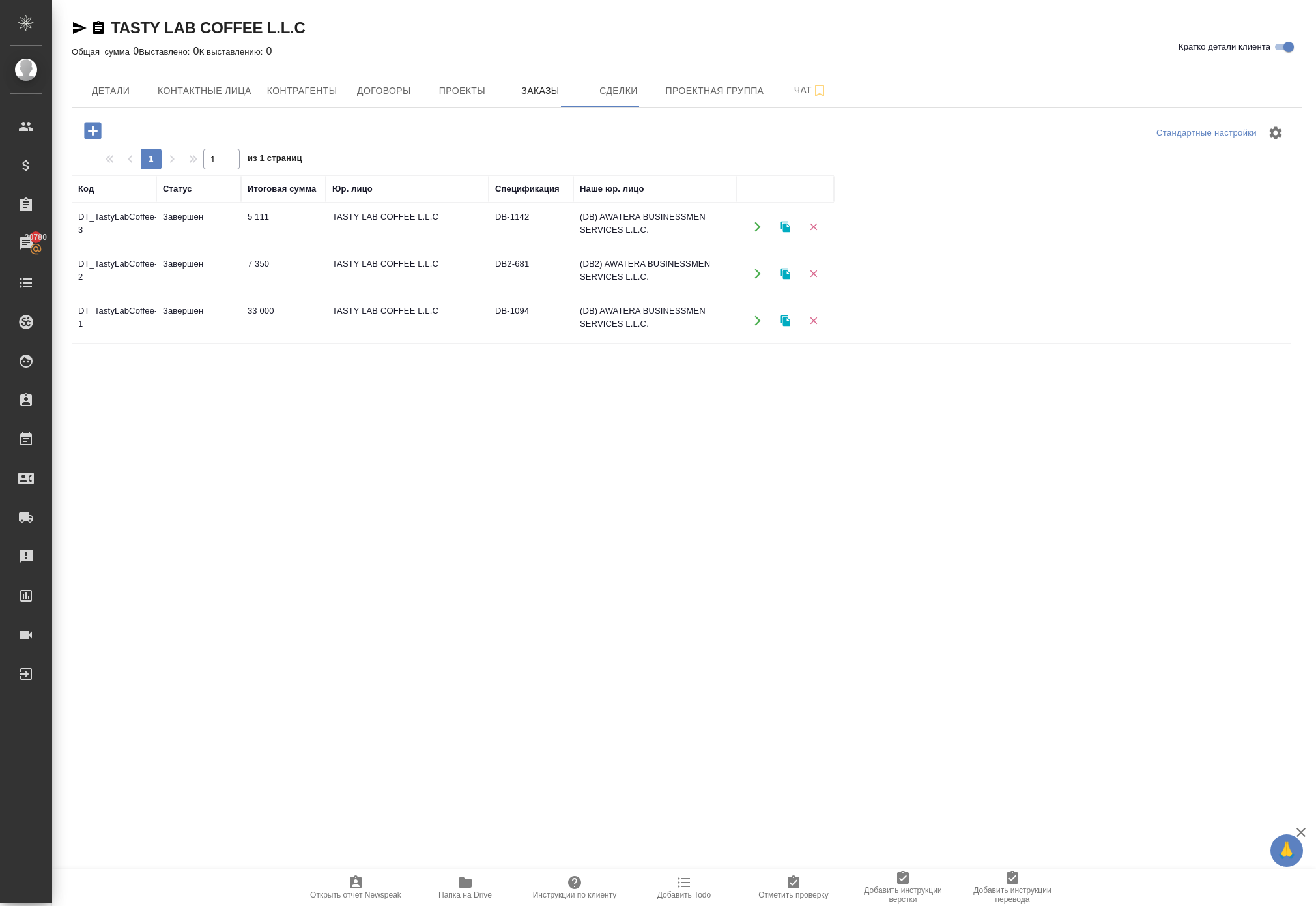
click at [767, 333] on button "button" at bounding box center [758, 320] width 27 height 27
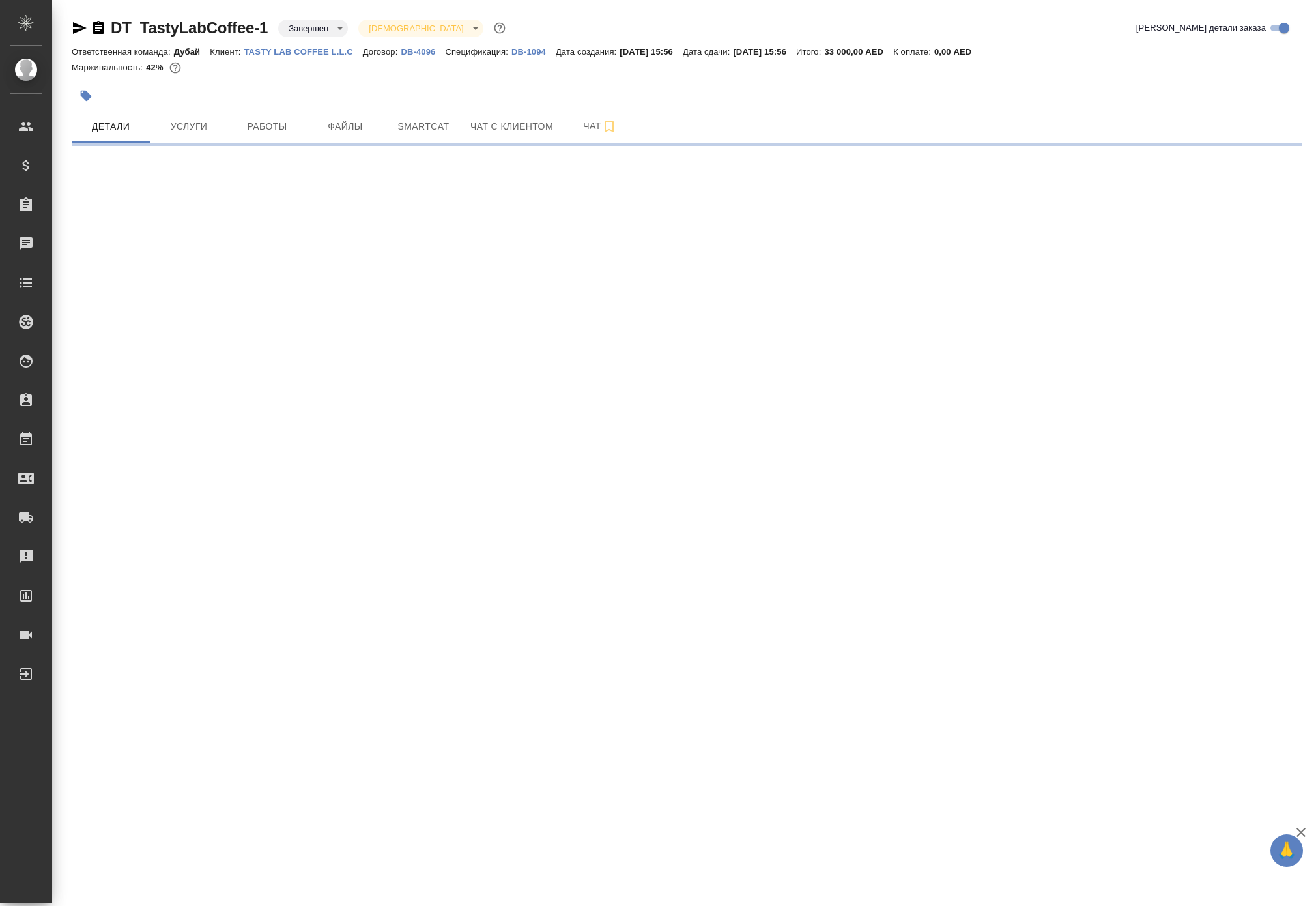
select select "RU"
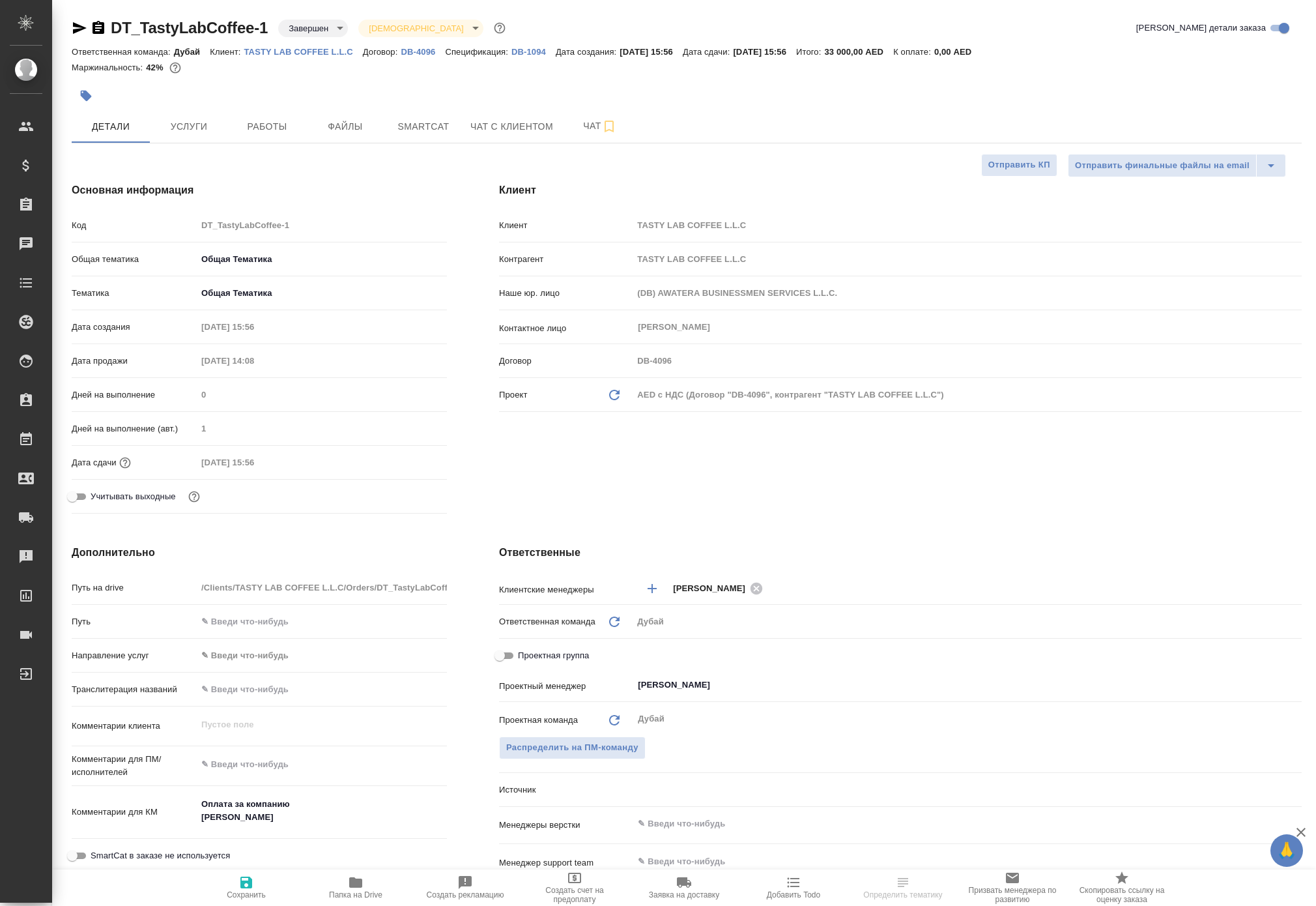
type textarea "x"
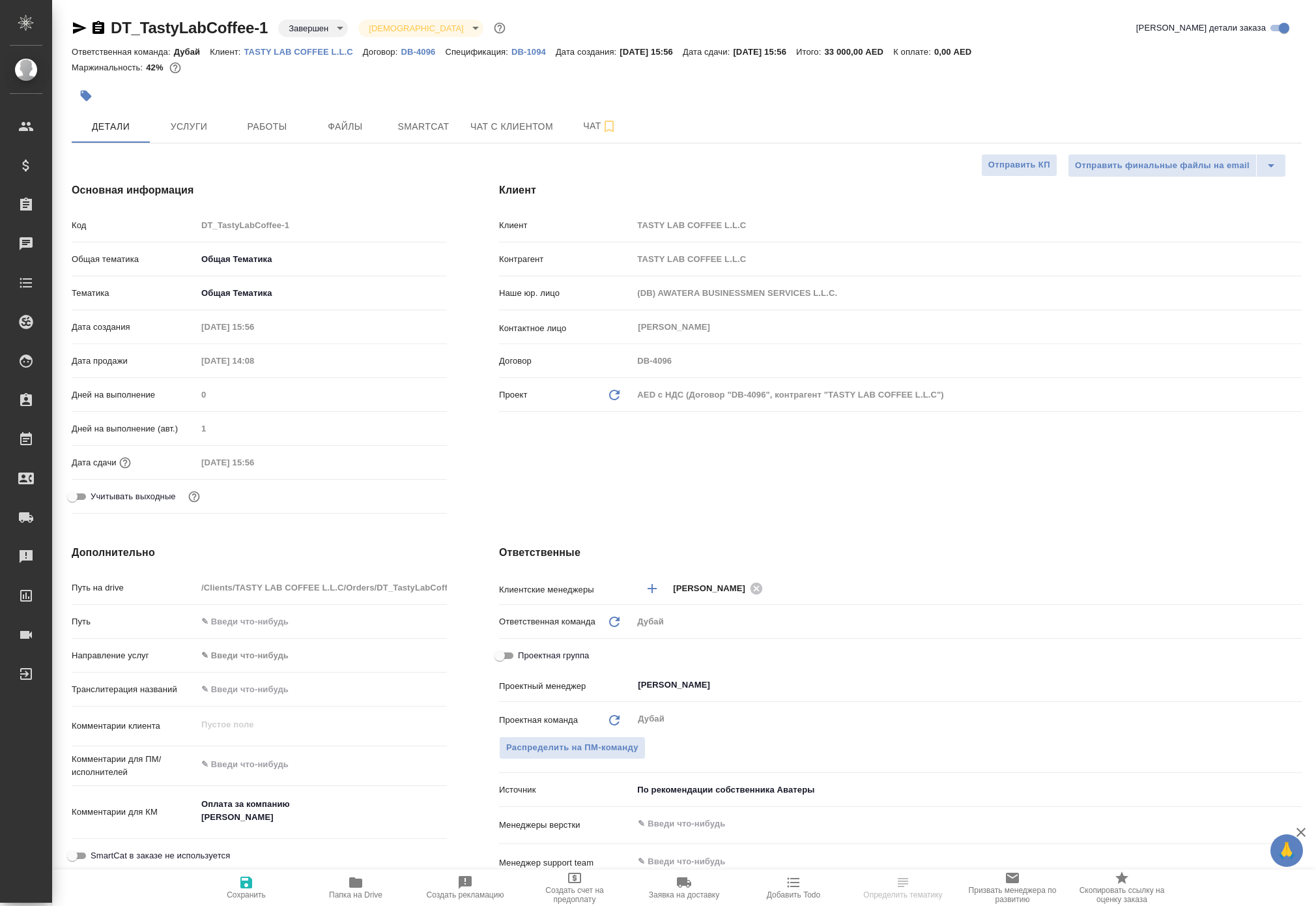
type textarea "x"
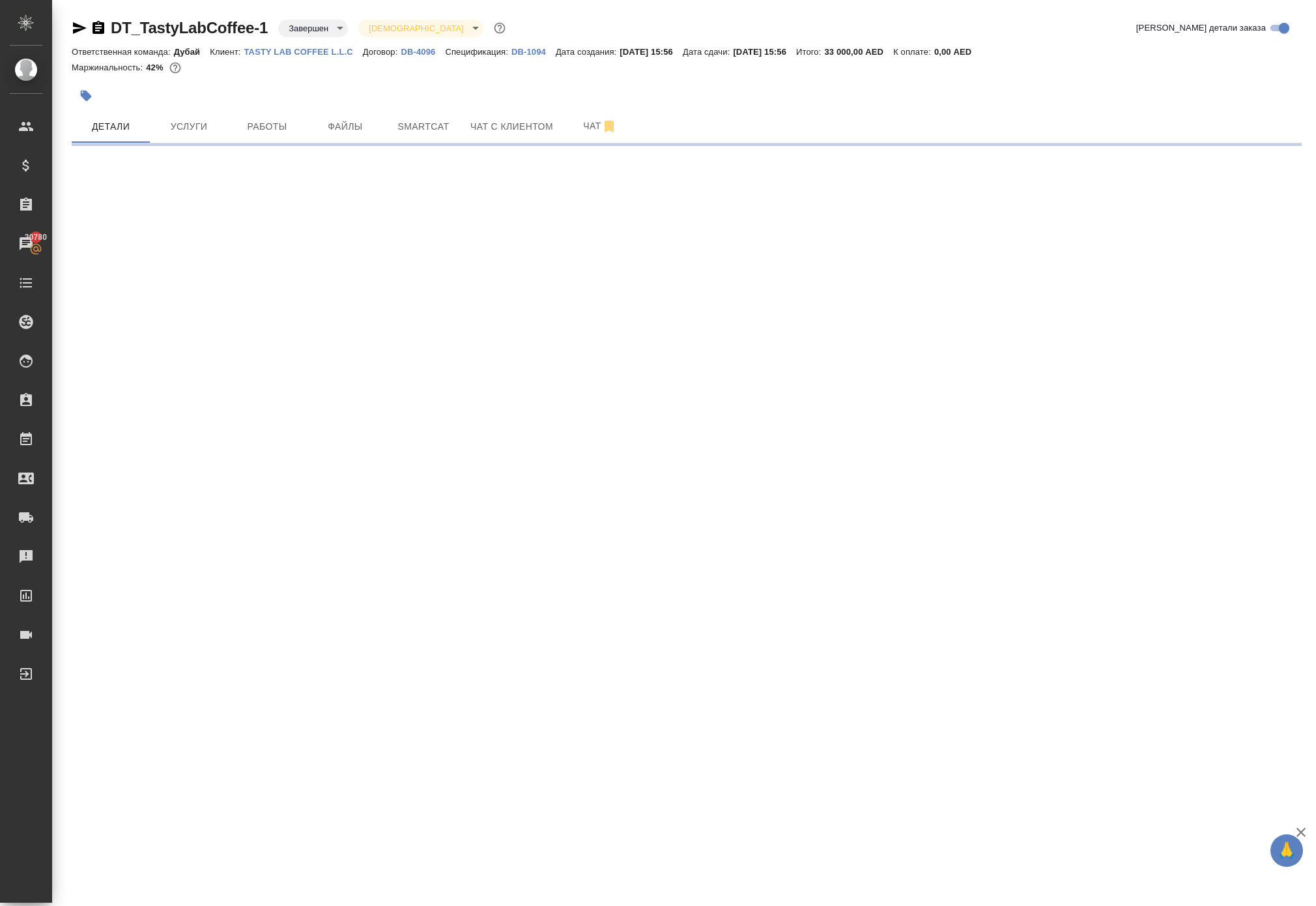
select select "RU"
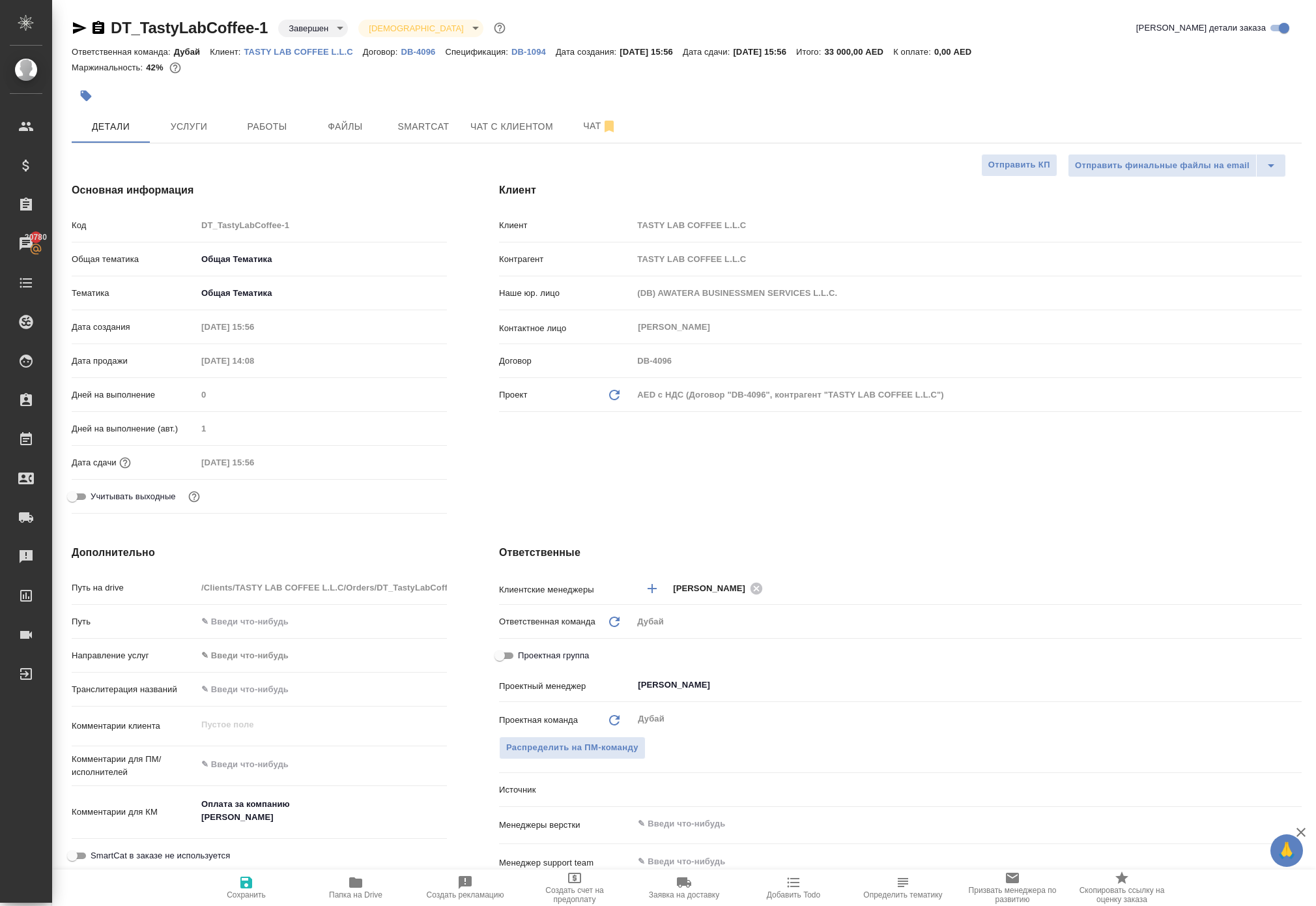
type textarea "x"
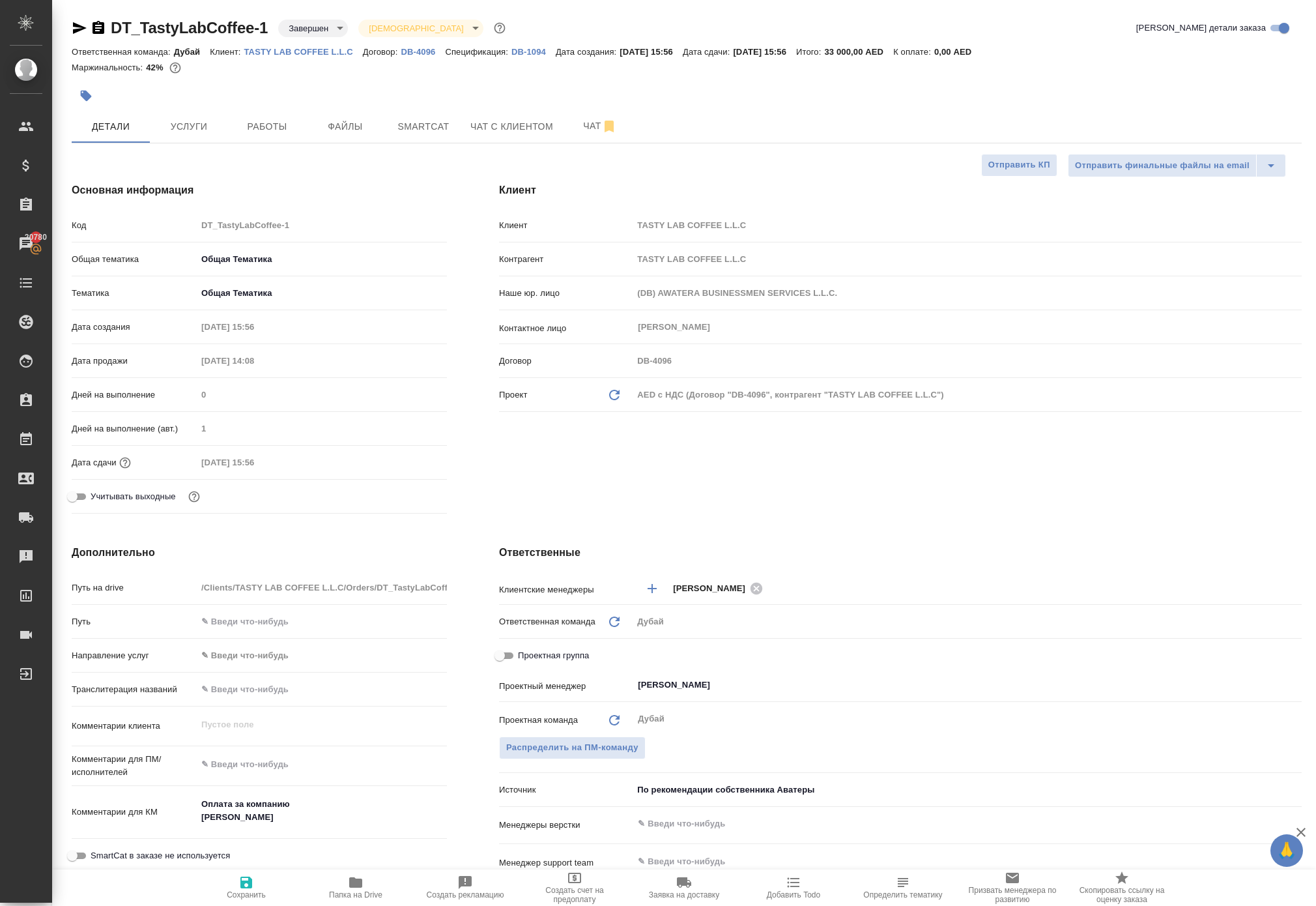
type textarea "x"
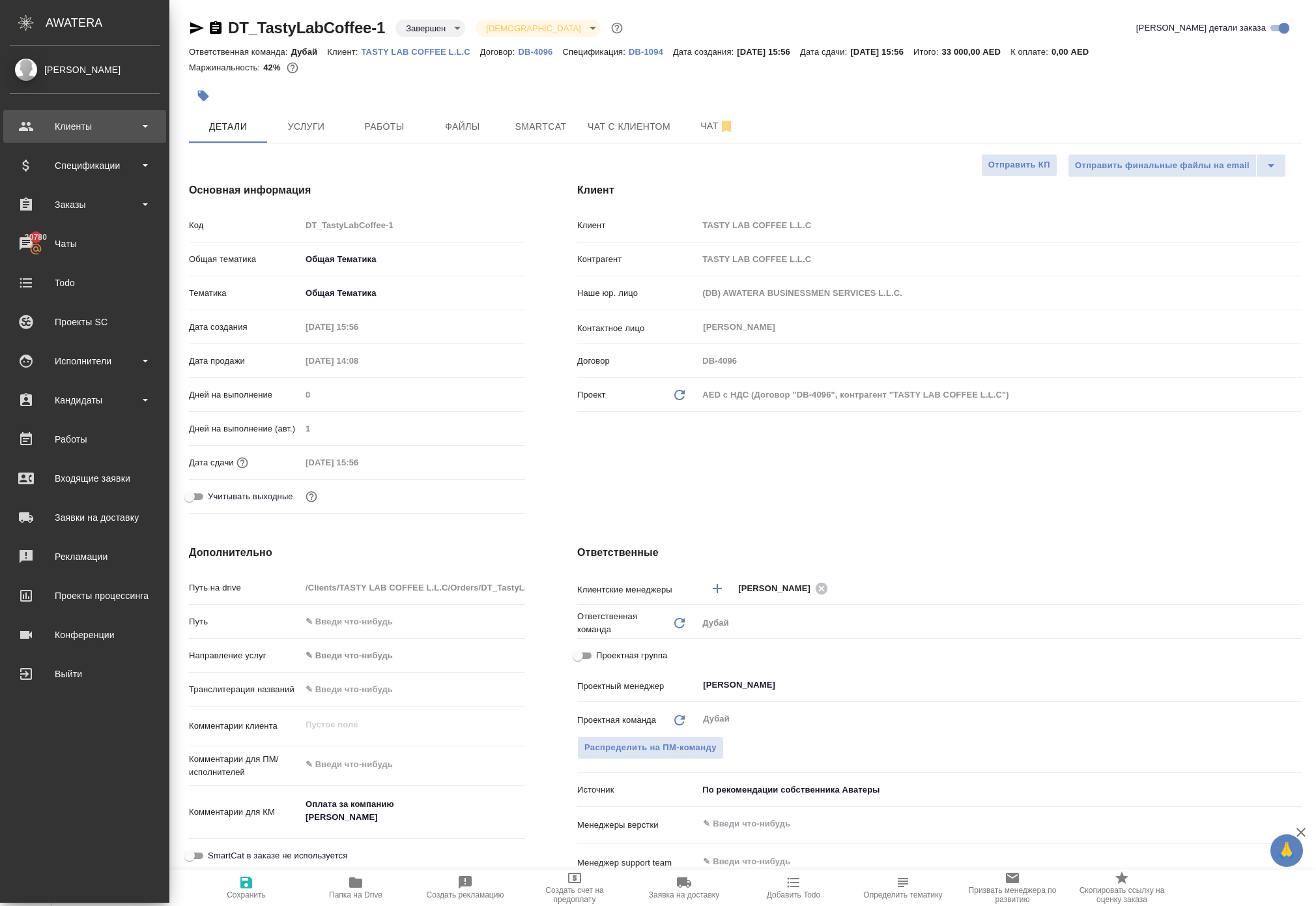
click at [97, 133] on div "Клиенты" at bounding box center [84, 126] width 150 height 20
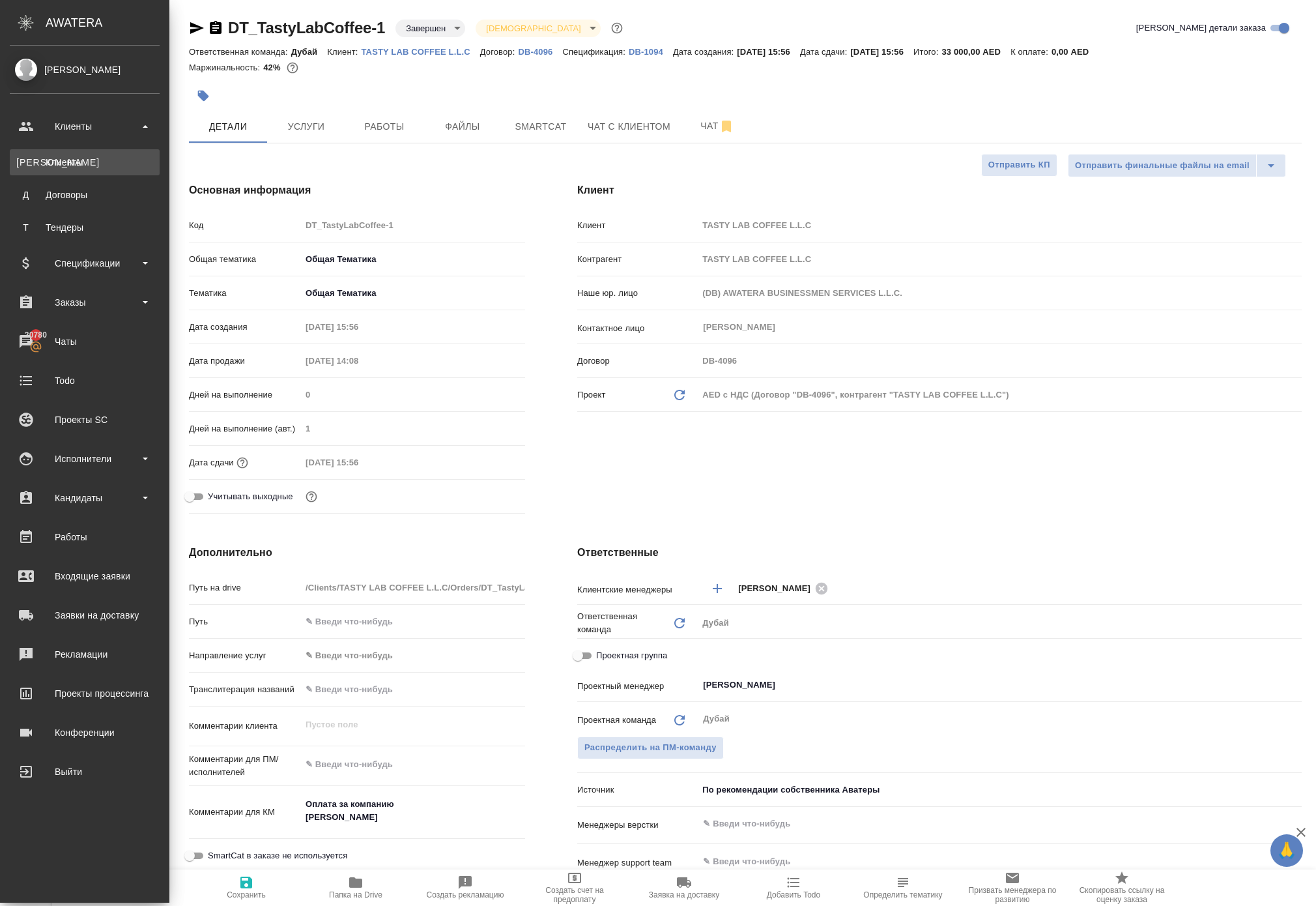
click at [103, 160] on div "Клиенты" at bounding box center [84, 162] width 137 height 13
select select "RU"
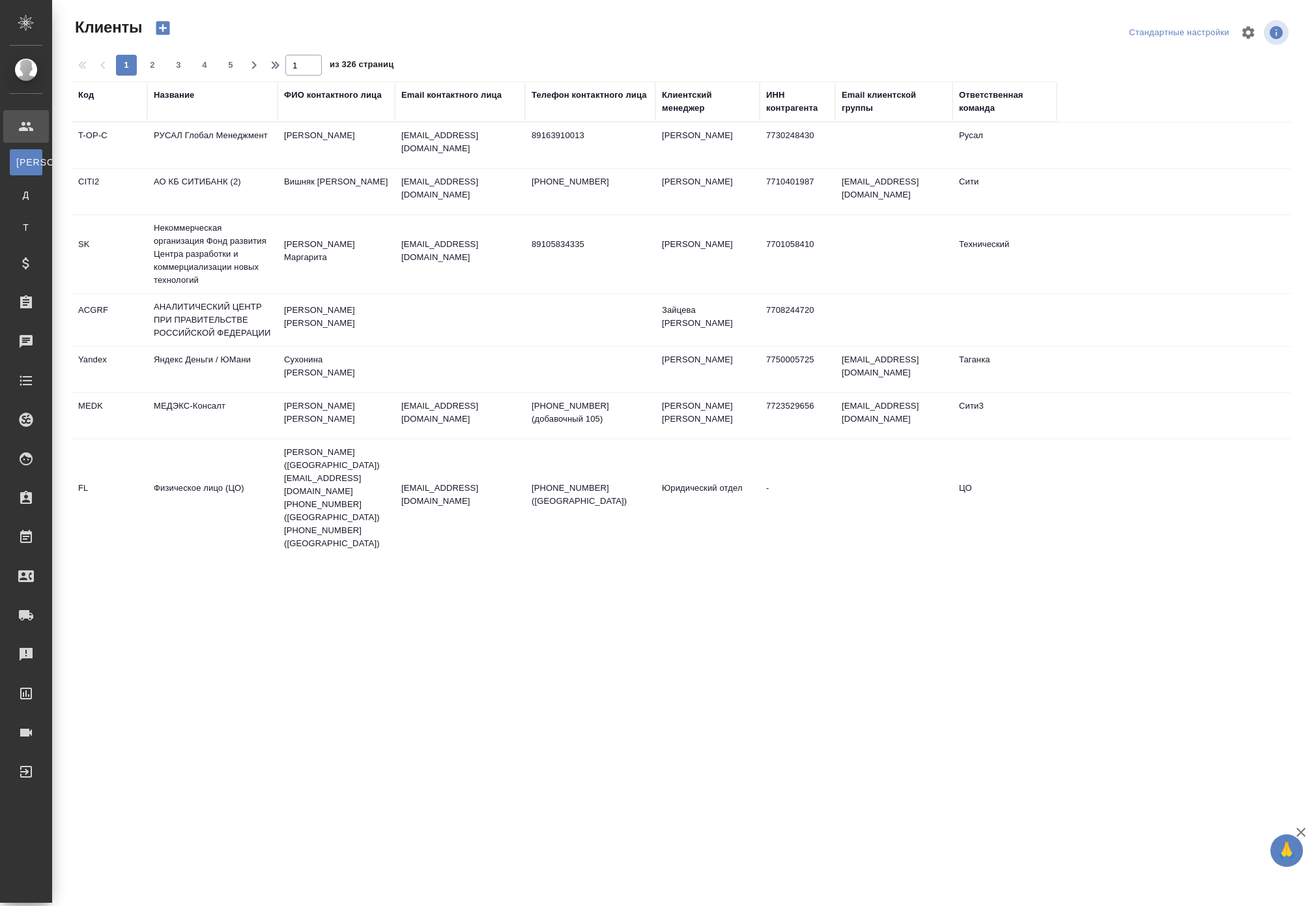
click at [173, 101] on div "Название" at bounding box center [174, 95] width 41 height 13
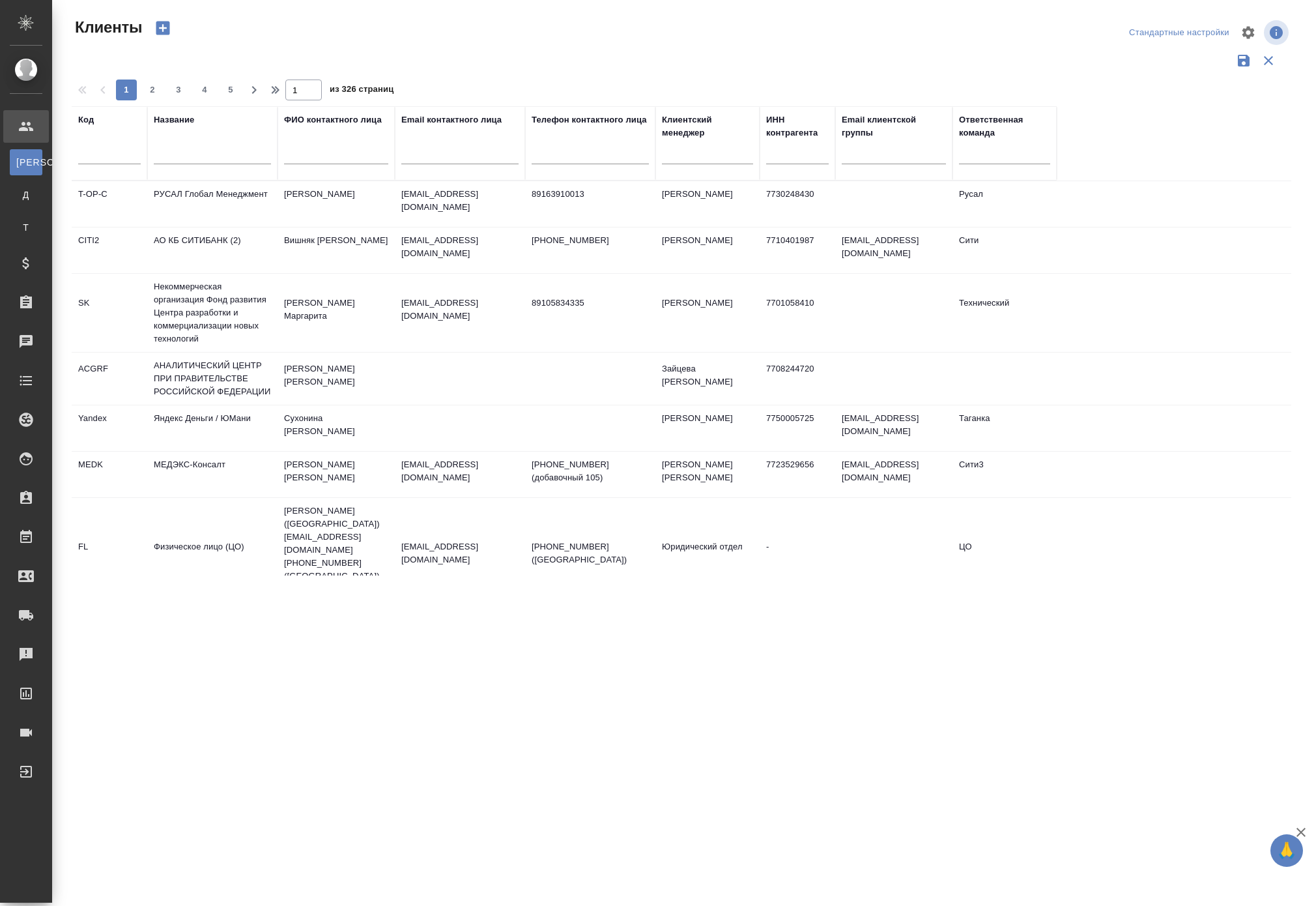
click at [193, 173] on div at bounding box center [212, 157] width 117 height 32
click at [189, 173] on div at bounding box center [212, 157] width 117 height 32
click at [181, 164] on input "text" at bounding box center [212, 156] width 117 height 16
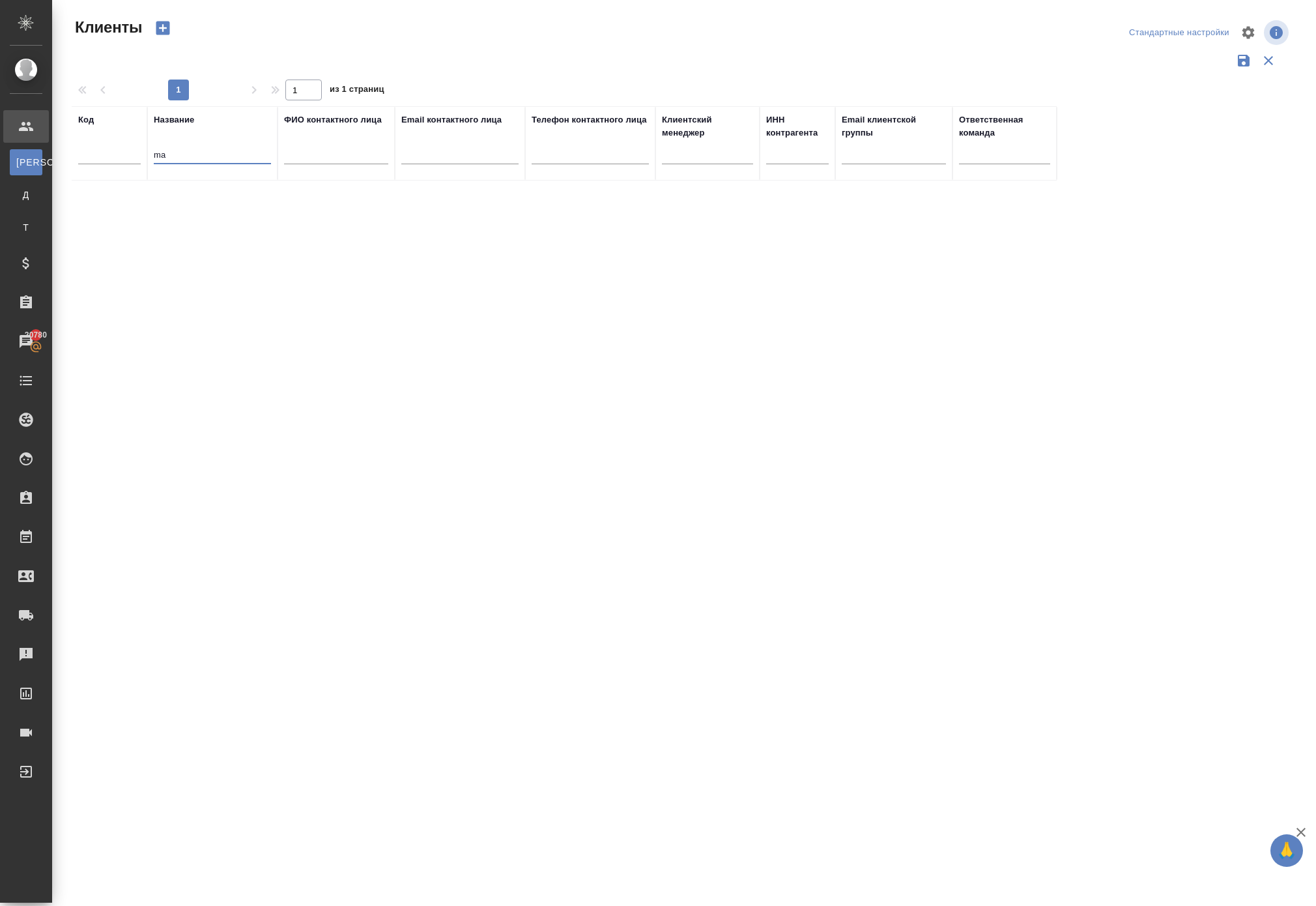
type input "m"
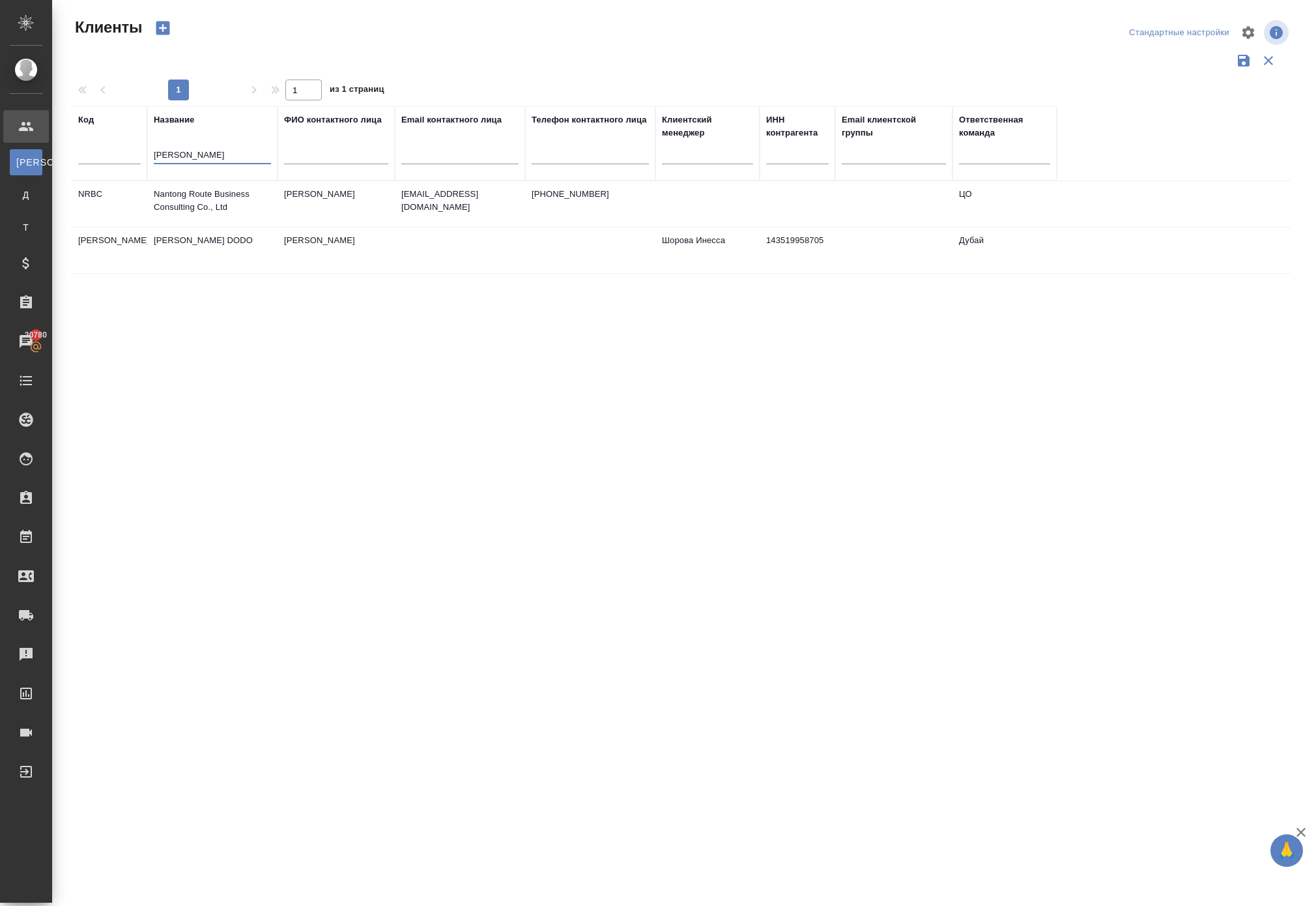
type input "anton"
click at [182, 273] on td "[PERSON_NAME] DODO" at bounding box center [212, 249] width 130 height 45
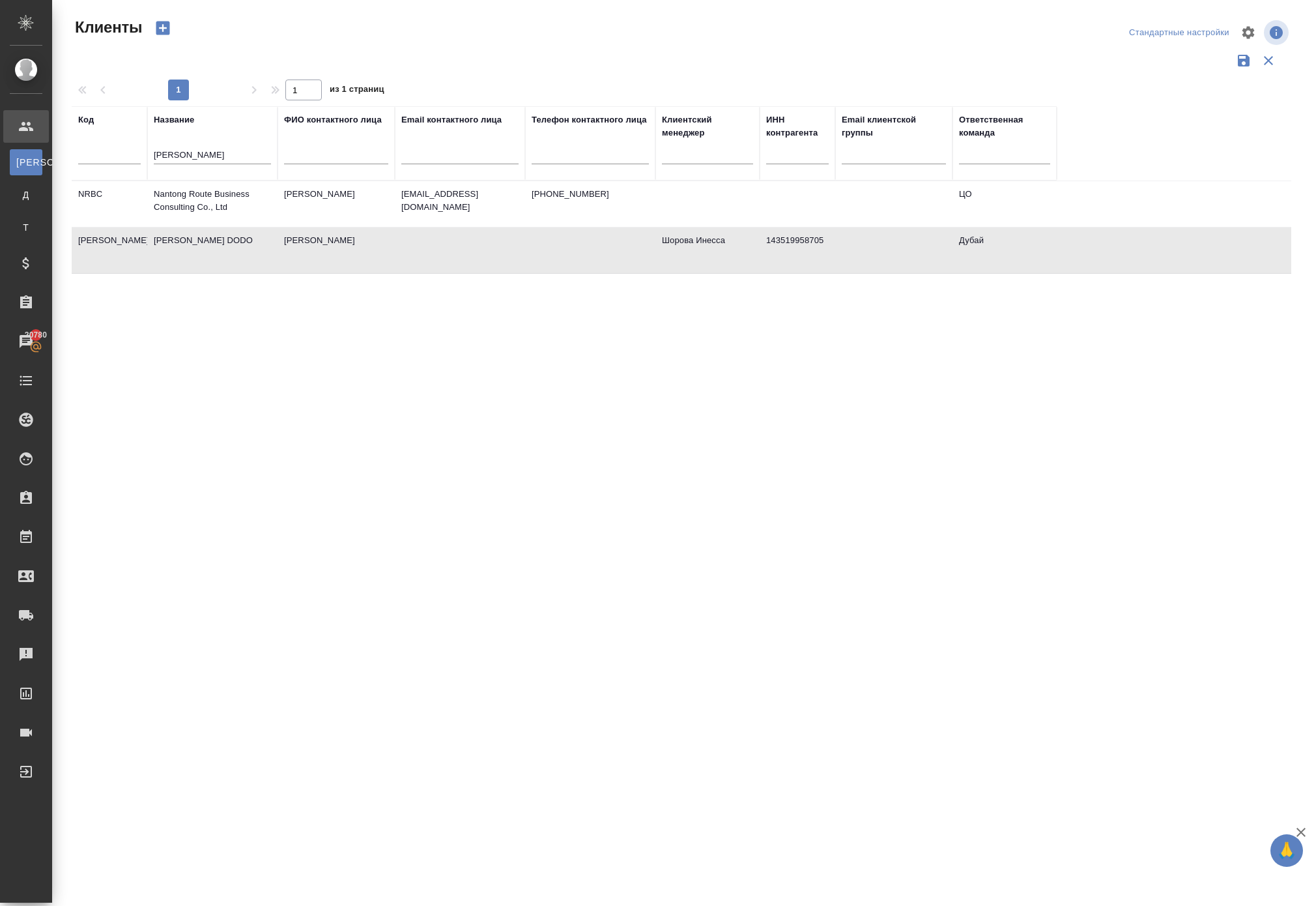
click at [182, 273] on td "[PERSON_NAME] DODO" at bounding box center [212, 249] width 130 height 45
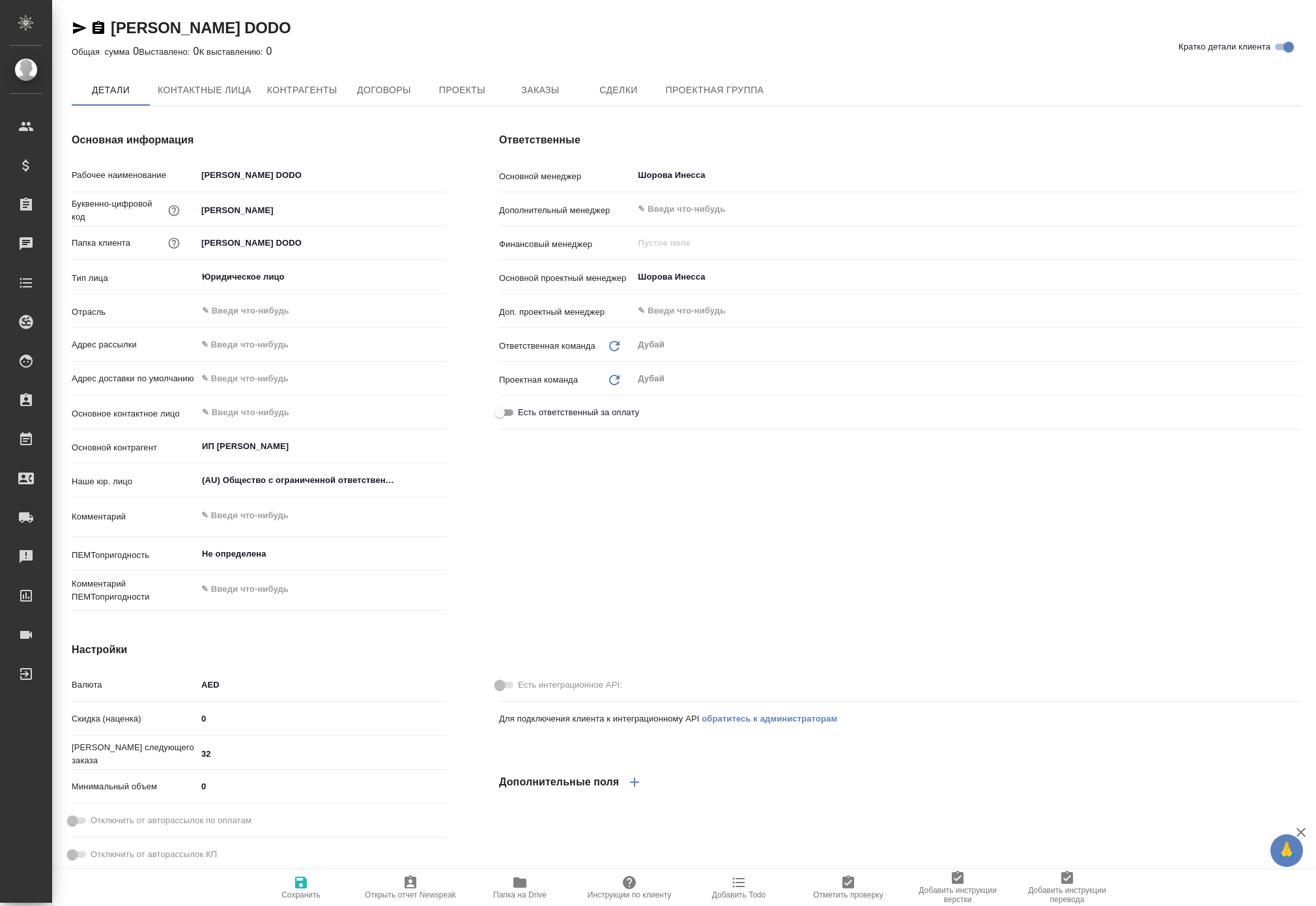
type textarea "x"
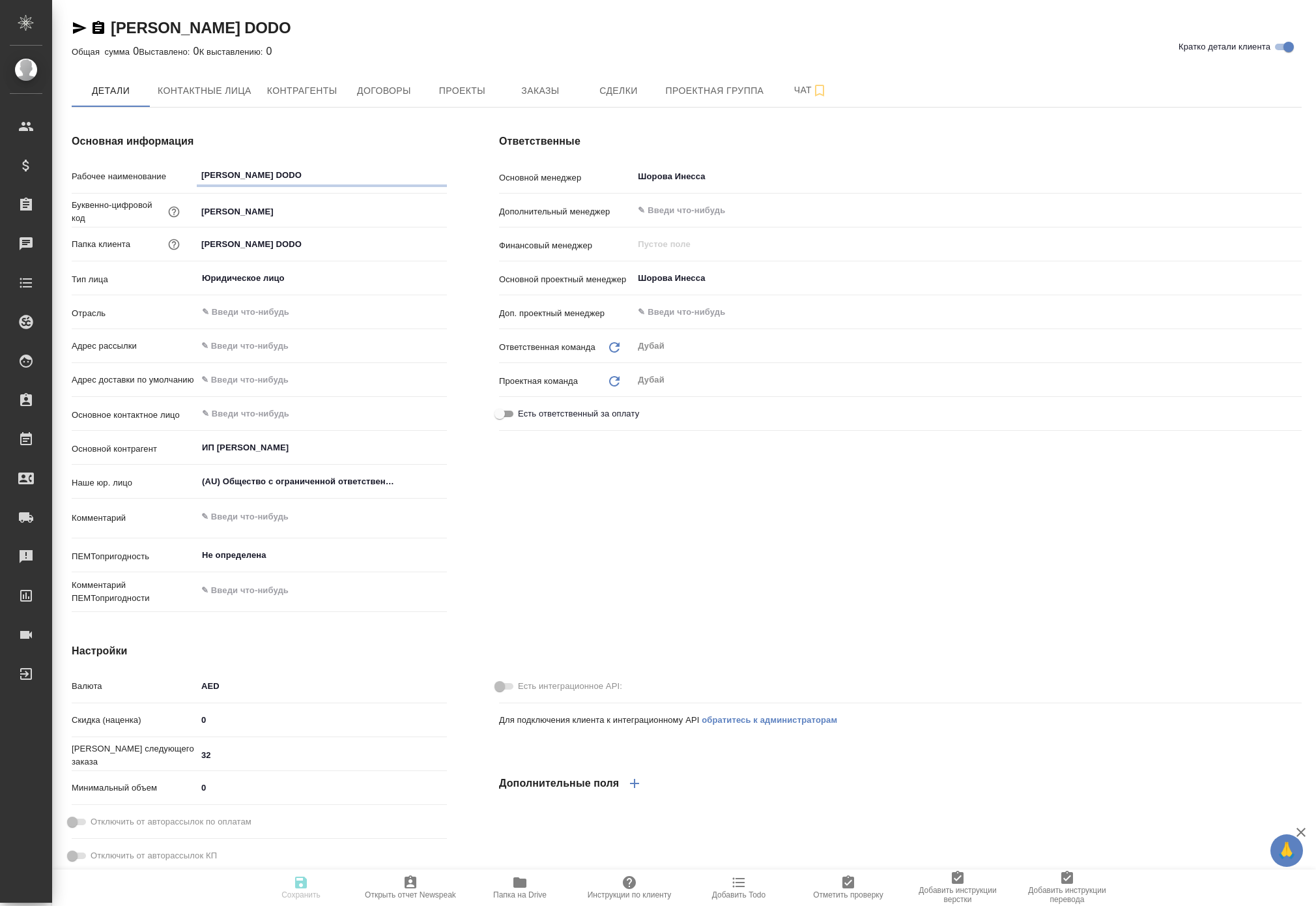
type textarea "x"
click at [571, 99] on span "Заказы" at bounding box center [540, 91] width 63 height 16
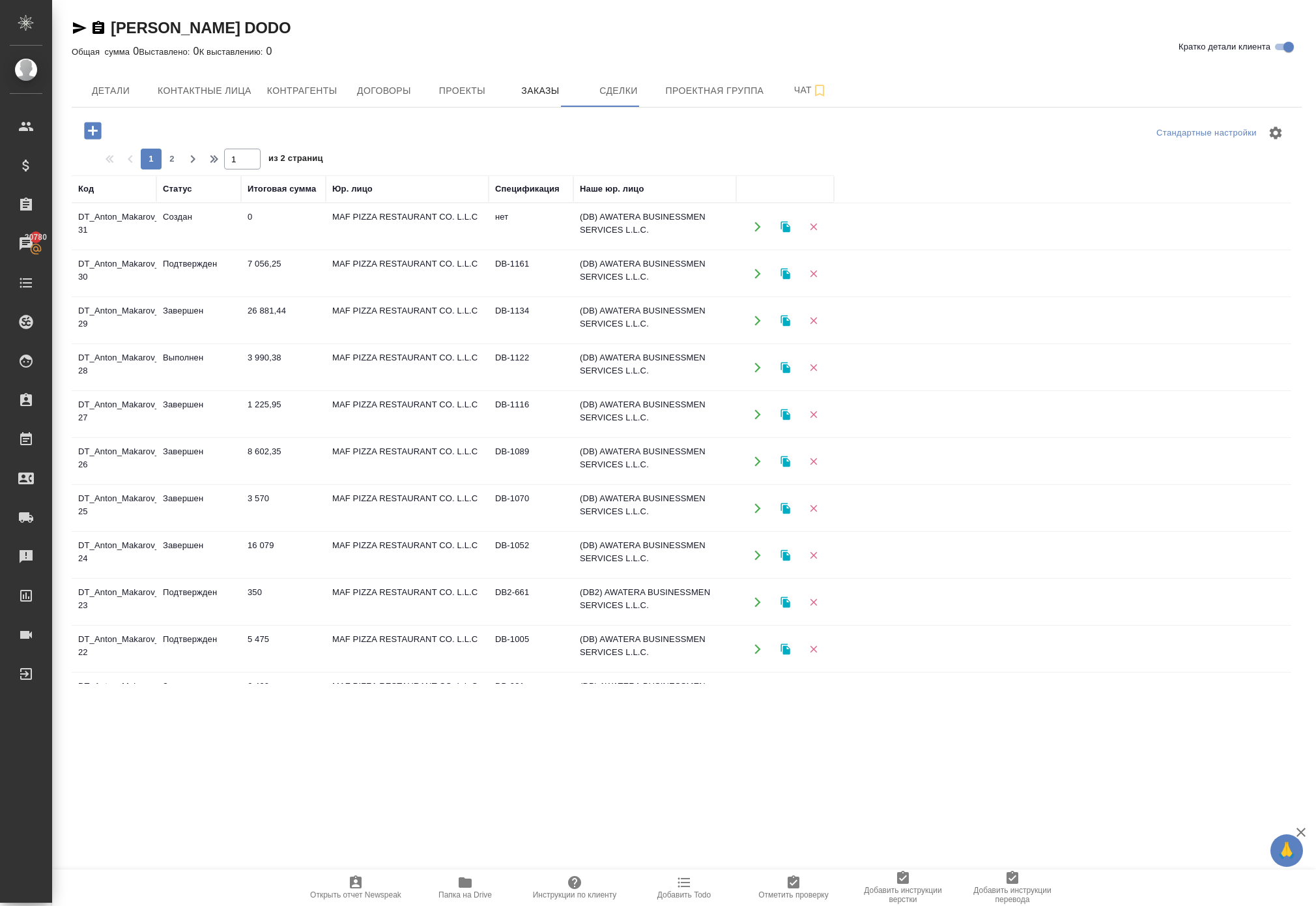
click at [753, 327] on icon "button" at bounding box center [757, 320] width 11 height 11
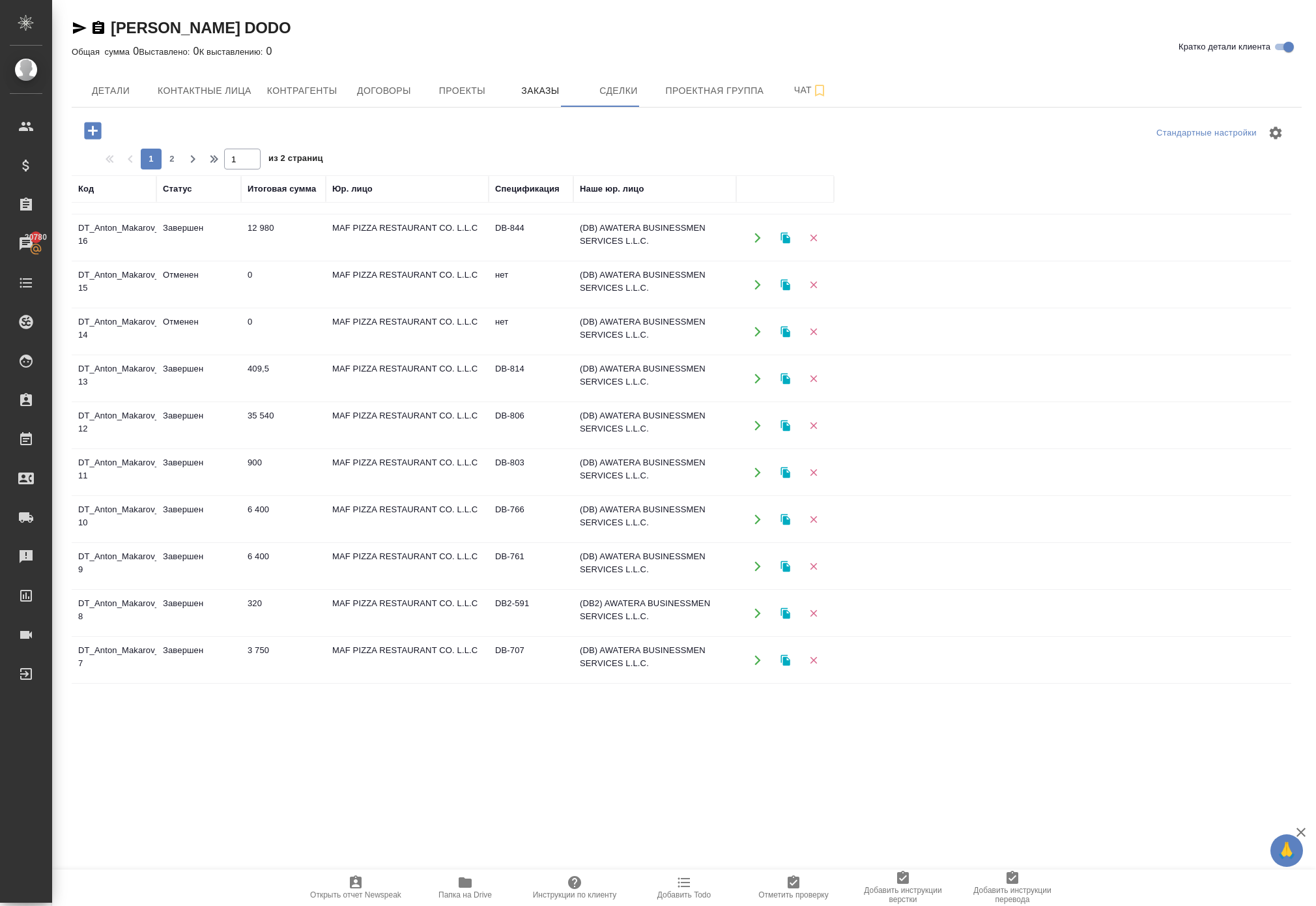
scroll to position [871, 0]
click at [762, 426] on icon "button" at bounding box center [757, 425] width 11 height 11
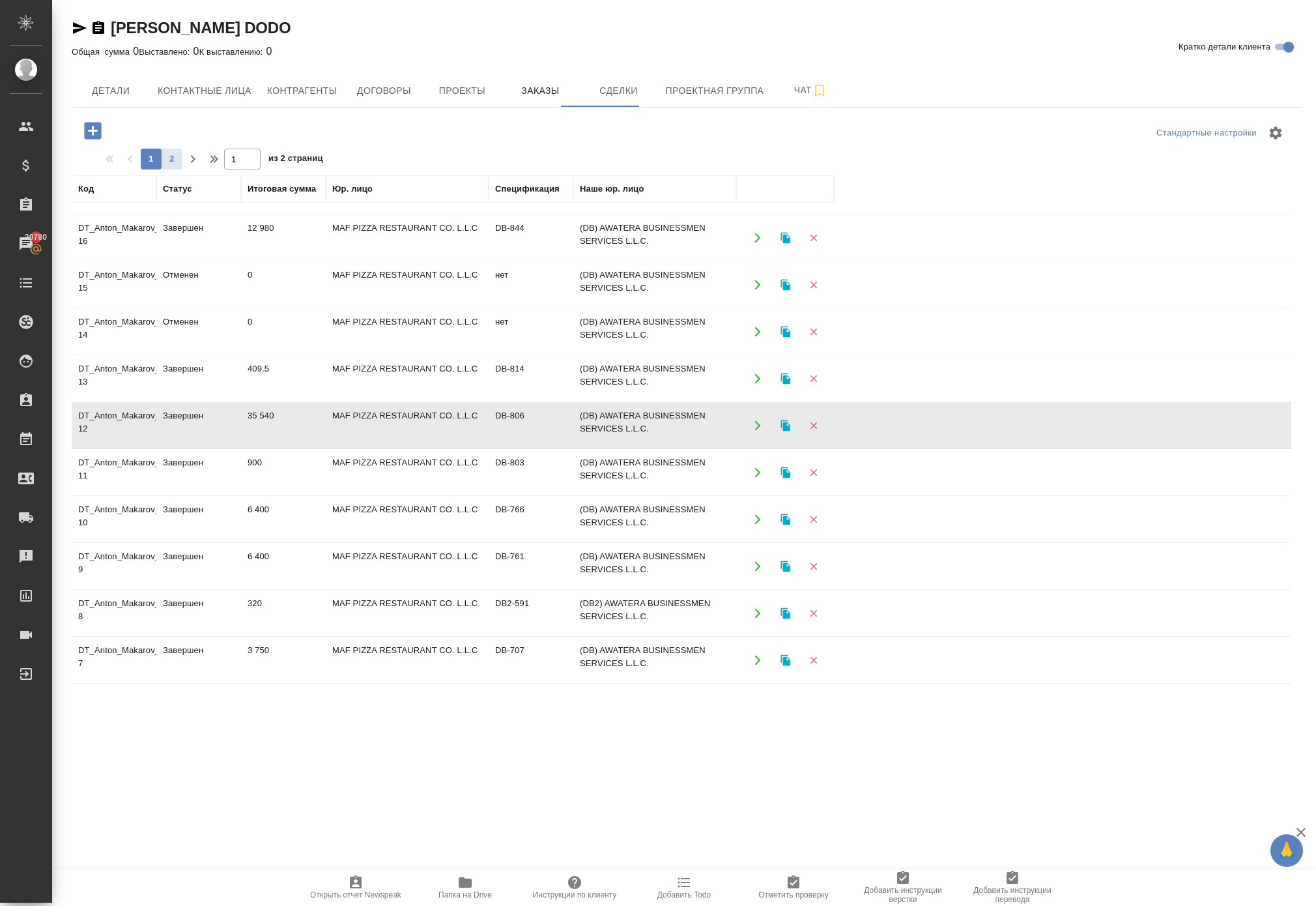
click at [182, 166] on span "2" at bounding box center [172, 159] width 21 height 13
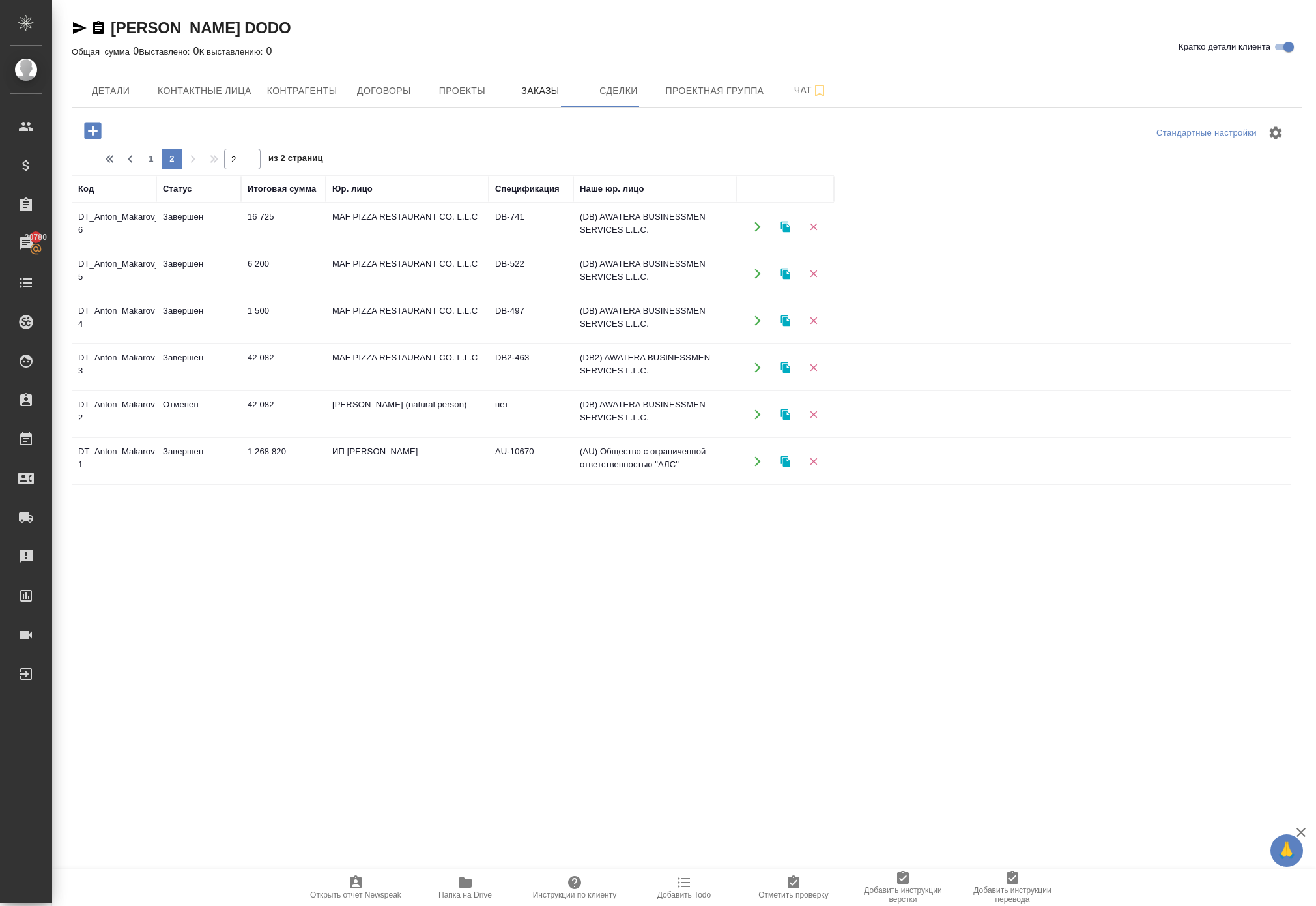
scroll to position [0, 0]
click at [162, 170] on button "1" at bounding box center [151, 159] width 21 height 21
type input "1"
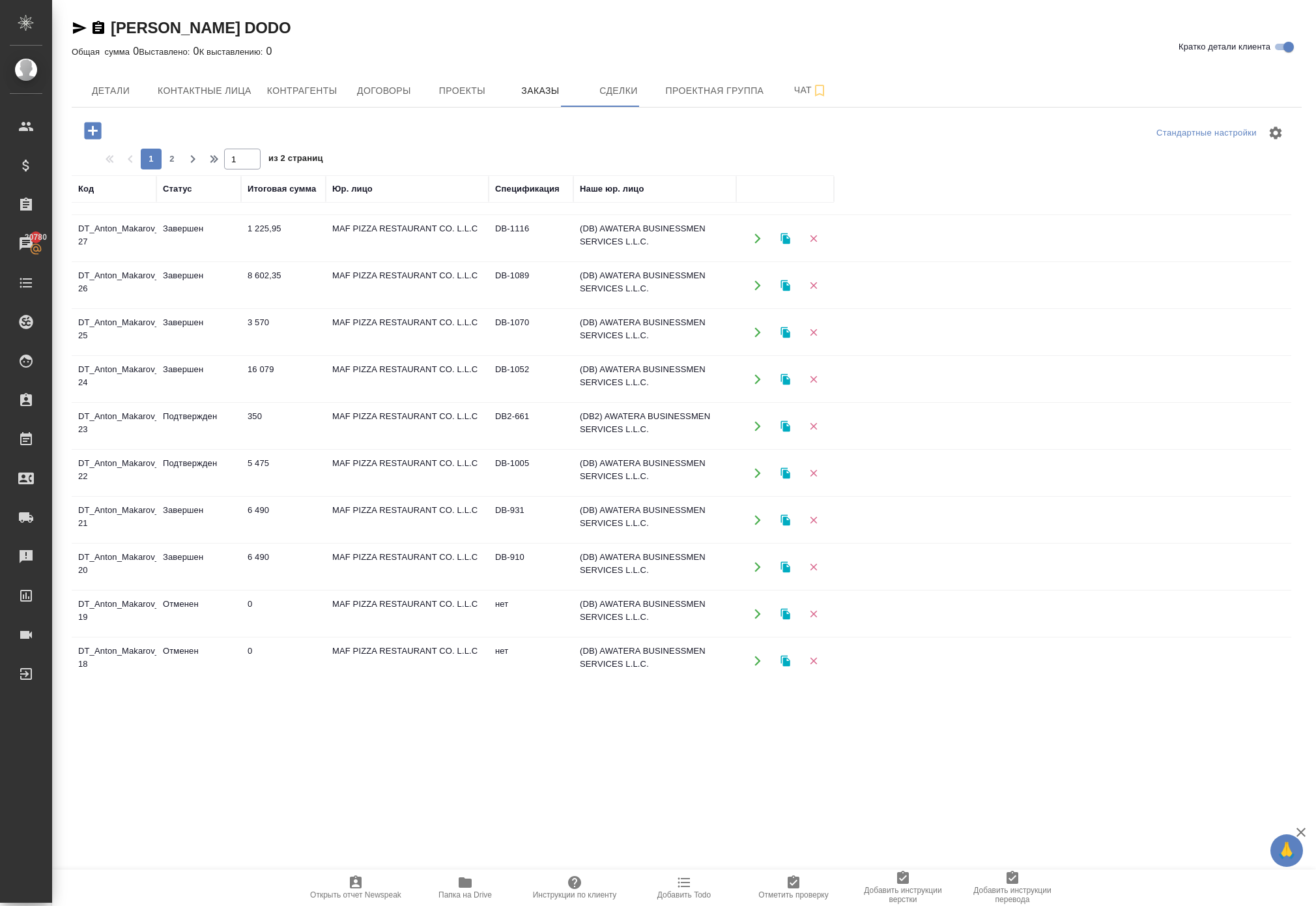
scroll to position [177, 0]
click at [753, 391] on button "button" at bounding box center [758, 378] width 27 height 27
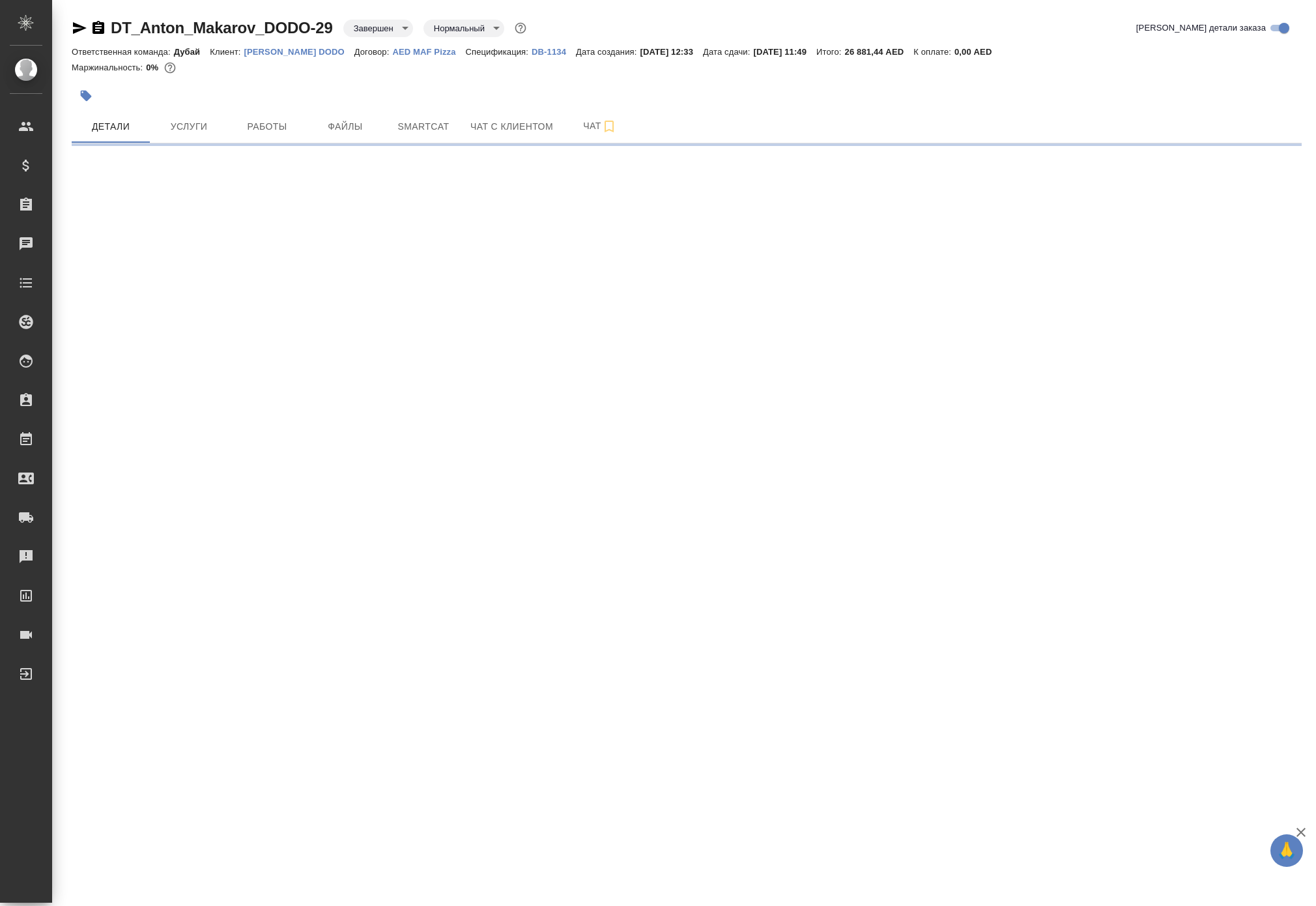
select select "RU"
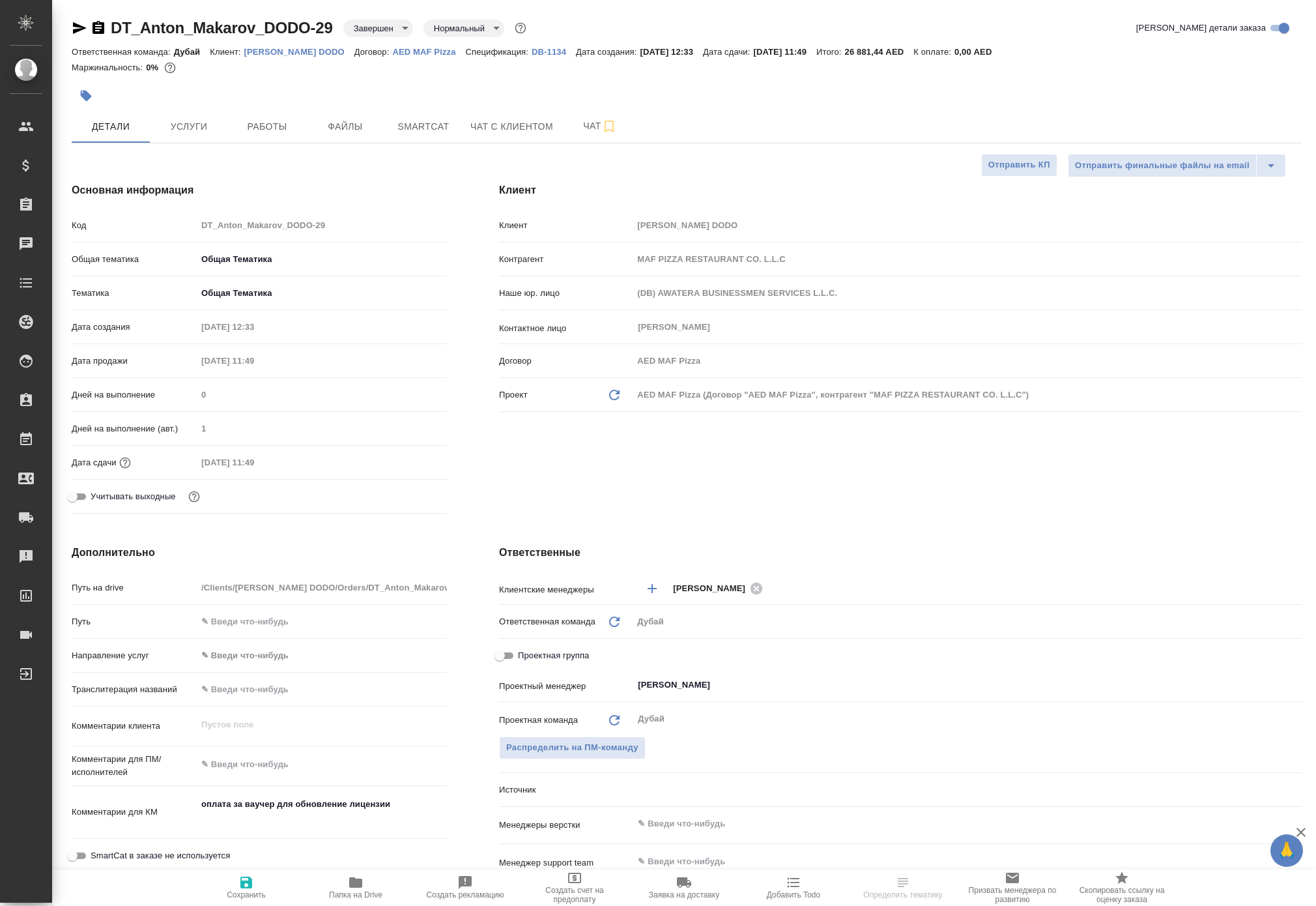
type textarea "x"
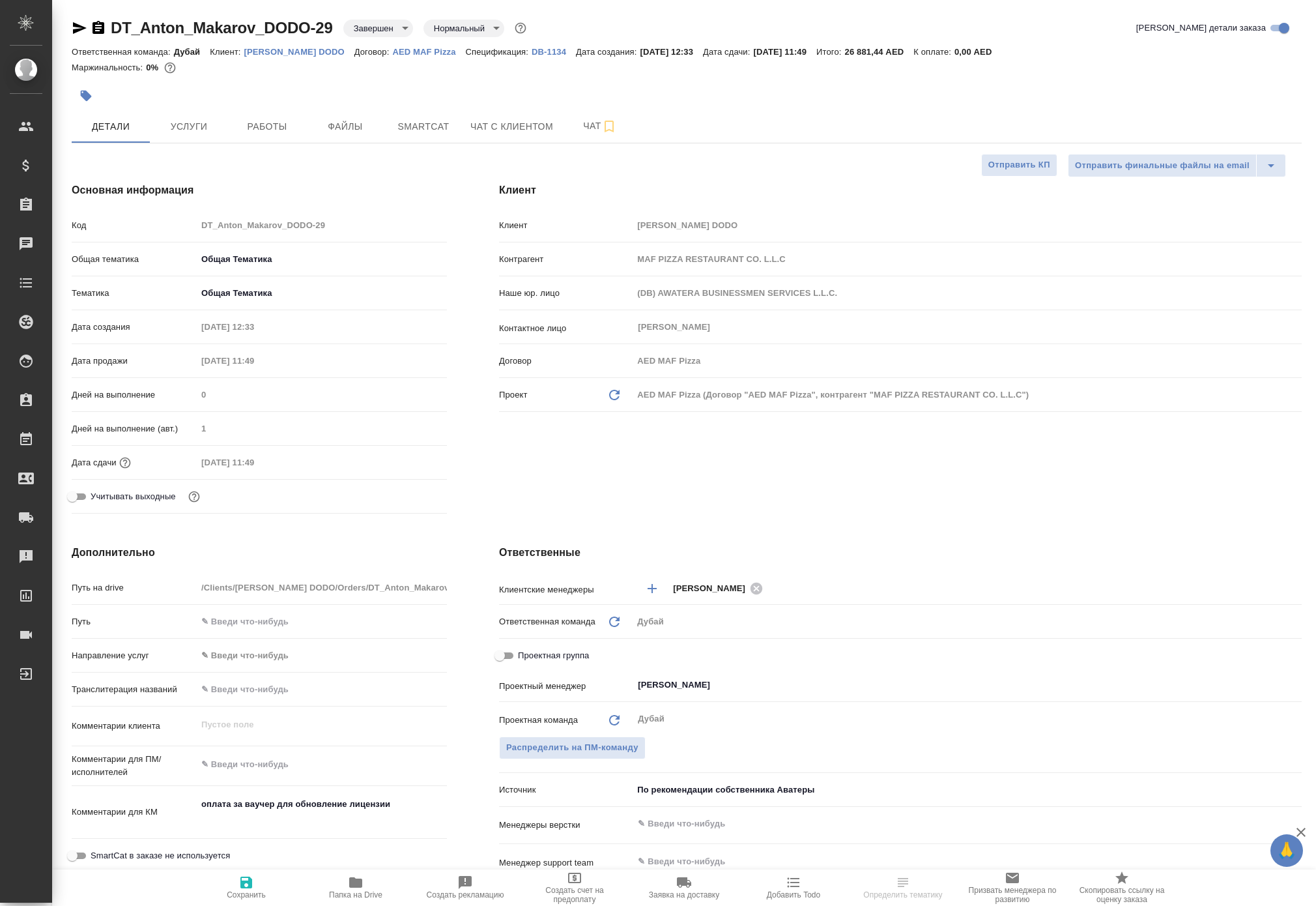
type textarea "x"
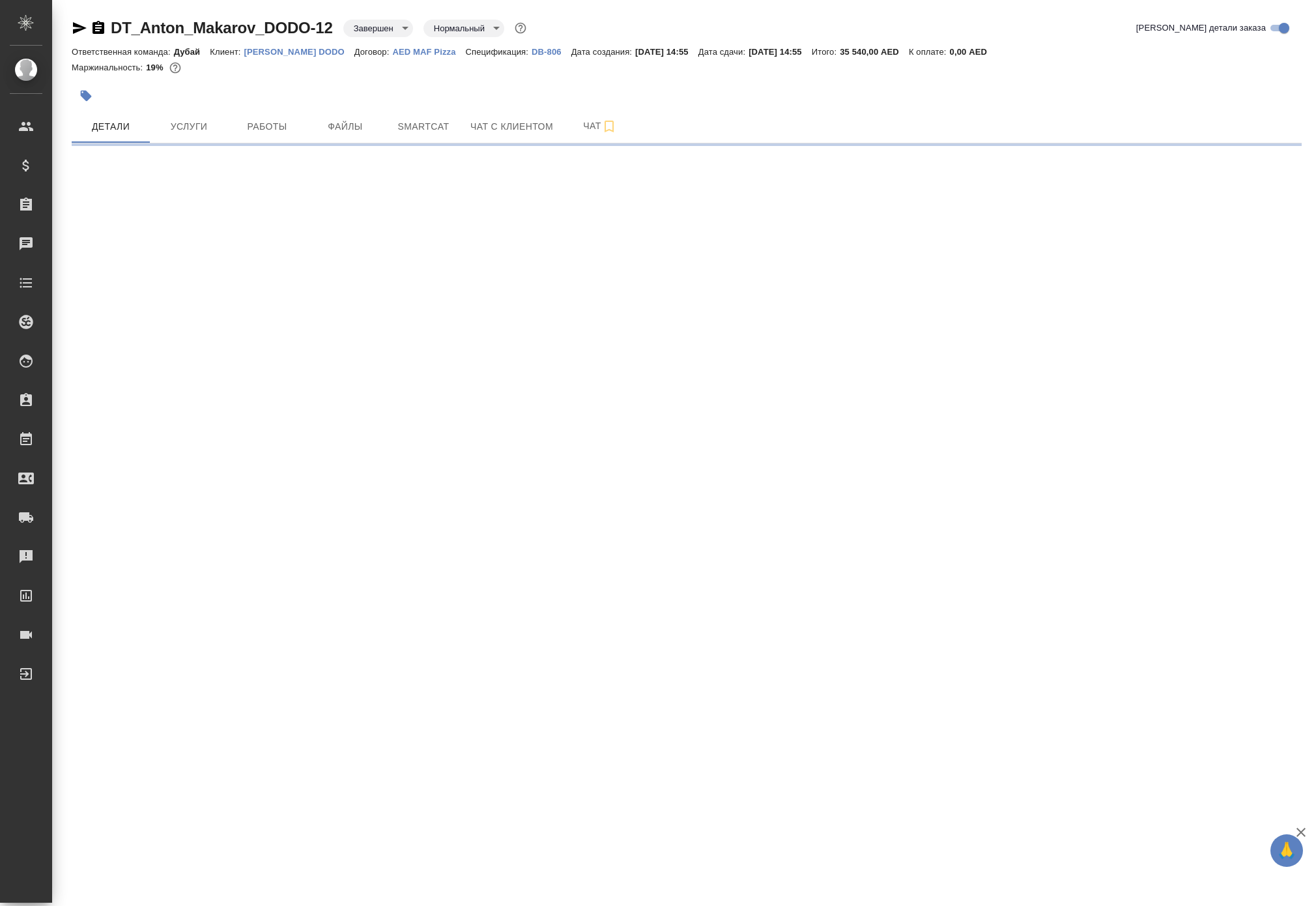
select select "RU"
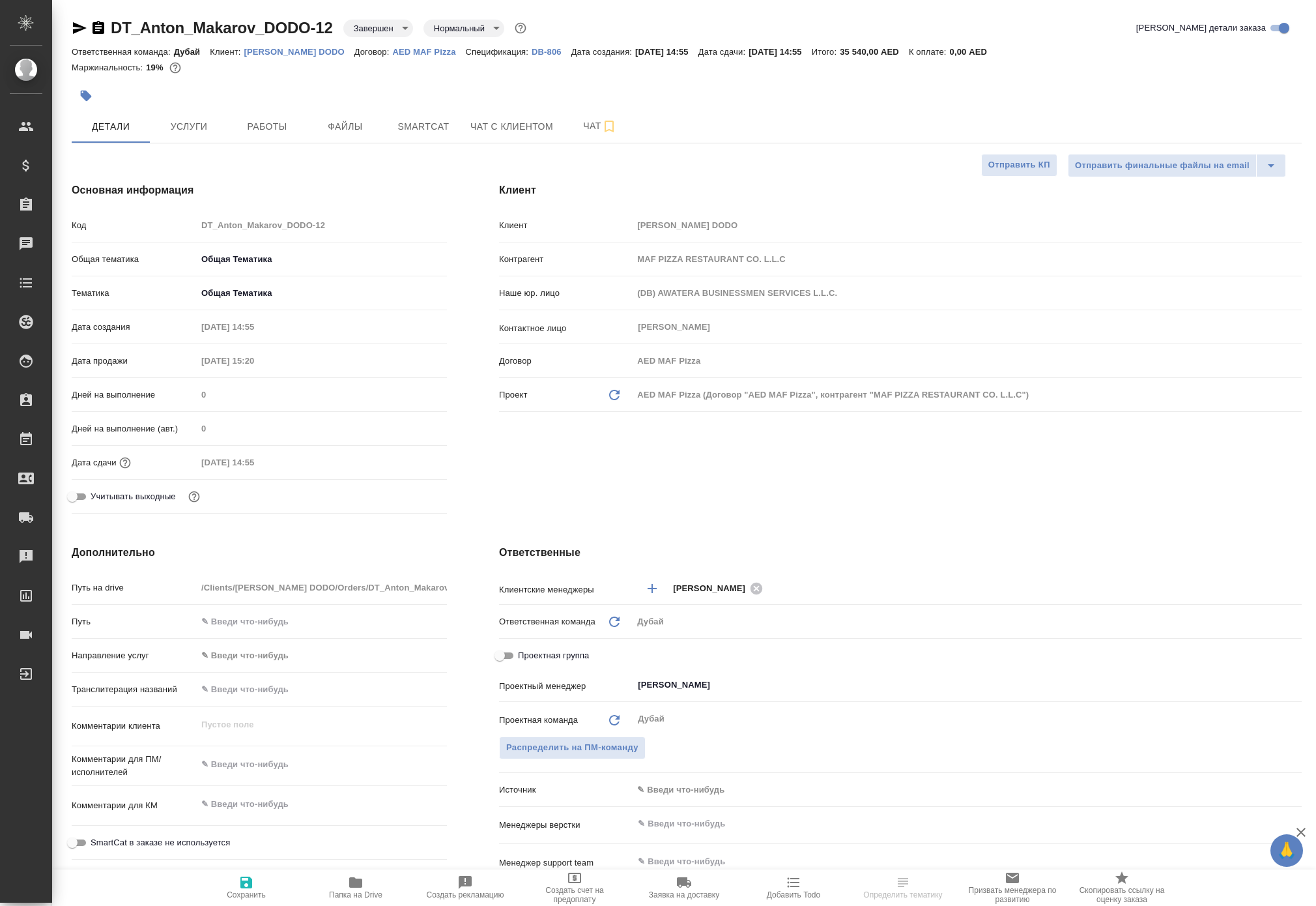
type textarea "x"
click at [190, 135] on span "Услуги" at bounding box center [189, 126] width 63 height 16
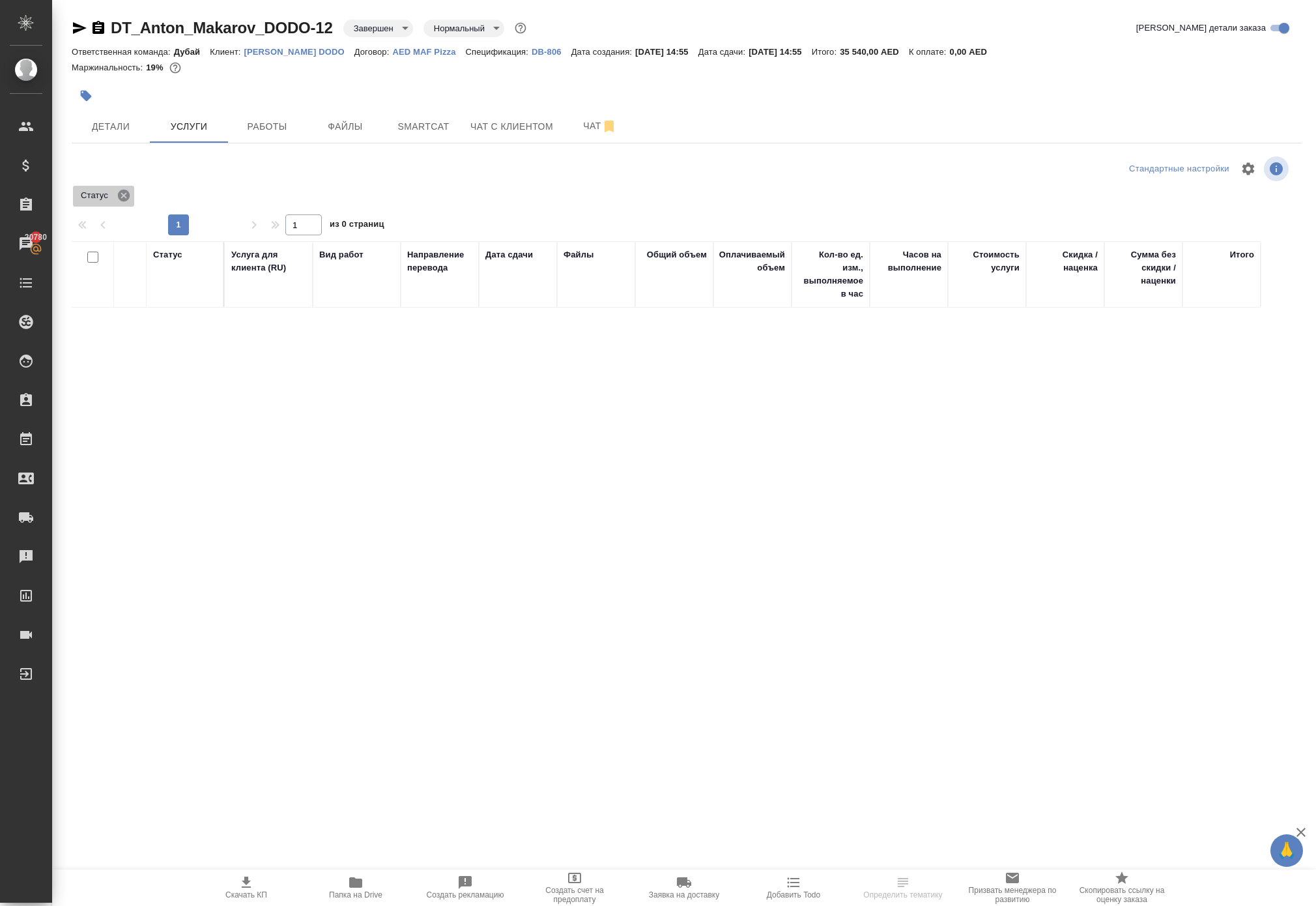
click at [131, 203] on icon at bounding box center [124, 195] width 14 height 14
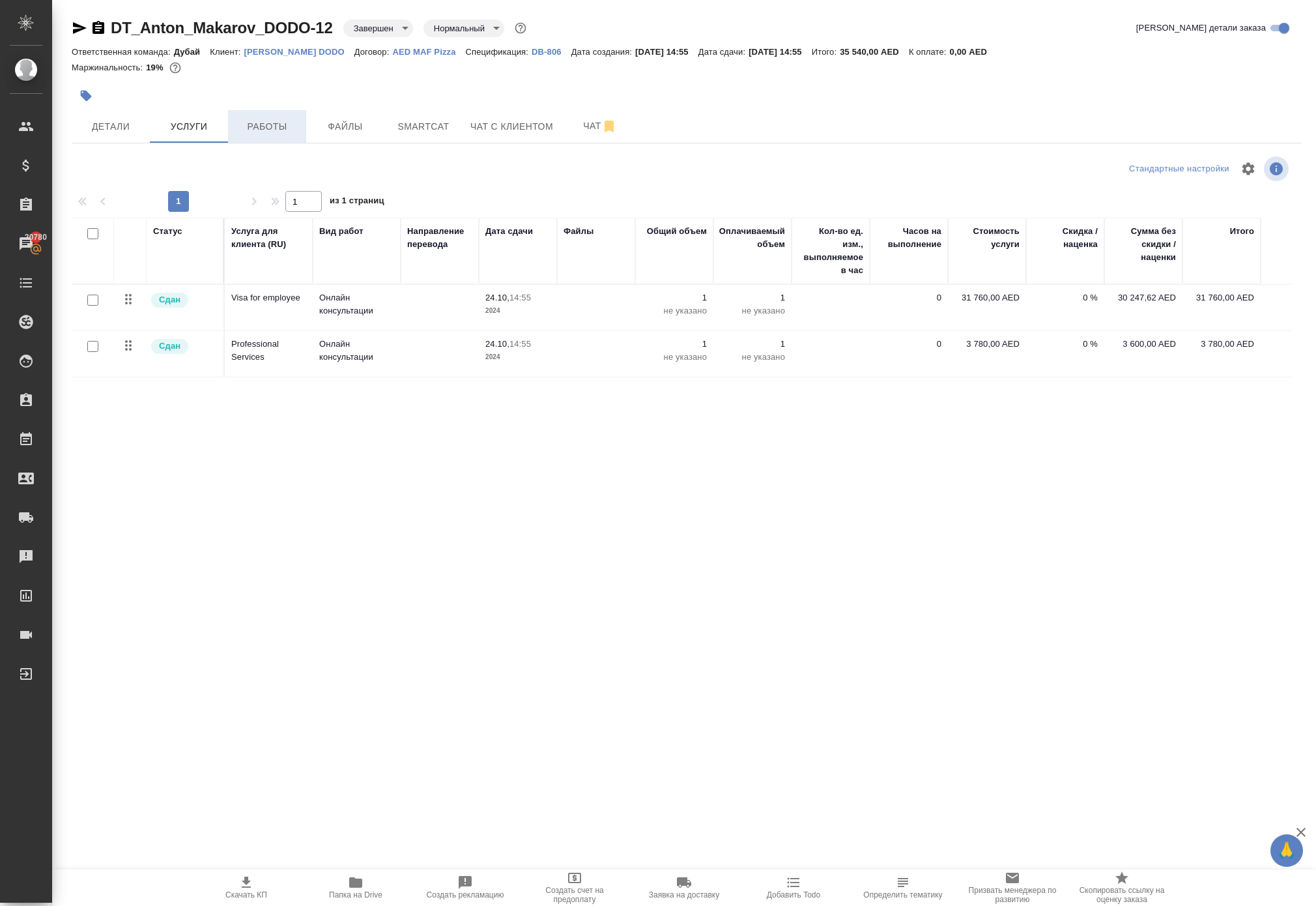
click at [264, 135] on span "Работы" at bounding box center [267, 126] width 63 height 16
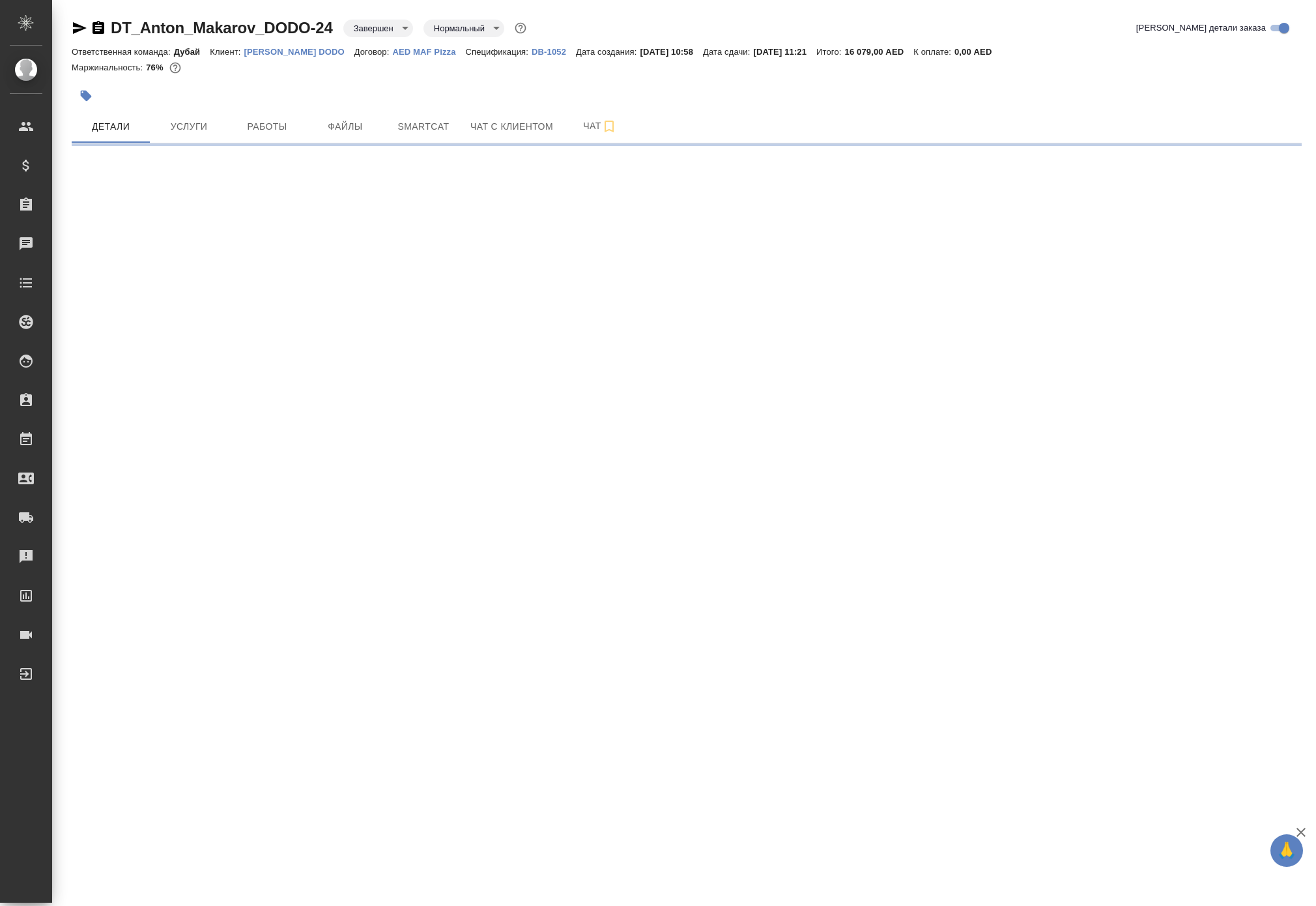
select select "RU"
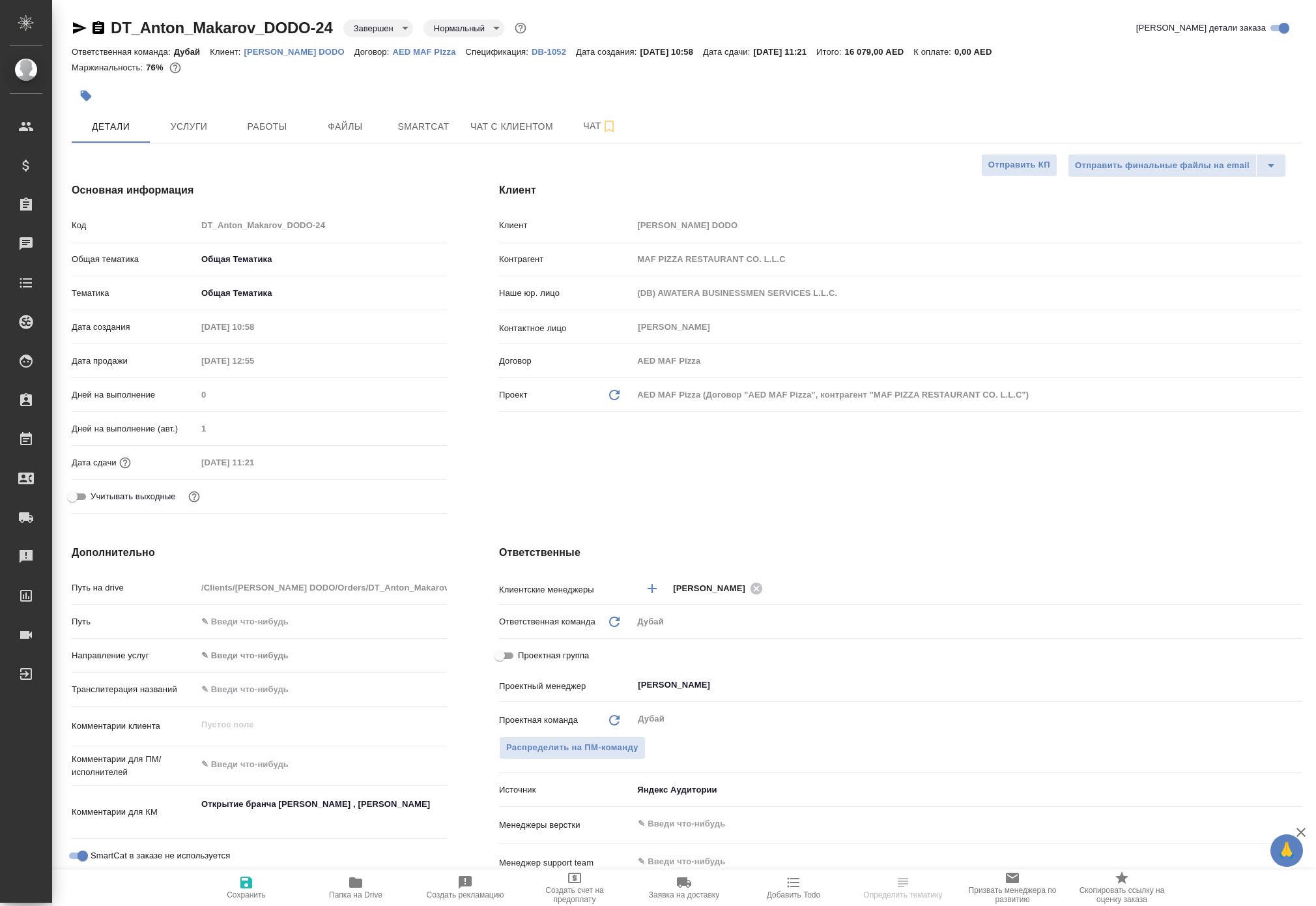
type textarea "x"
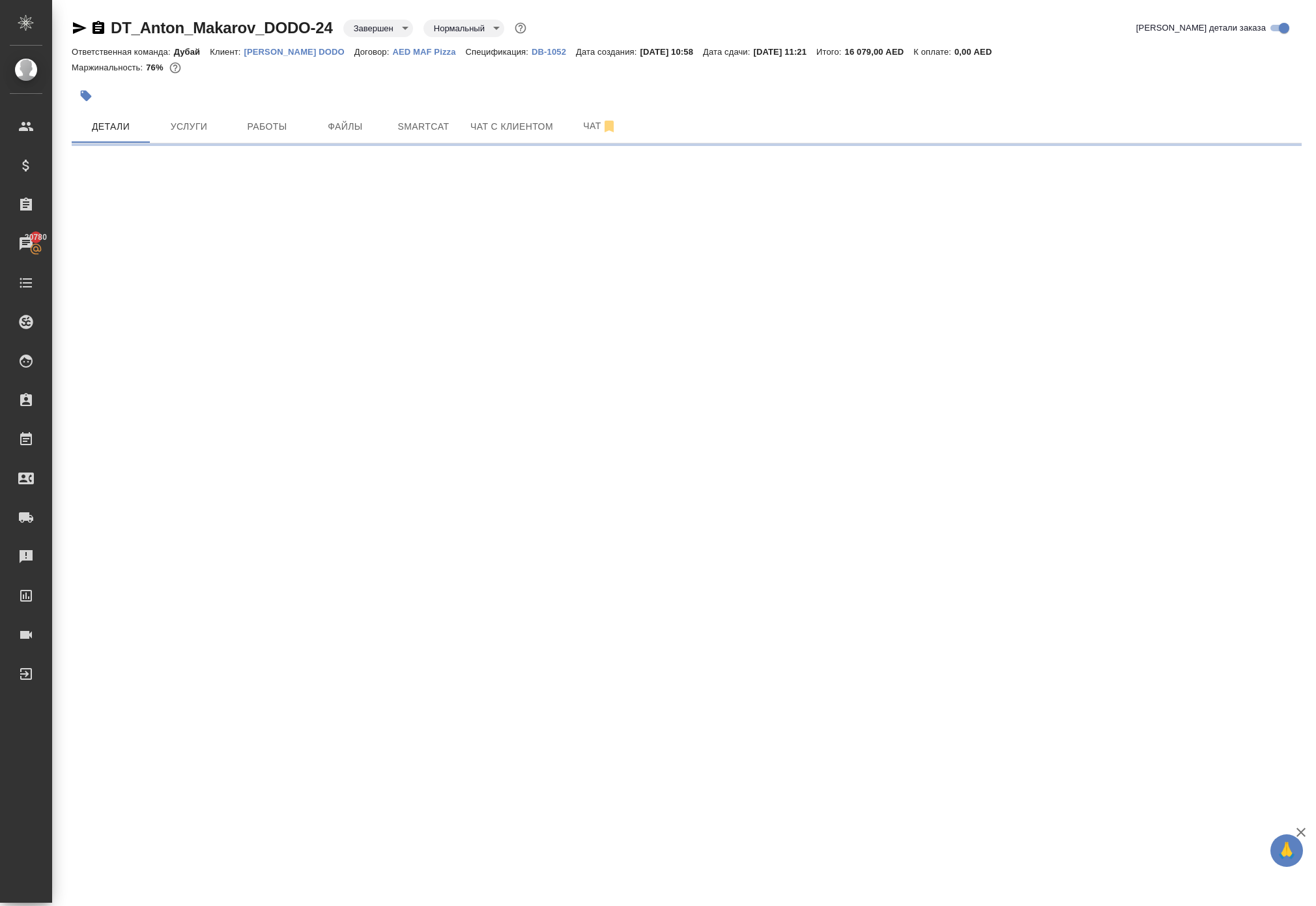
select select "RU"
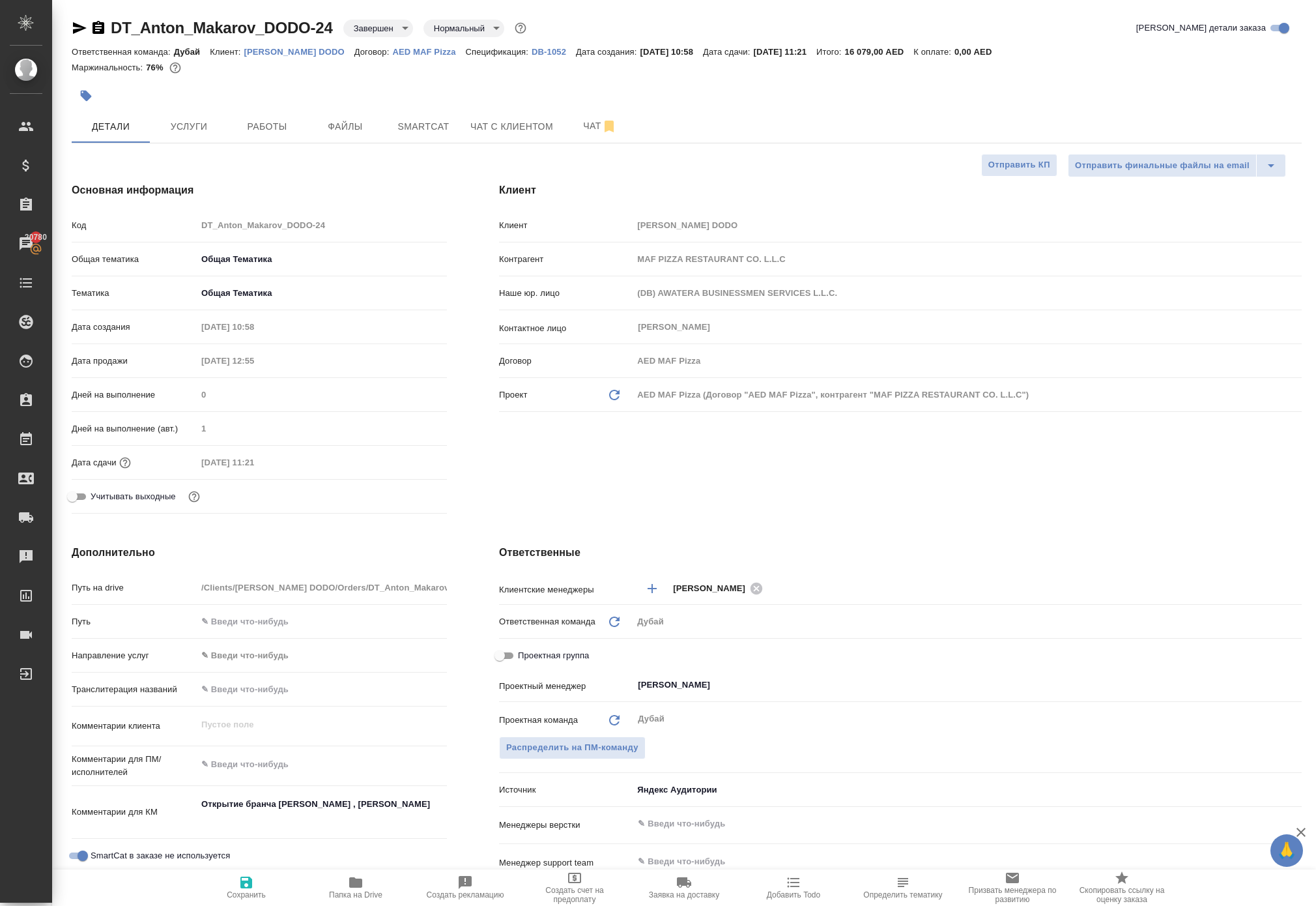
type textarea "x"
click at [189, 135] on span "Услуги" at bounding box center [189, 126] width 63 height 16
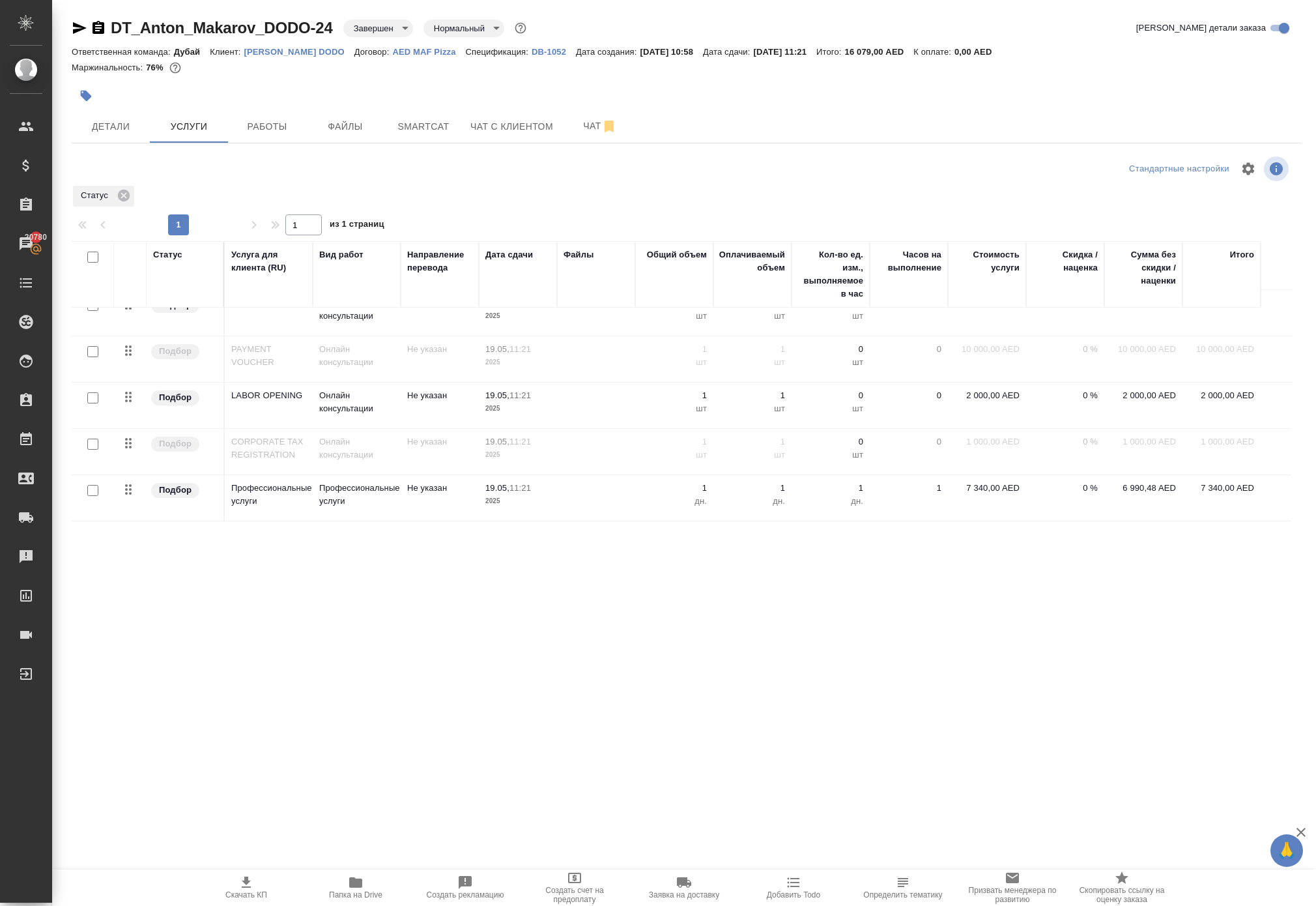
scroll to position [16, 0]
click at [130, 201] on icon at bounding box center [123, 195] width 11 height 11
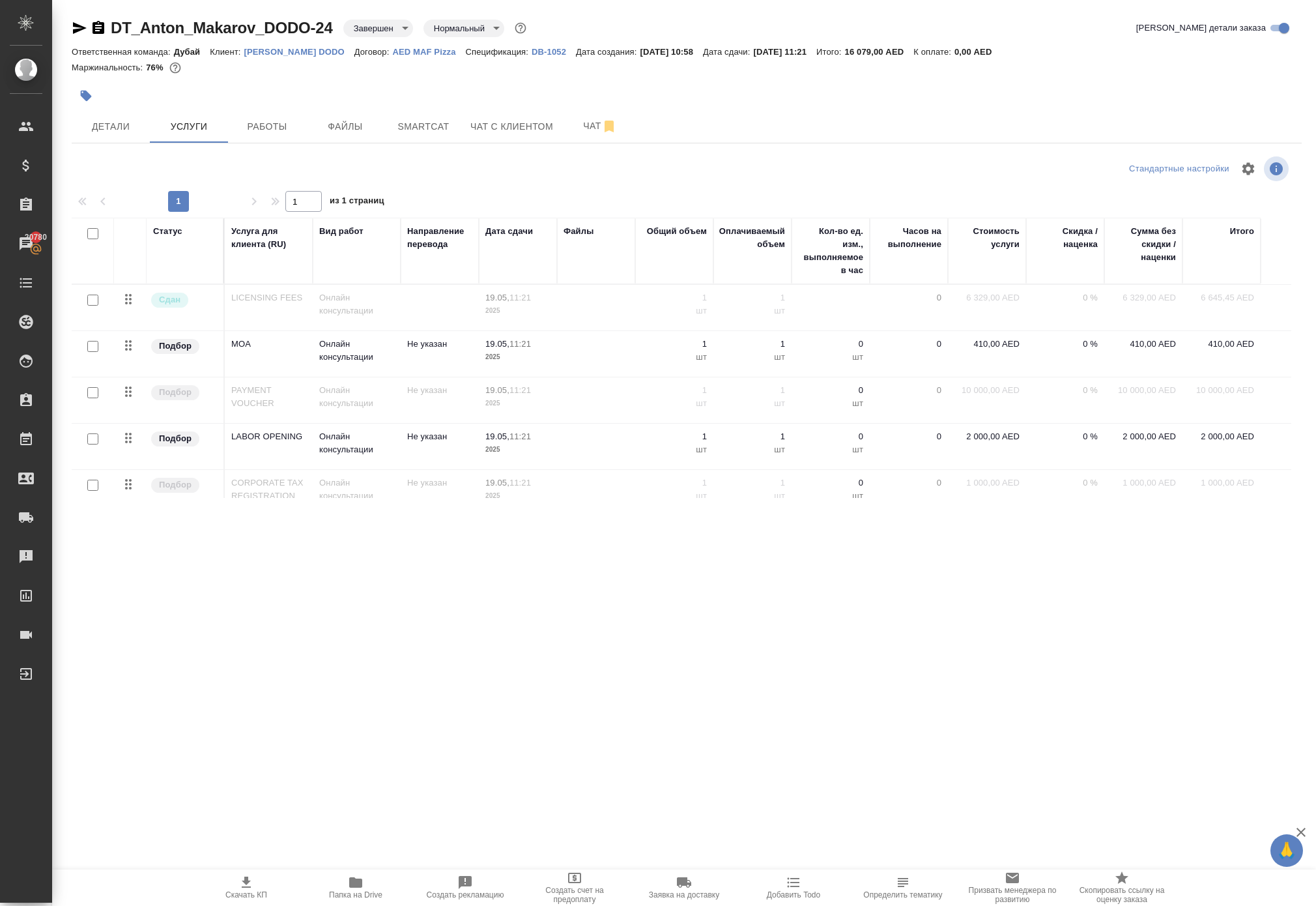
scroll to position [0, 0]
click at [262, 143] on button "Работы" at bounding box center [267, 126] width 78 height 32
